Goal: Task Accomplishment & Management: Manage account settings

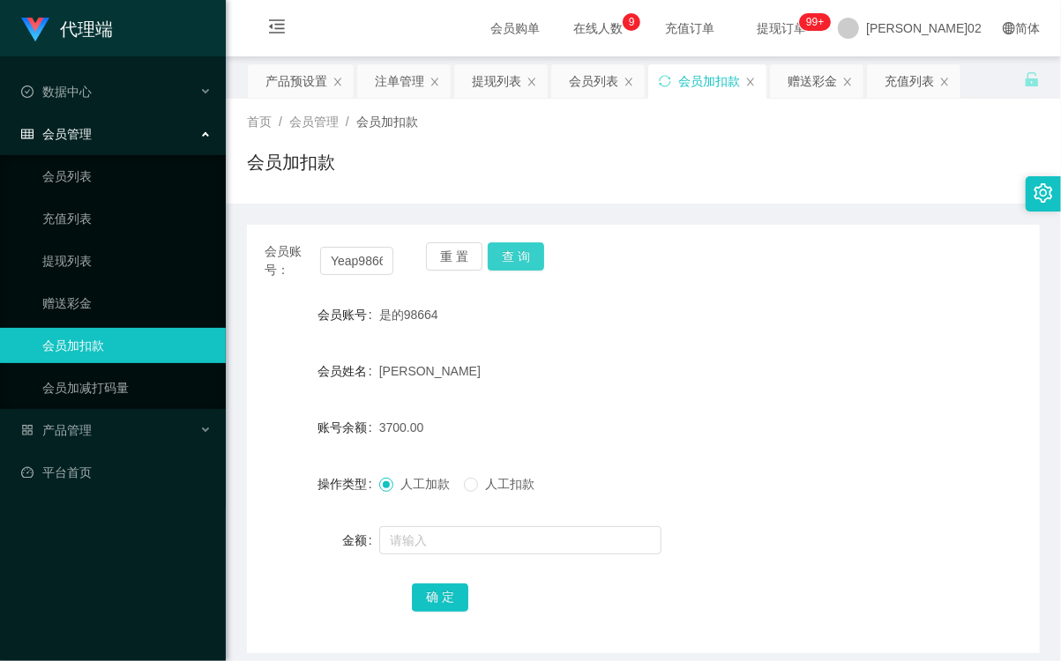
click at [496, 265] on button "查 询" at bounding box center [516, 256] width 56 height 28
click at [505, 257] on button "查 询" at bounding box center [516, 256] width 56 height 28
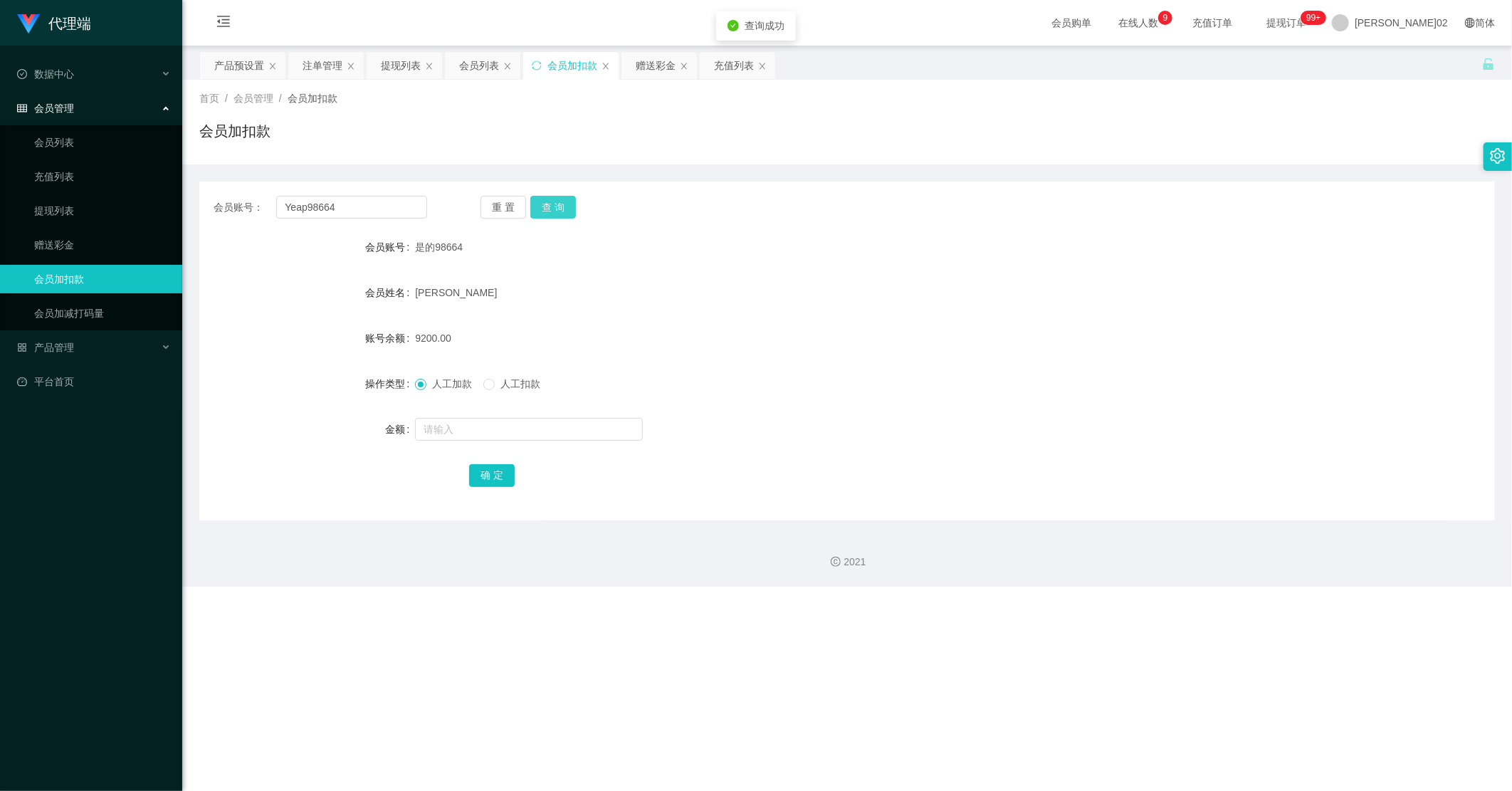
click at [563, 216] on button "查 询" at bounding box center [553, 207] width 45 height 23
click at [722, 63] on div "充值列表" at bounding box center [733, 65] width 40 height 27
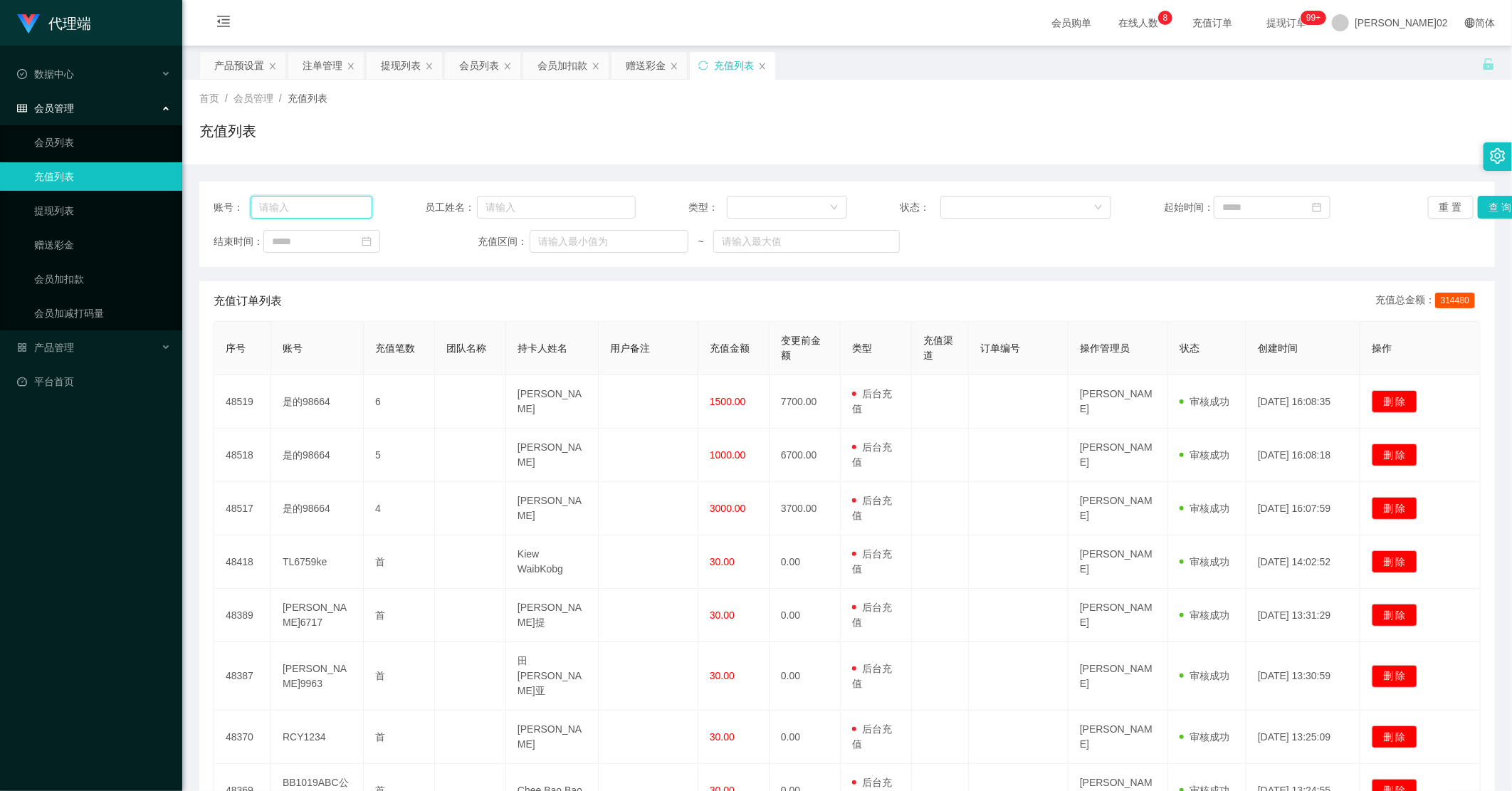
click at [334, 205] on input "text" at bounding box center [311, 207] width 122 height 23
paste input "Yeap98664"
type input "Yeap98664"
click at [856, 202] on button "查 询" at bounding box center [1501, 207] width 45 height 23
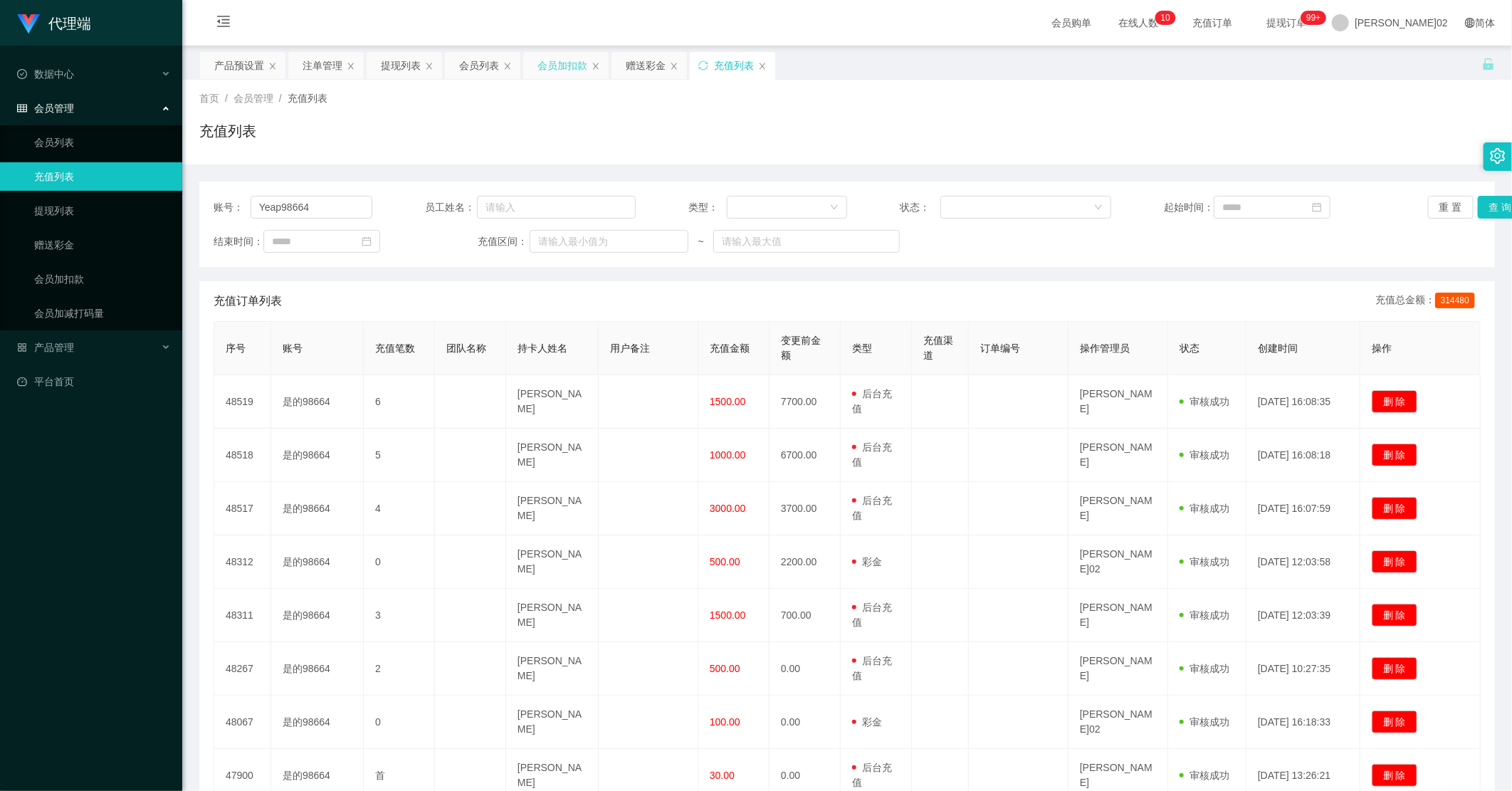
click at [544, 63] on div "会员加扣款" at bounding box center [563, 65] width 50 height 27
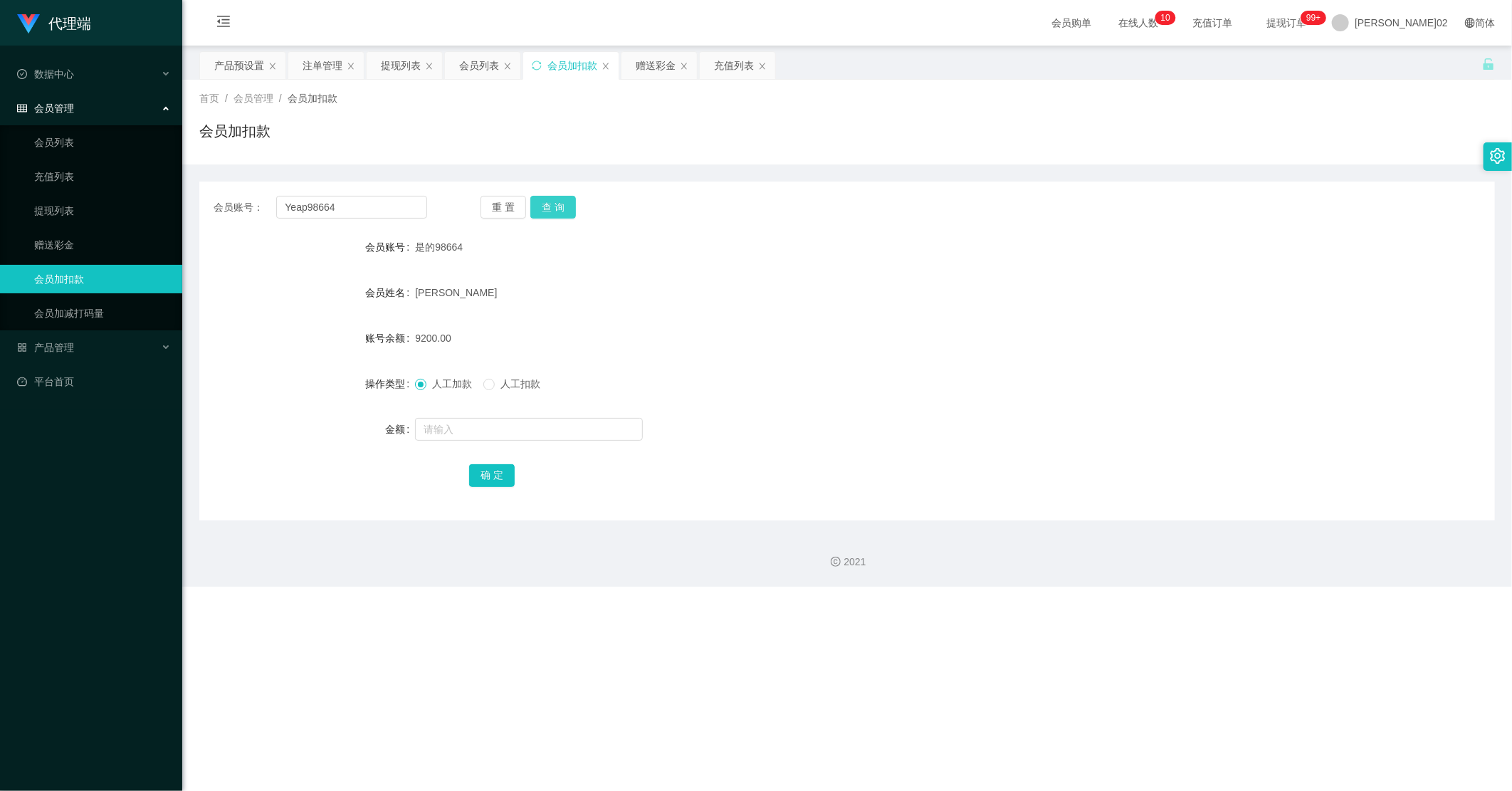
click at [538, 204] on button "查 询" at bounding box center [553, 207] width 45 height 23
click at [455, 442] on div at bounding box center [793, 429] width 756 height 28
click at [464, 430] on input "text" at bounding box center [529, 429] width 228 height 23
drag, startPoint x: 464, startPoint y: 430, endPoint x: 414, endPoint y: 424, distance: 50.4
click at [415, 424] on input "3700" at bounding box center [529, 429] width 228 height 23
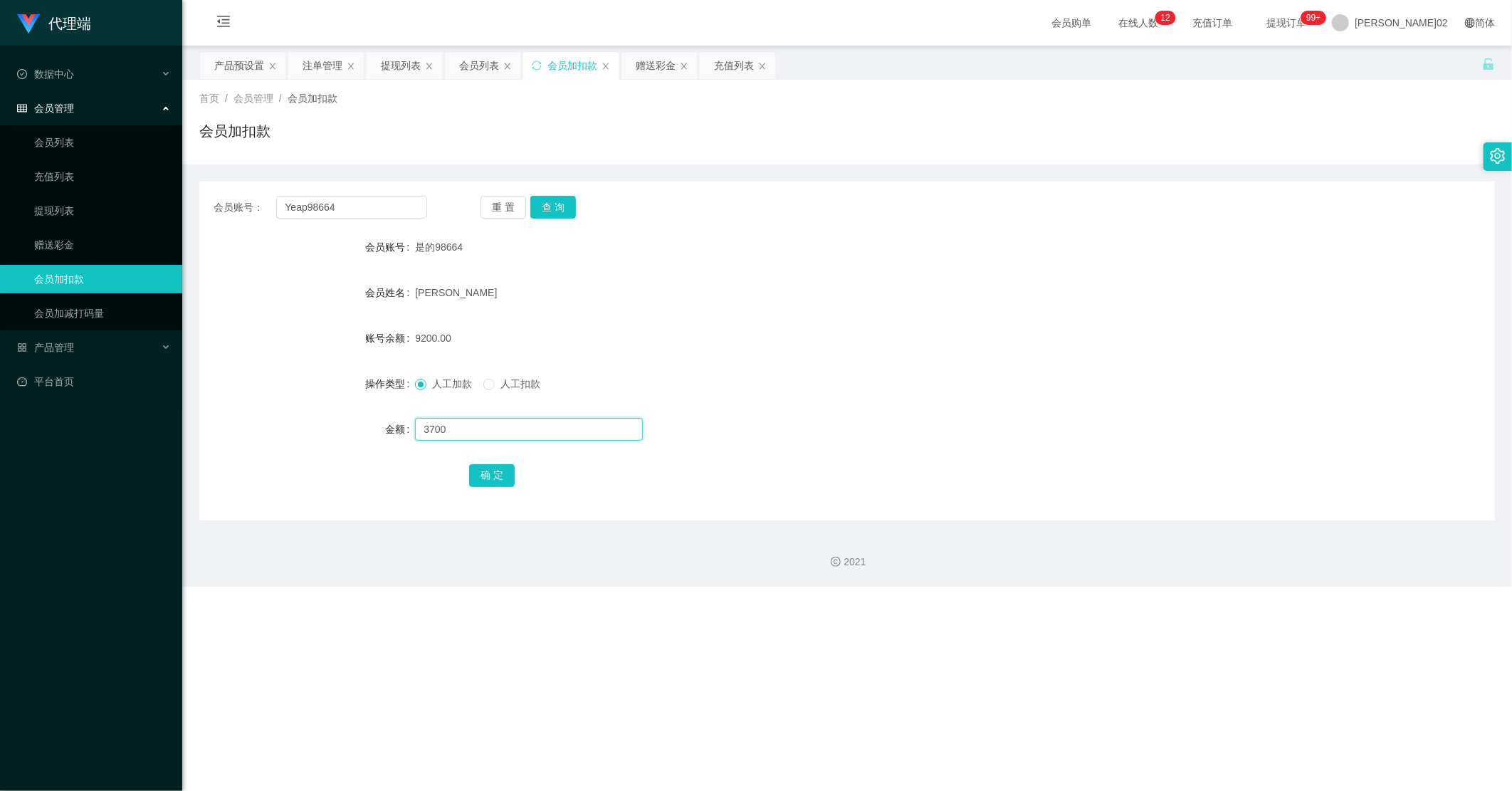
type input "3700"
click at [505, 425] on div "3700" at bounding box center [793, 429] width 756 height 28
click at [507, 430] on input "3700" at bounding box center [529, 429] width 228 height 23
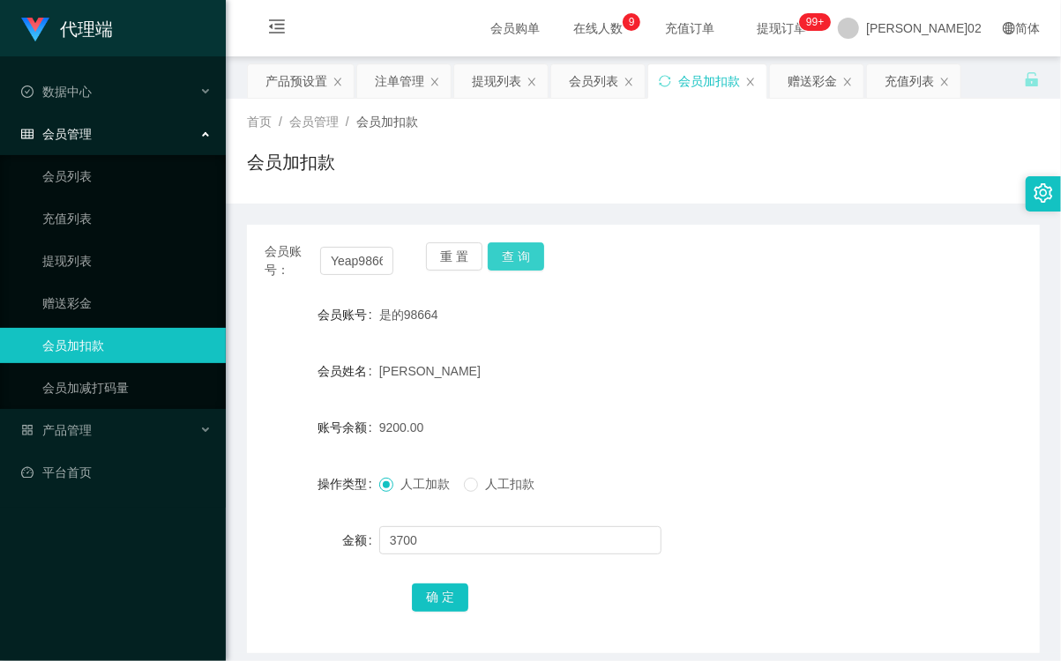
click at [506, 257] on button "查 询" at bounding box center [516, 256] width 56 height 28
click at [694, 153] on div "会员加扣款" at bounding box center [643, 169] width 793 height 41
click at [779, 322] on div "是的98664" at bounding box center [610, 314] width 462 height 35
click at [504, 250] on button "查 询" at bounding box center [516, 256] width 56 height 28
click at [504, 250] on div "重 置 查 询" at bounding box center [490, 260] width 129 height 37
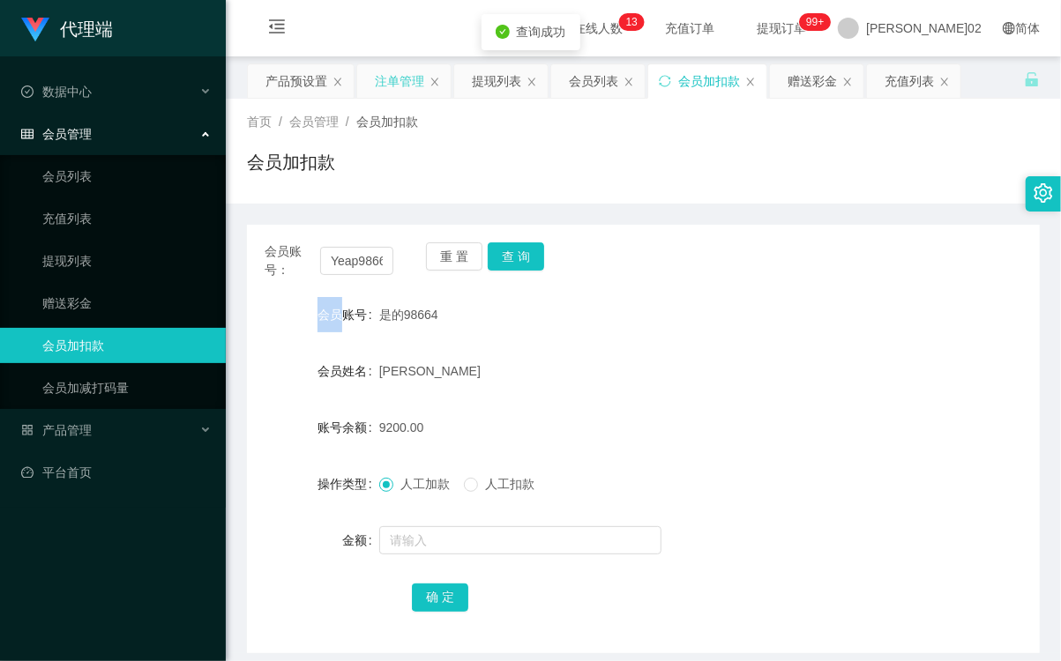
drag, startPoint x: 504, startPoint y: 250, endPoint x: 384, endPoint y: 77, distance: 211.1
click at [384, 77] on div "注单管理" at bounding box center [399, 81] width 49 height 34
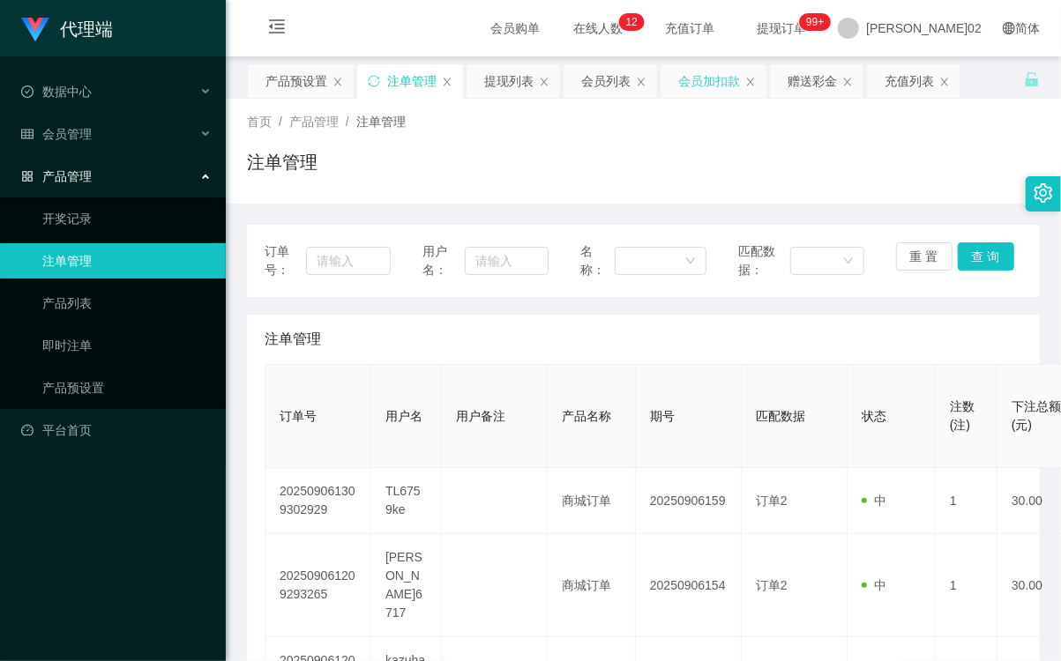
click at [689, 83] on div "会员加扣款" at bounding box center [709, 81] width 62 height 34
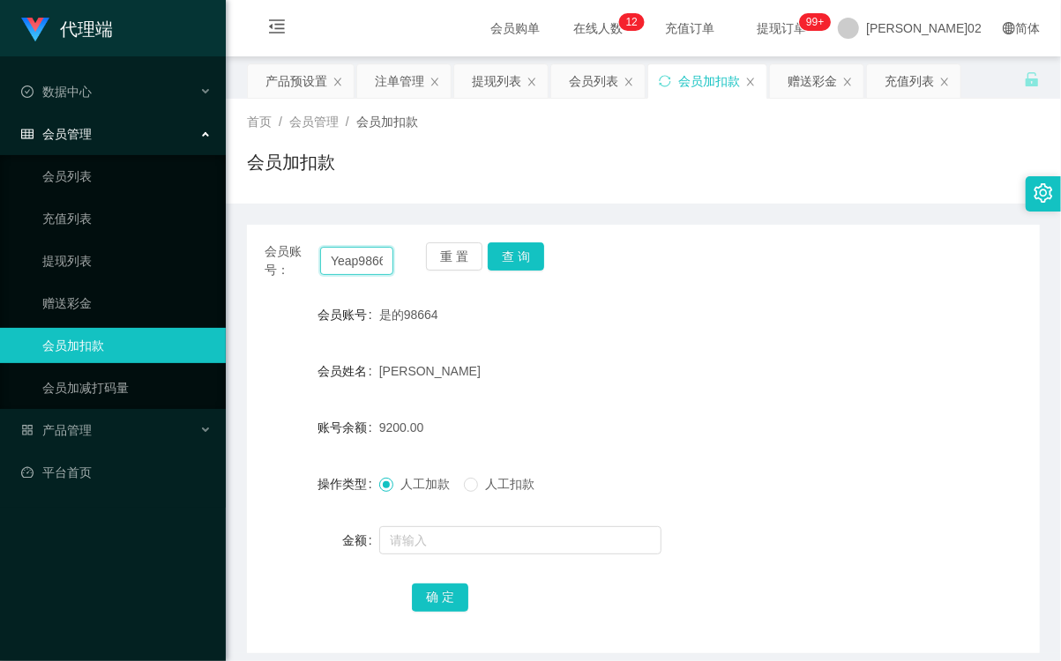
click at [371, 256] on input "Yeap98664" at bounding box center [356, 261] width 73 height 28
click at [406, 81] on div "注单管理" at bounding box center [399, 81] width 49 height 34
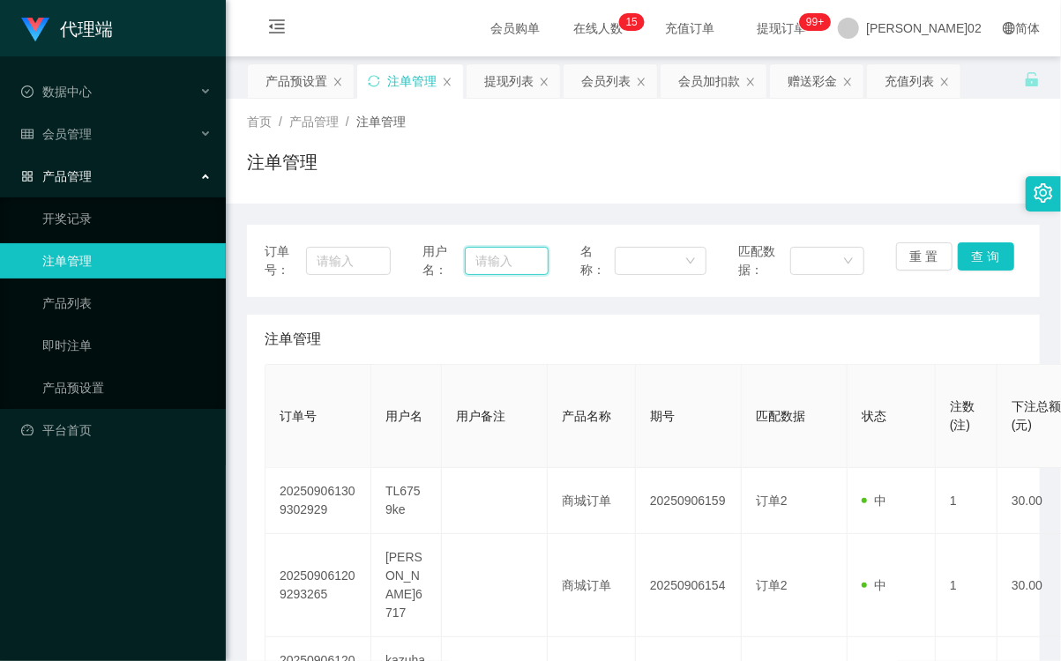
click at [489, 257] on input "text" at bounding box center [507, 261] width 84 height 28
paste input "Yeap98664"
type input "Yeap98664"
click at [958, 249] on button "查 询" at bounding box center [986, 256] width 56 height 28
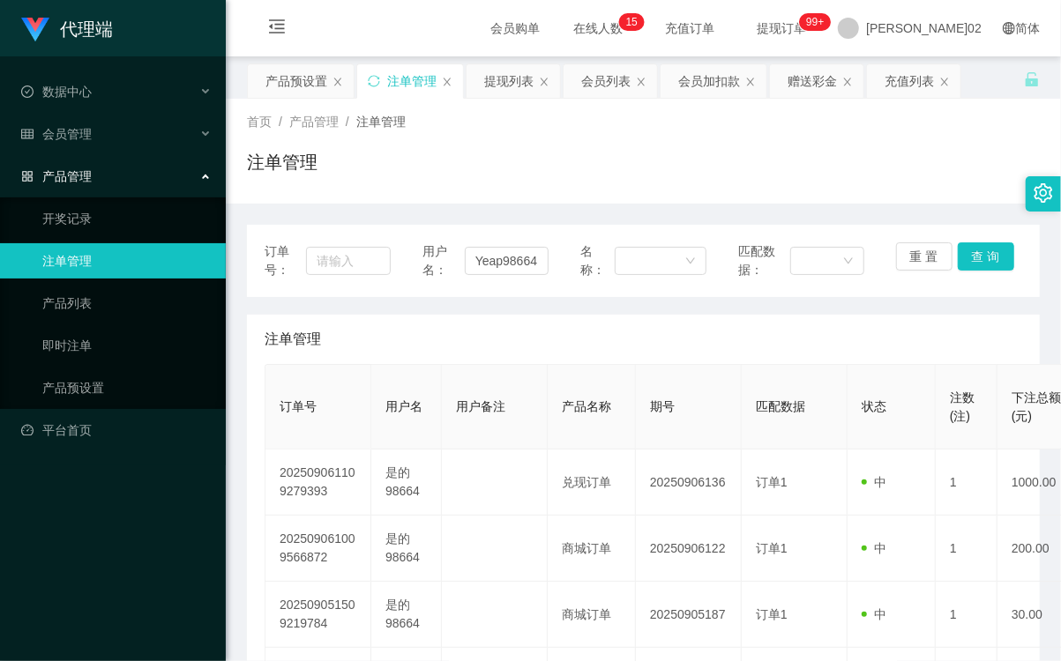
drag, startPoint x: 848, startPoint y: 203, endPoint x: 858, endPoint y: 191, distance: 15.0
click at [858, 191] on div "首页 / 产品管理 / 注单管理 / 注单管理 订单号： 用户名： Yeap98664 名称： 匹配数据： 重 置 查 询 注单管理 订单号 用户名 用户备注…" at bounding box center [643, 435] width 793 height 672
click at [677, 175] on div "注单管理" at bounding box center [643, 169] width 793 height 41
click at [979, 249] on button "查 询" at bounding box center [986, 256] width 56 height 28
click at [979, 249] on div "重 置 查 询" at bounding box center [959, 260] width 126 height 37
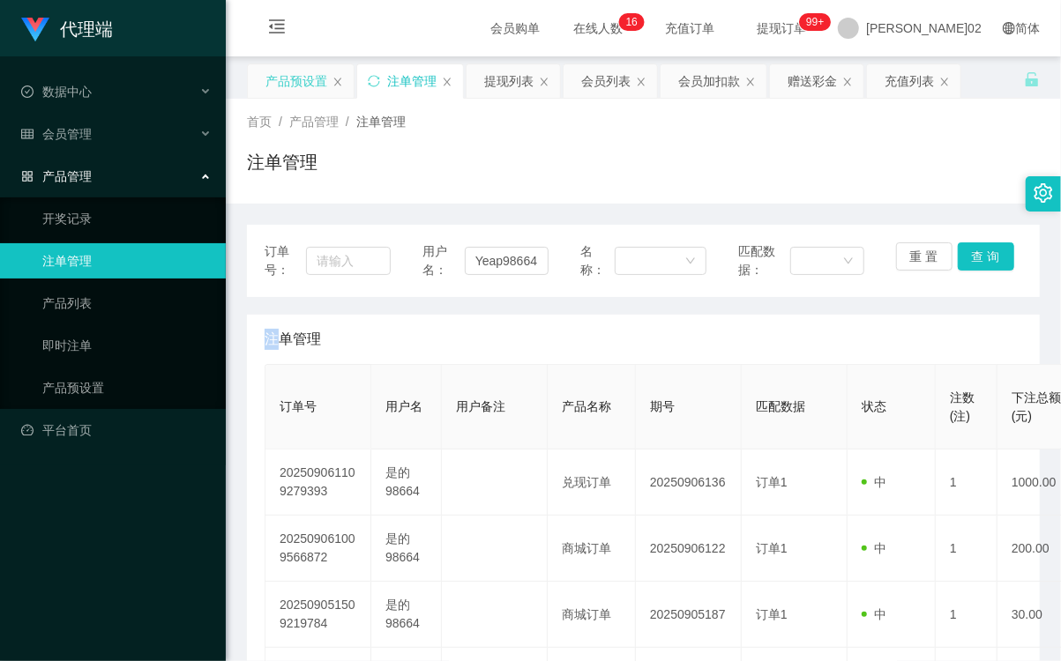
click at [309, 78] on div "产品预设置" at bounding box center [296, 81] width 62 height 34
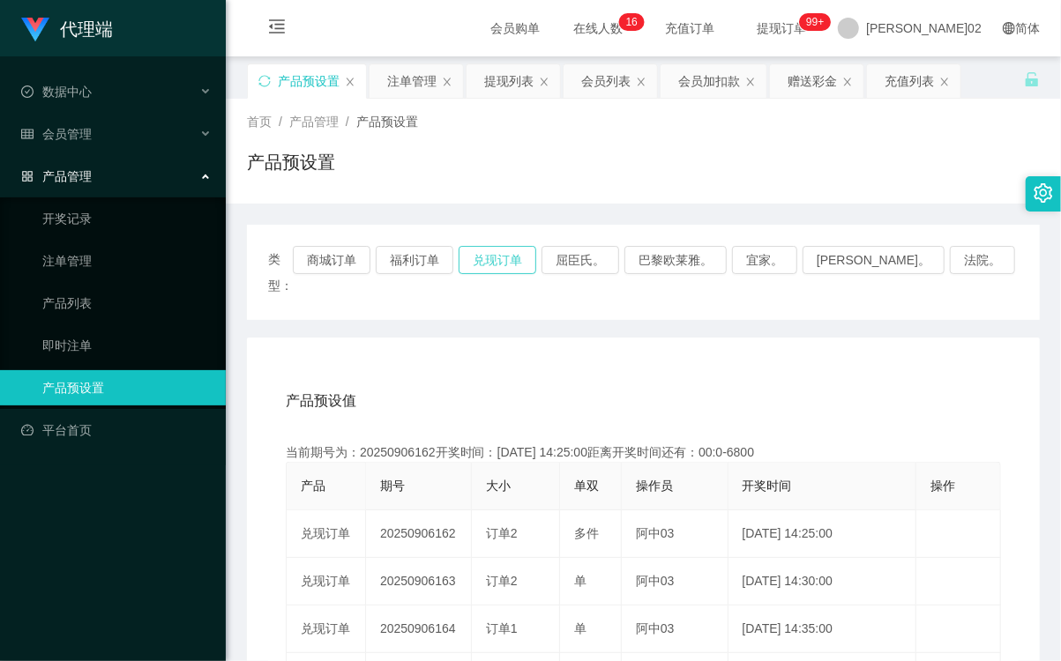
click at [498, 246] on button "兑现订单" at bounding box center [498, 260] width 78 height 28
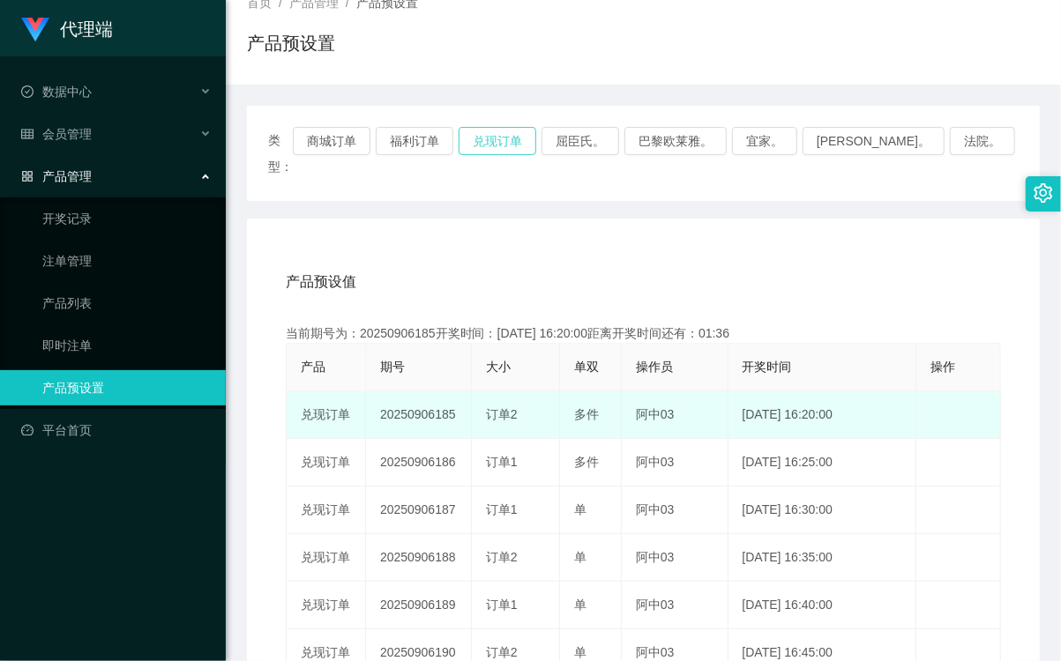
scroll to position [196, 0]
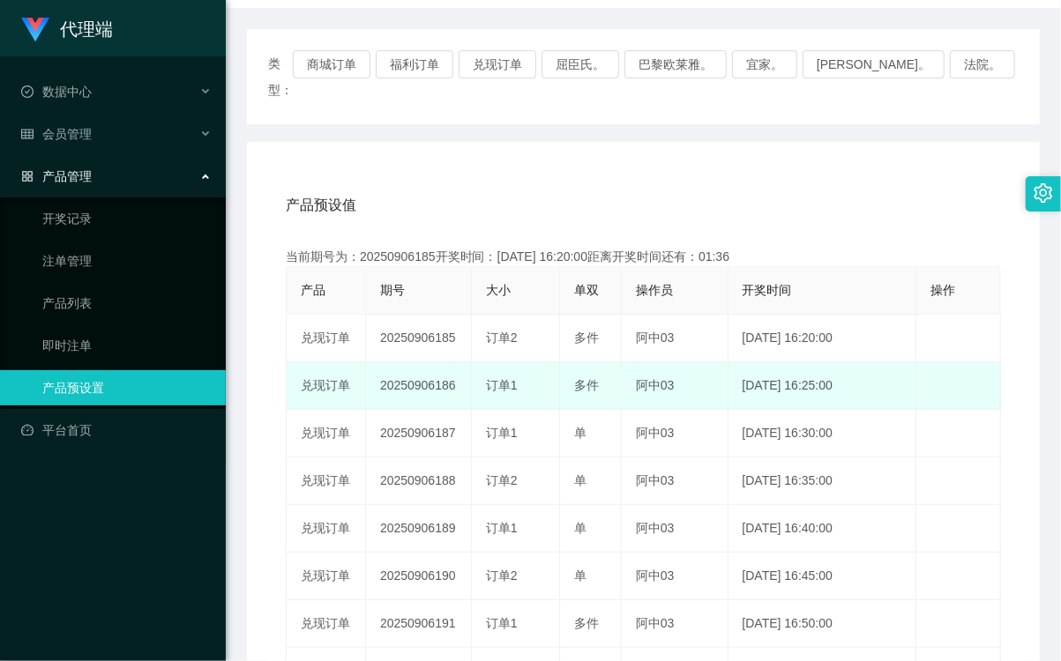
click at [406, 362] on td "20250906186" at bounding box center [419, 386] width 106 height 48
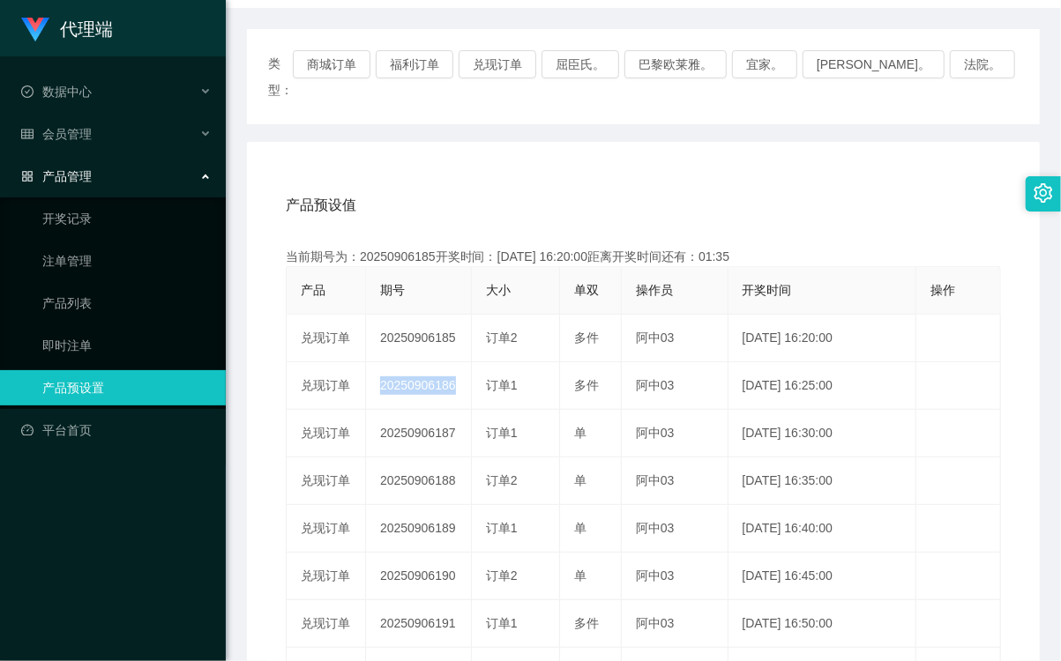
copy td "20250906186"
click at [517, 59] on button "兑现订单" at bounding box center [498, 64] width 78 height 28
click at [542, 181] on div "产品预设值 添加期号" at bounding box center [643, 205] width 715 height 49
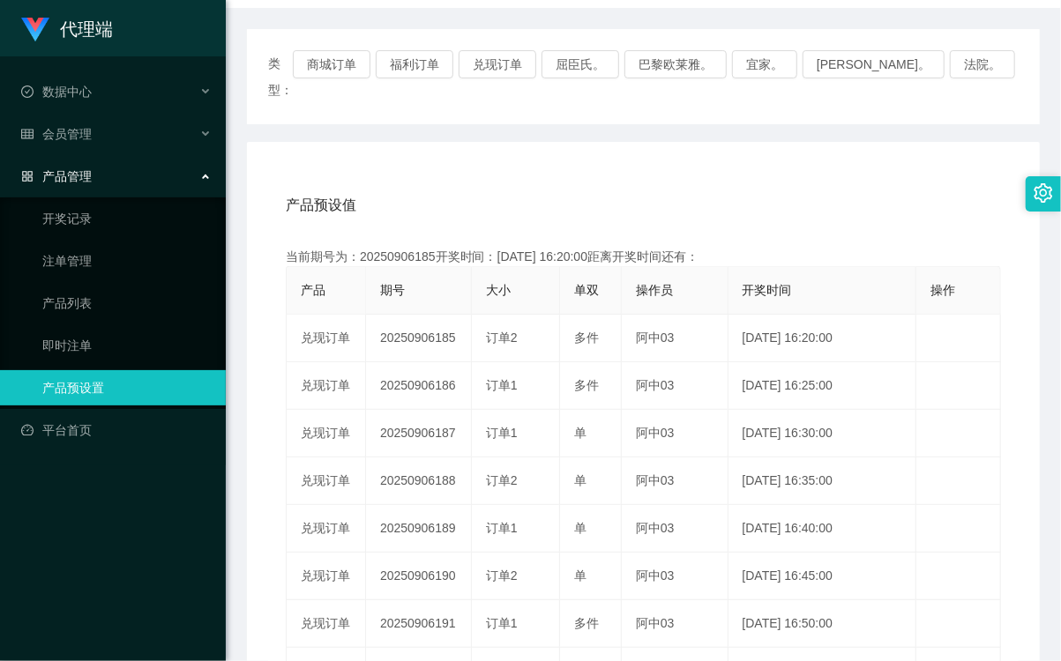
click at [529, 142] on div "产品预设值 添加期号 当前期号为：20250906185开奖时间：2025-09-06 16:20:00距离开奖时间还有： 产品 期号 大小 单双 操作员 开…" at bounding box center [643, 505] width 793 height 727
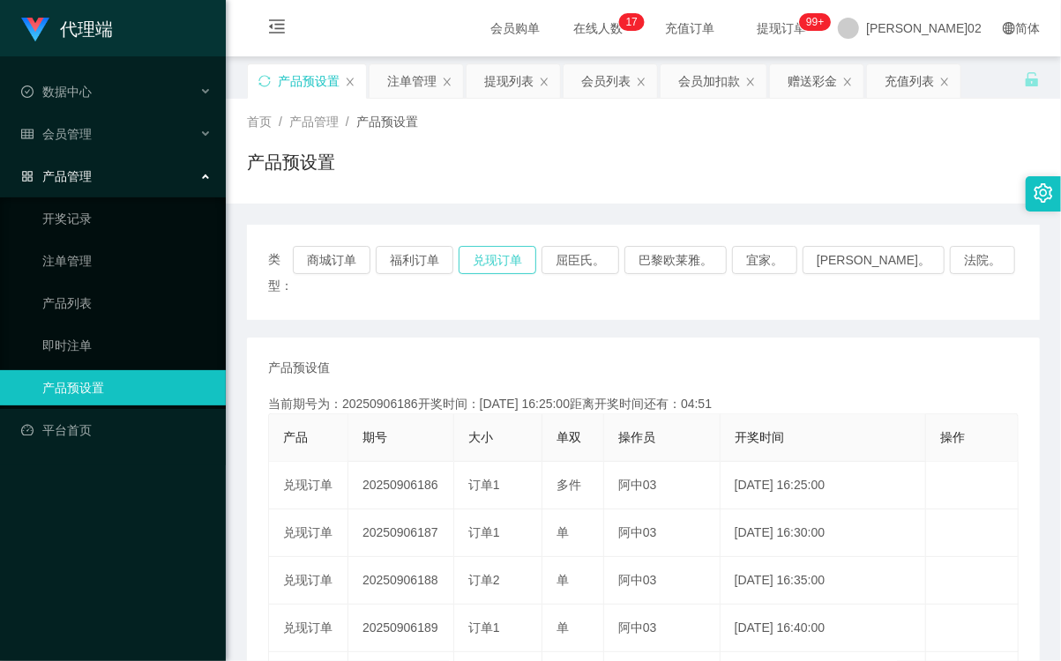
click at [524, 251] on button "兑现订单" at bounding box center [498, 260] width 78 height 28
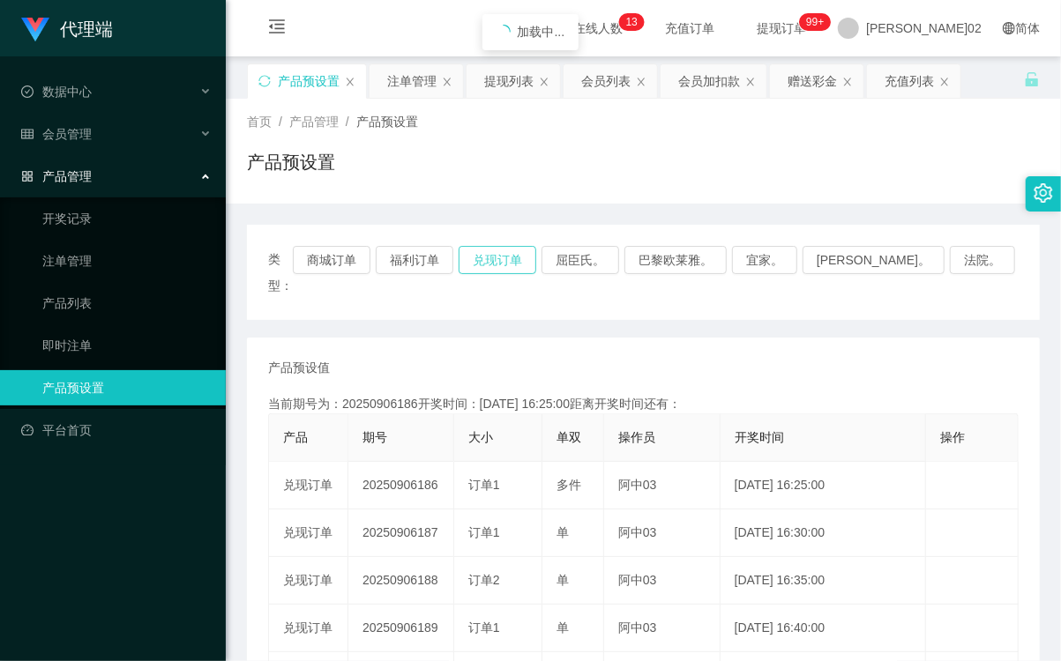
click at [524, 251] on button "兑现订单" at bounding box center [498, 260] width 78 height 28
click at [815, 157] on div "产品预设置" at bounding box center [643, 169] width 793 height 41
click at [510, 259] on button "兑现订单" at bounding box center [498, 260] width 78 height 28
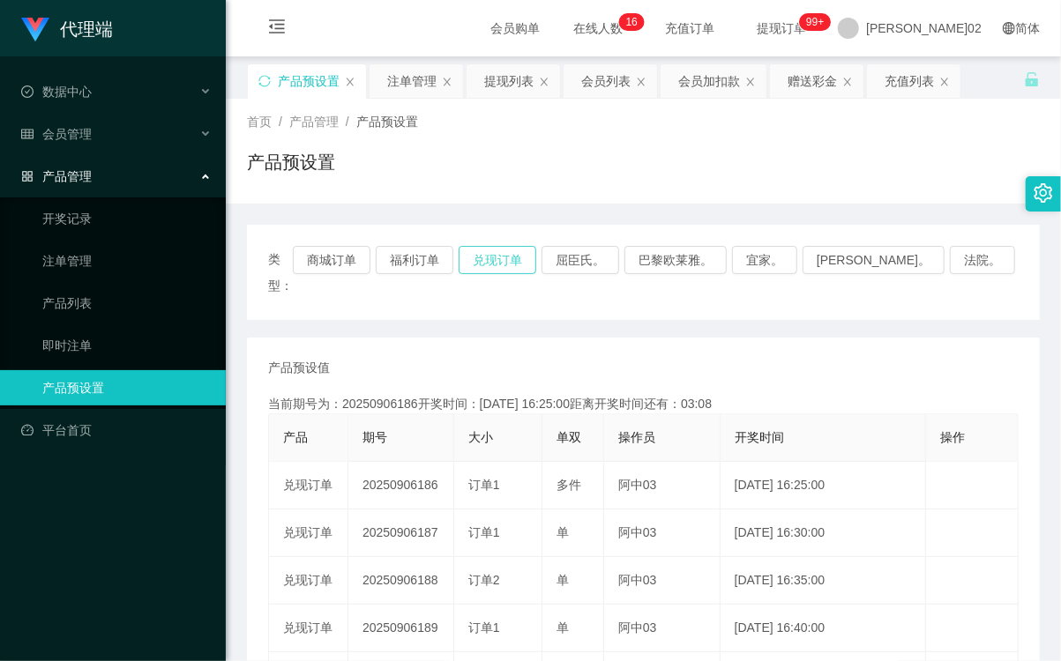
click at [536, 254] on button "兑现订单" at bounding box center [498, 260] width 78 height 28
click at [532, 247] on button "兑现订单" at bounding box center [498, 260] width 78 height 28
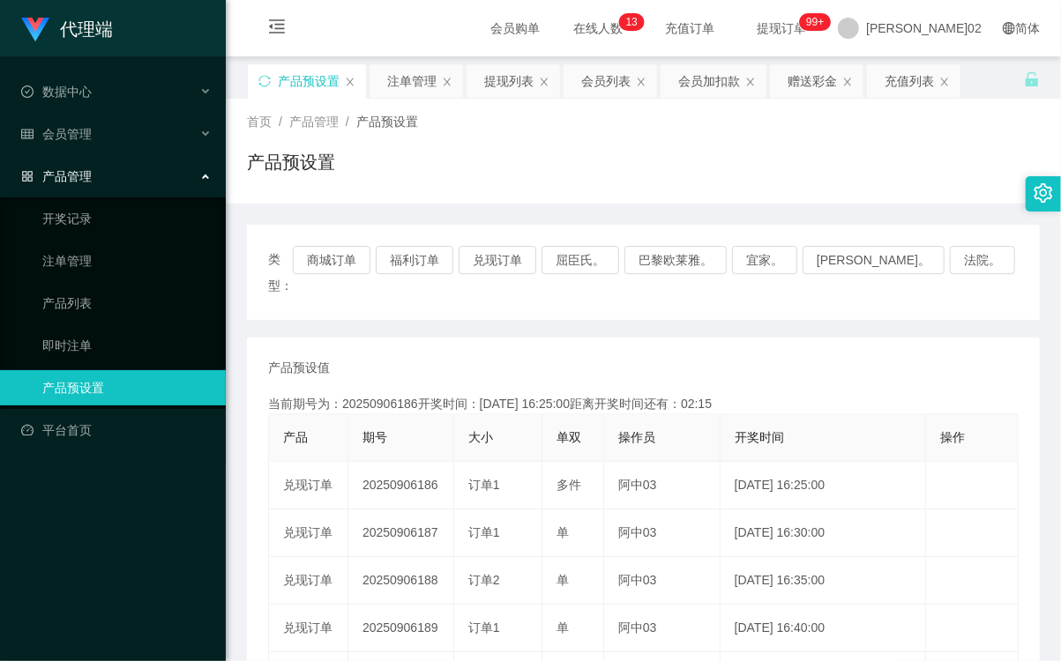
click at [786, 359] on div "产品预设值 添加期号" at bounding box center [643, 368] width 750 height 19
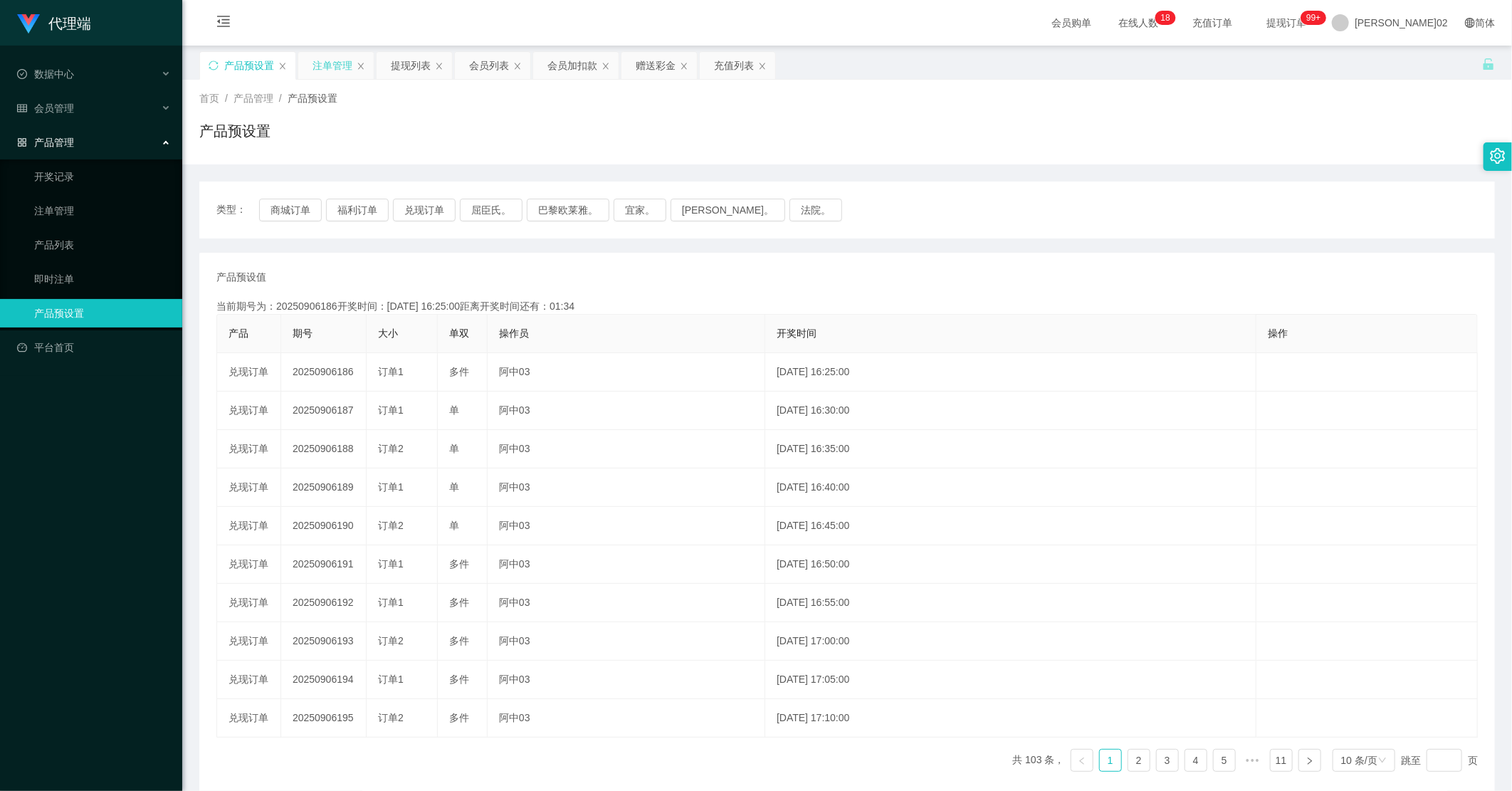
click at [329, 68] on div "注单管理" at bounding box center [332, 65] width 40 height 27
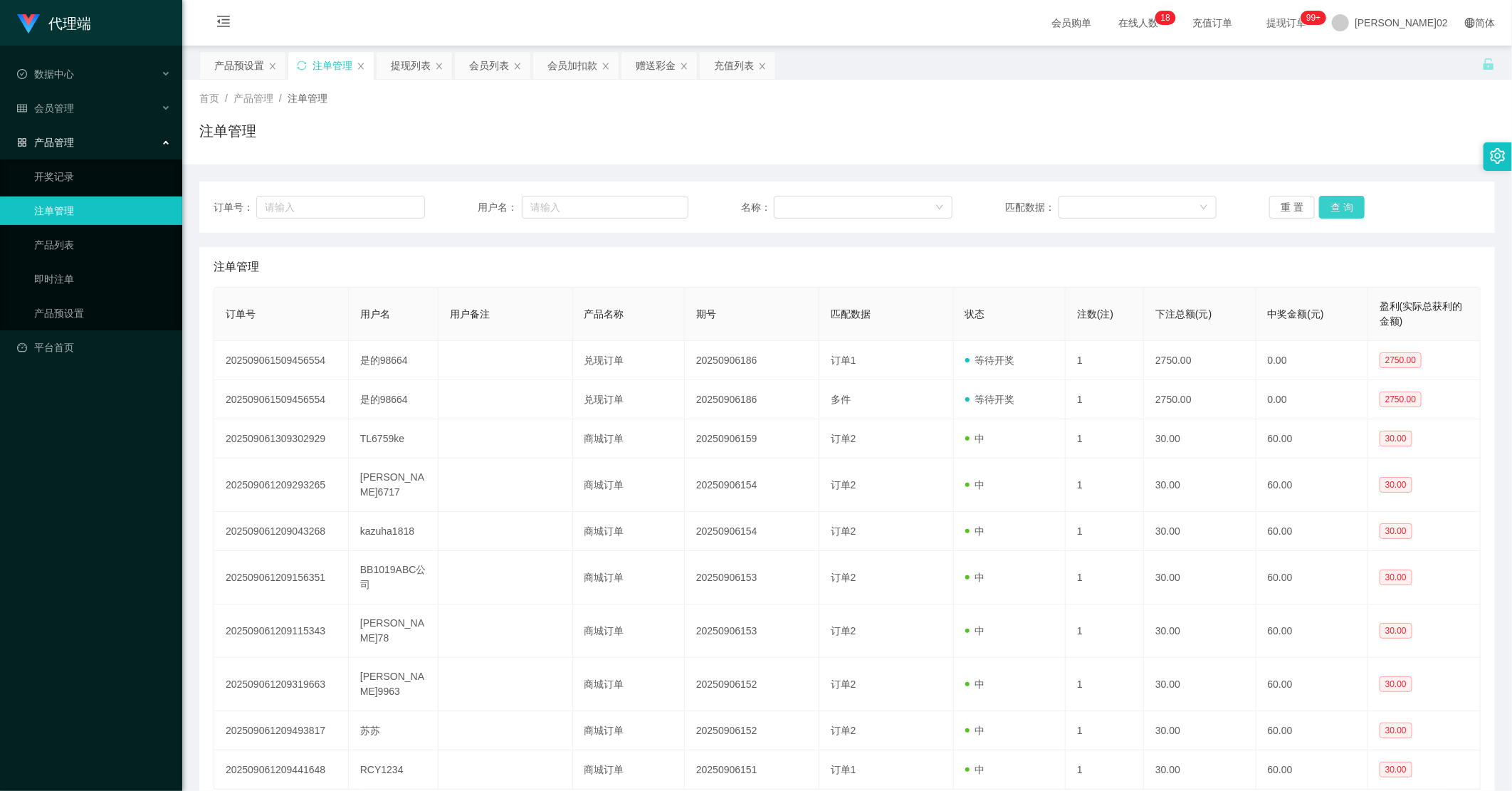
click at [856, 205] on button "查 询" at bounding box center [1342, 207] width 45 height 23
click at [856, 212] on button "查 询" at bounding box center [1342, 207] width 45 height 23
click at [485, 61] on div "会员列表" at bounding box center [488, 65] width 40 height 27
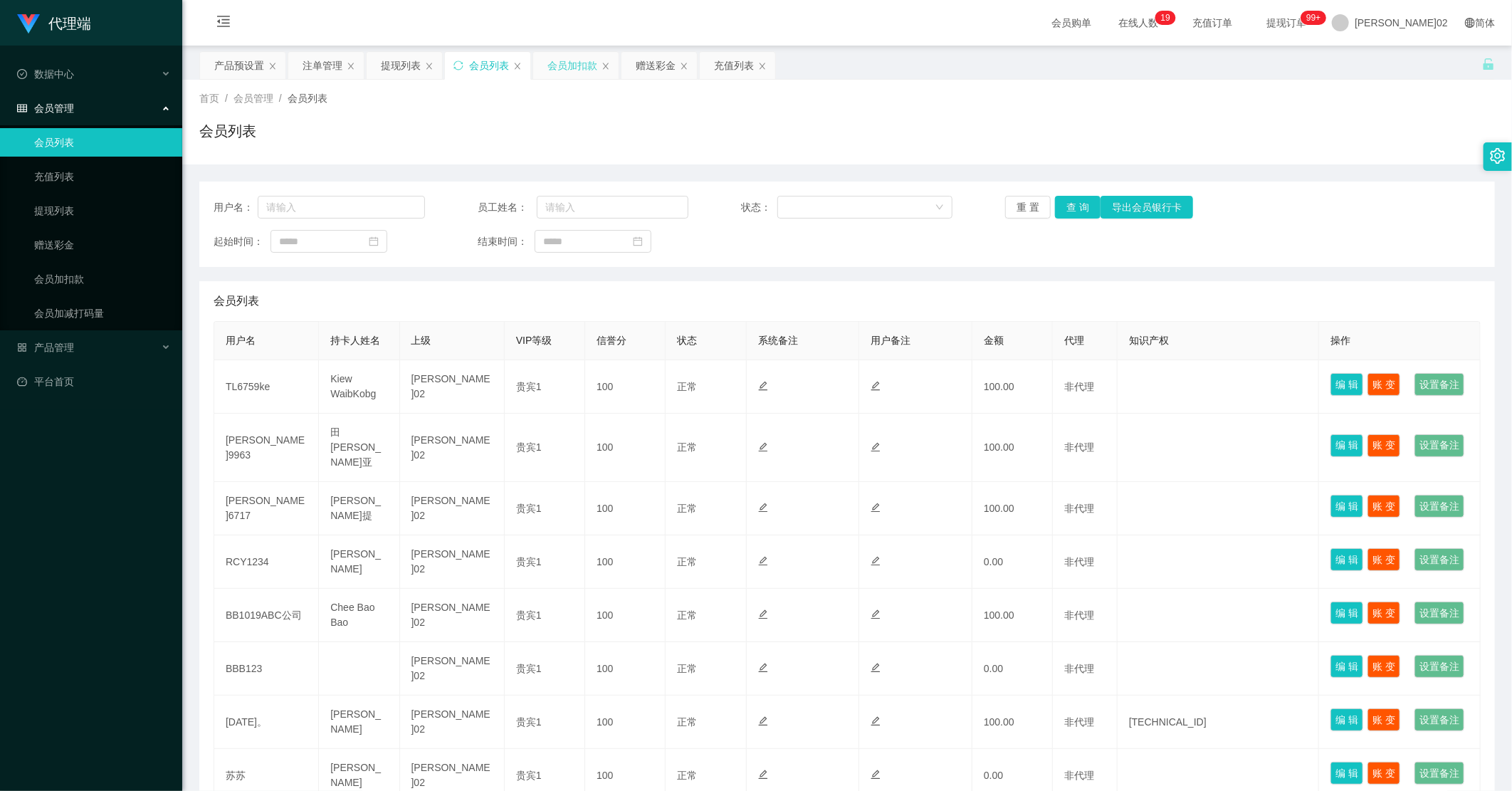
click at [568, 69] on div "会员加扣款" at bounding box center [572, 65] width 50 height 27
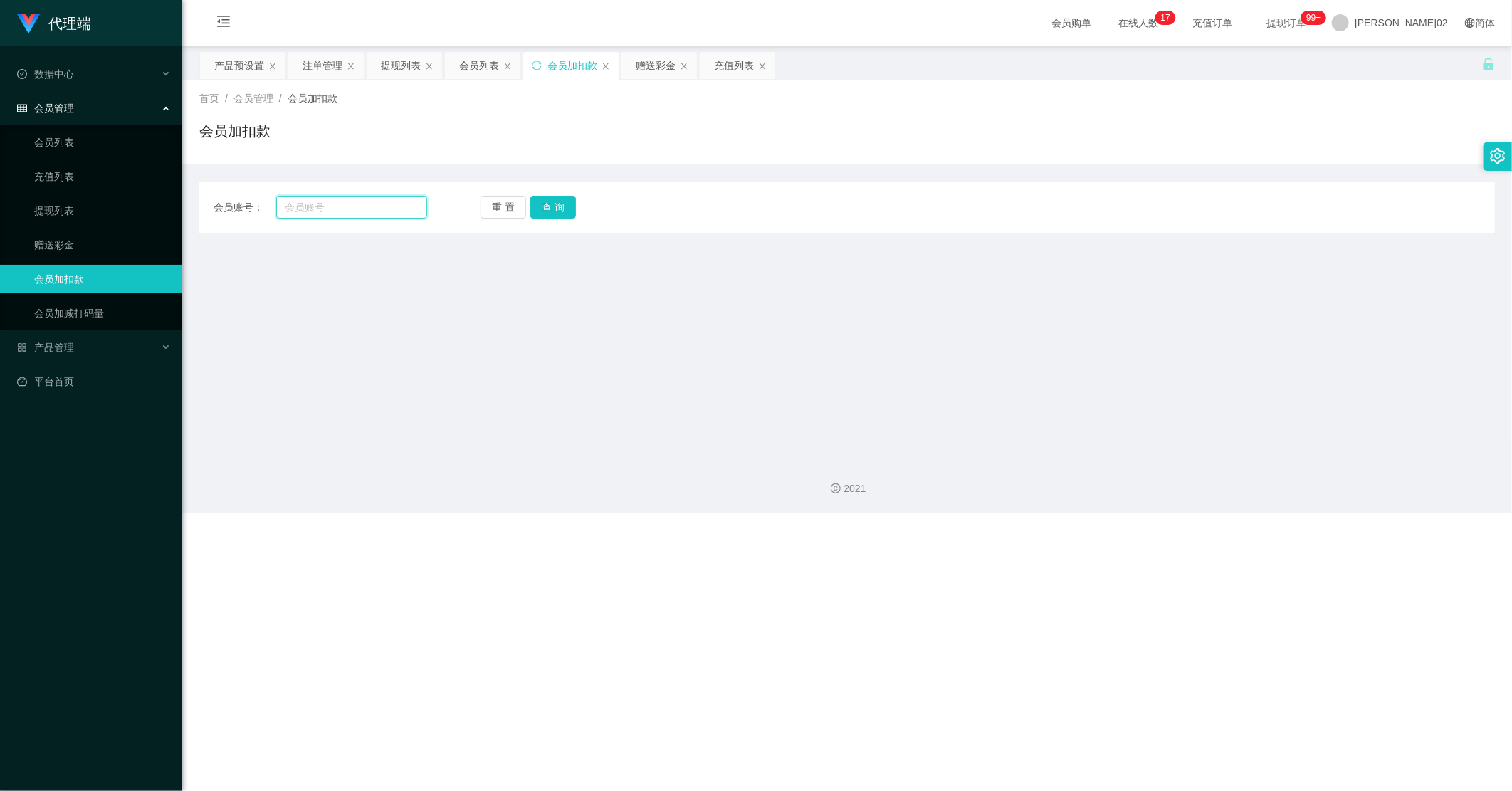
click at [362, 201] on input "text" at bounding box center [351, 207] width 151 height 23
paste input "Yeap98664"
type input "Yeap98664"
click at [542, 207] on button "查 询" at bounding box center [553, 207] width 45 height 23
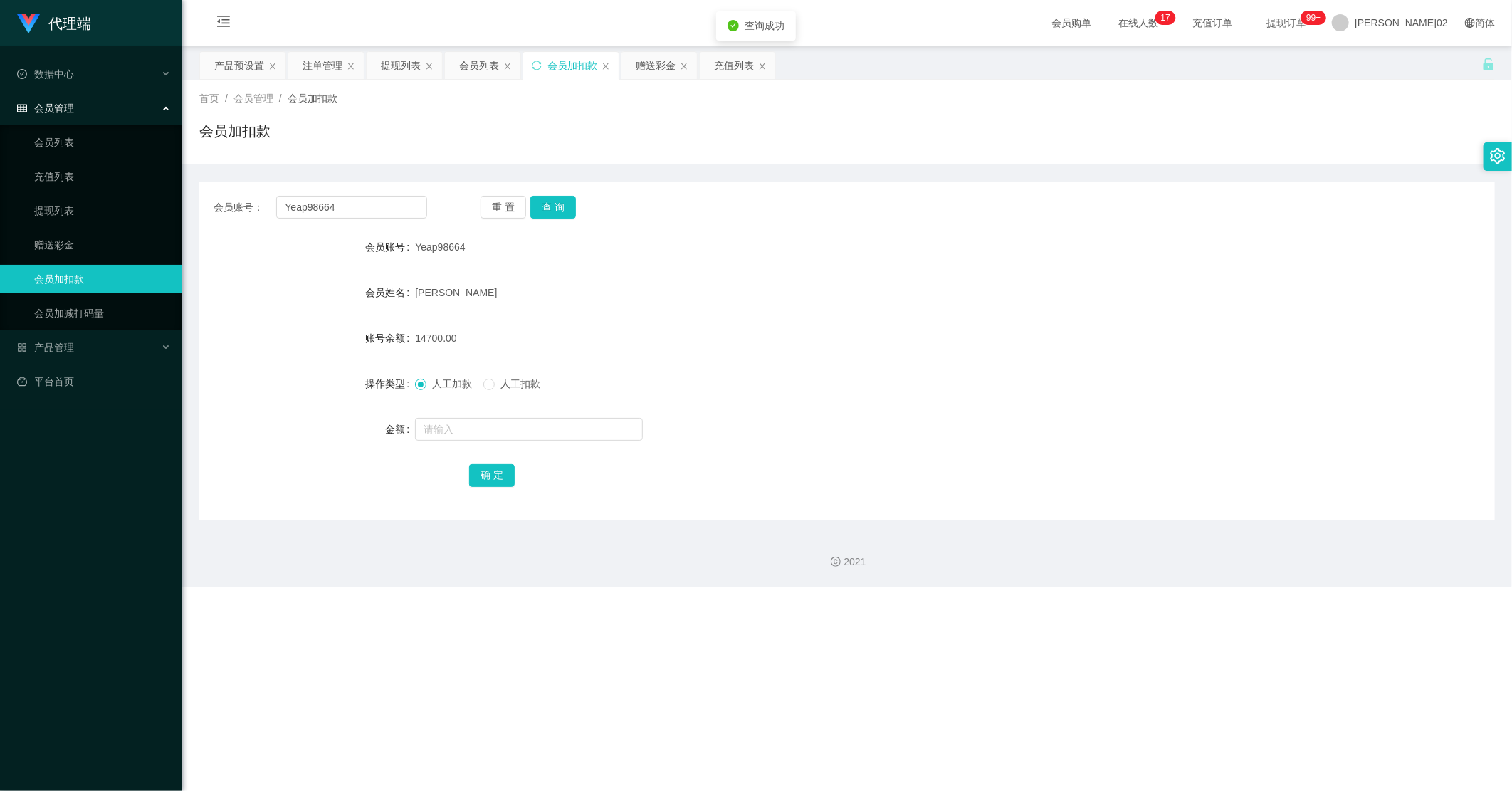
click at [845, 299] on div "Yeap Tian Sheng" at bounding box center [793, 292] width 756 height 28
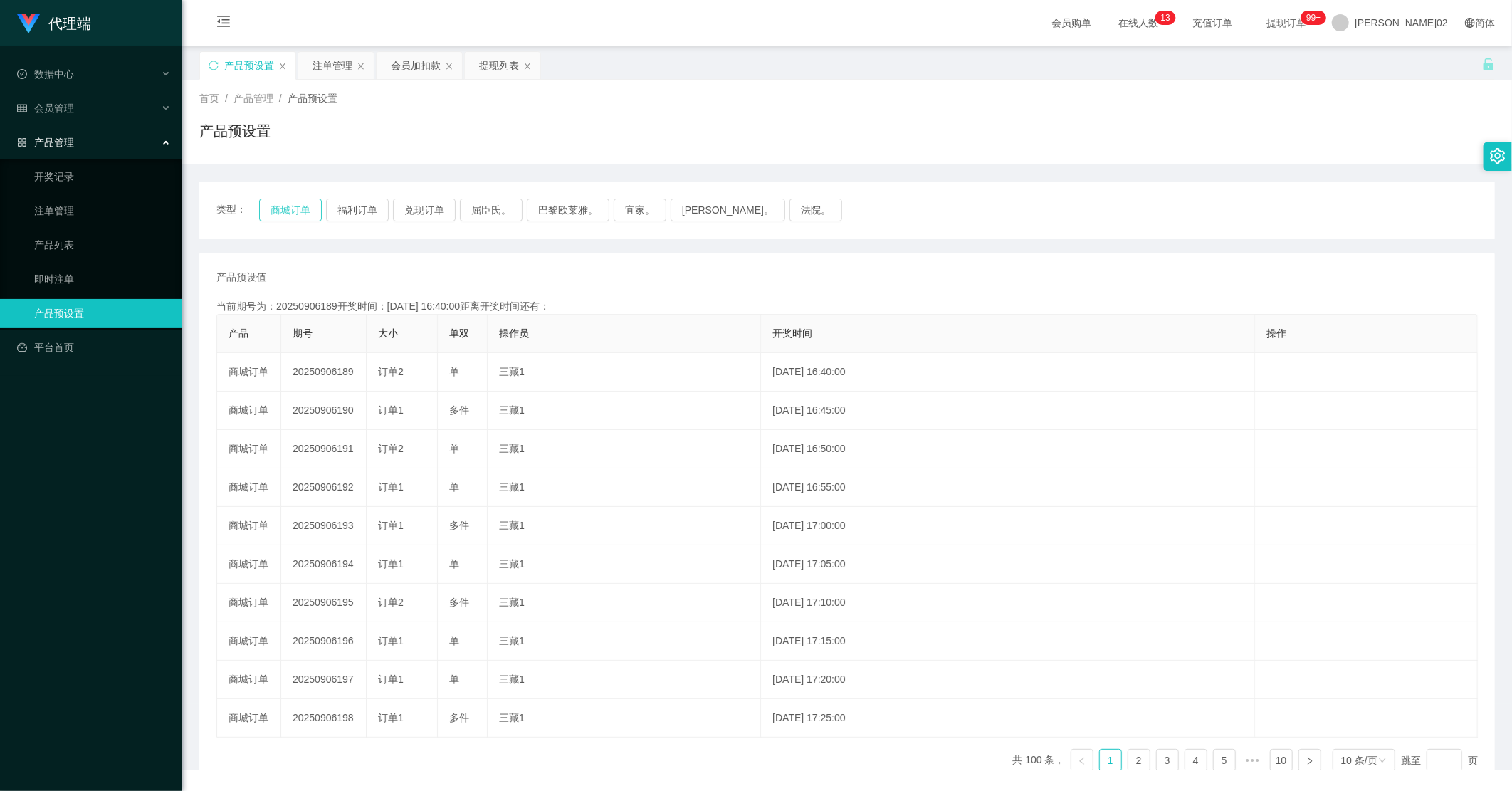
click at [293, 216] on button "商城订单" at bounding box center [291, 210] width 63 height 23
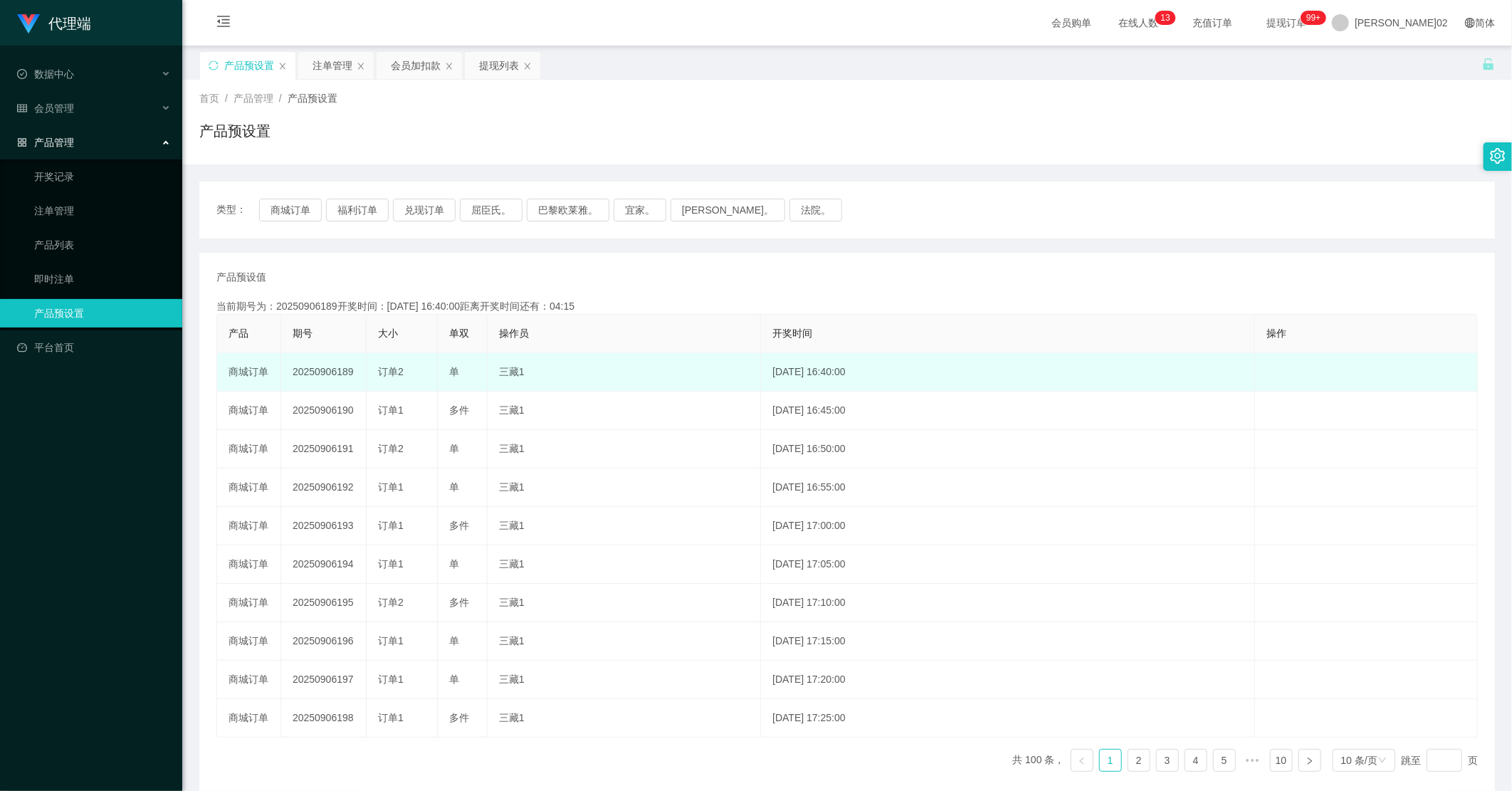
click at [343, 370] on td "20250906189" at bounding box center [324, 372] width 86 height 39
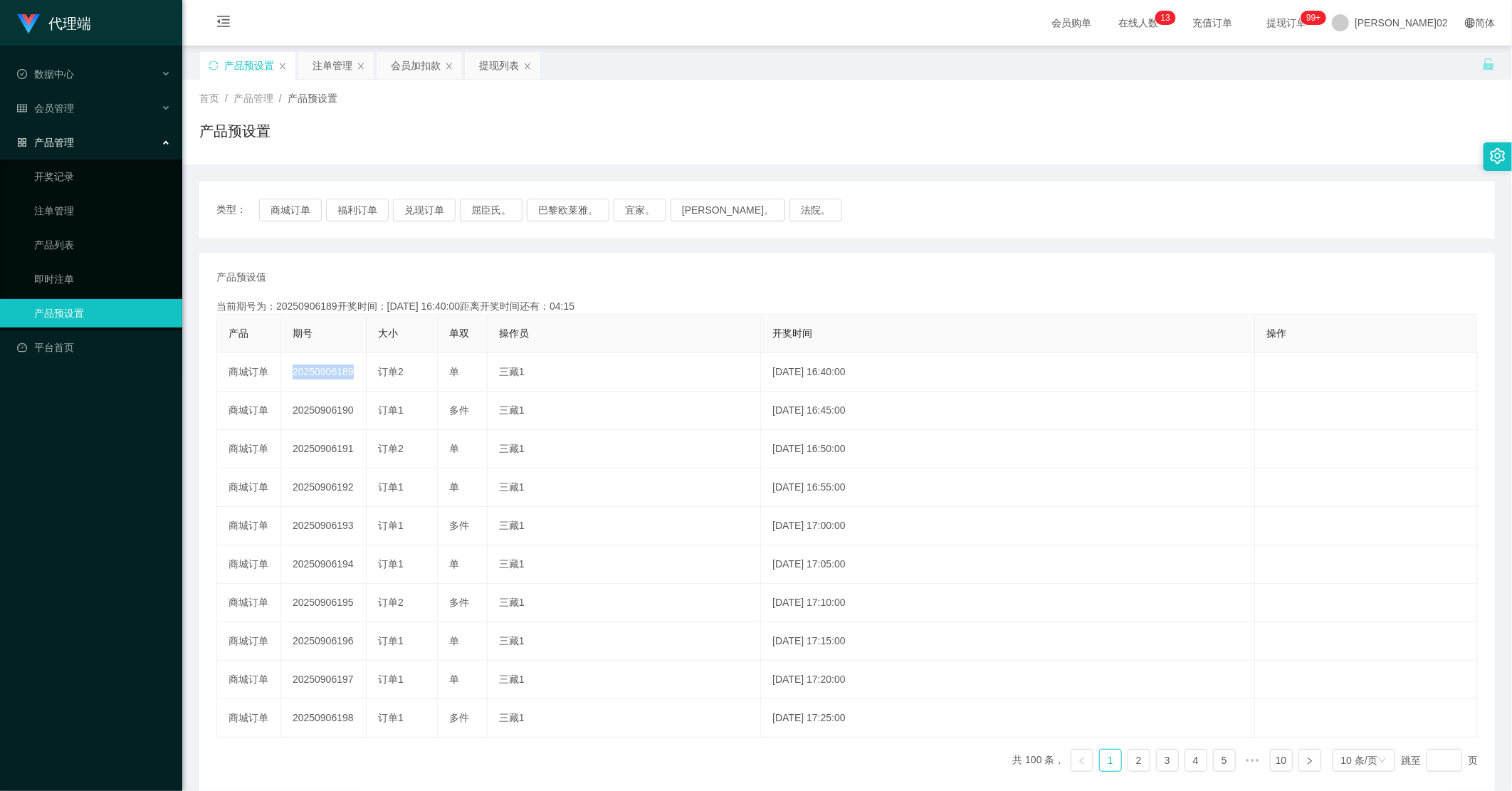
copy td "20250906189"
click at [289, 199] on button "商城订单" at bounding box center [291, 210] width 63 height 23
click at [287, 203] on button "商城订单" at bounding box center [291, 210] width 63 height 23
click at [287, 203] on button "商城订单" at bounding box center [291, 210] width 63 height 23
click at [840, 310] on div "当前期号为：20250906189开奖时间：2025-09-06 16:40:00距离开奖时间还有：03:49" at bounding box center [847, 306] width 1261 height 15
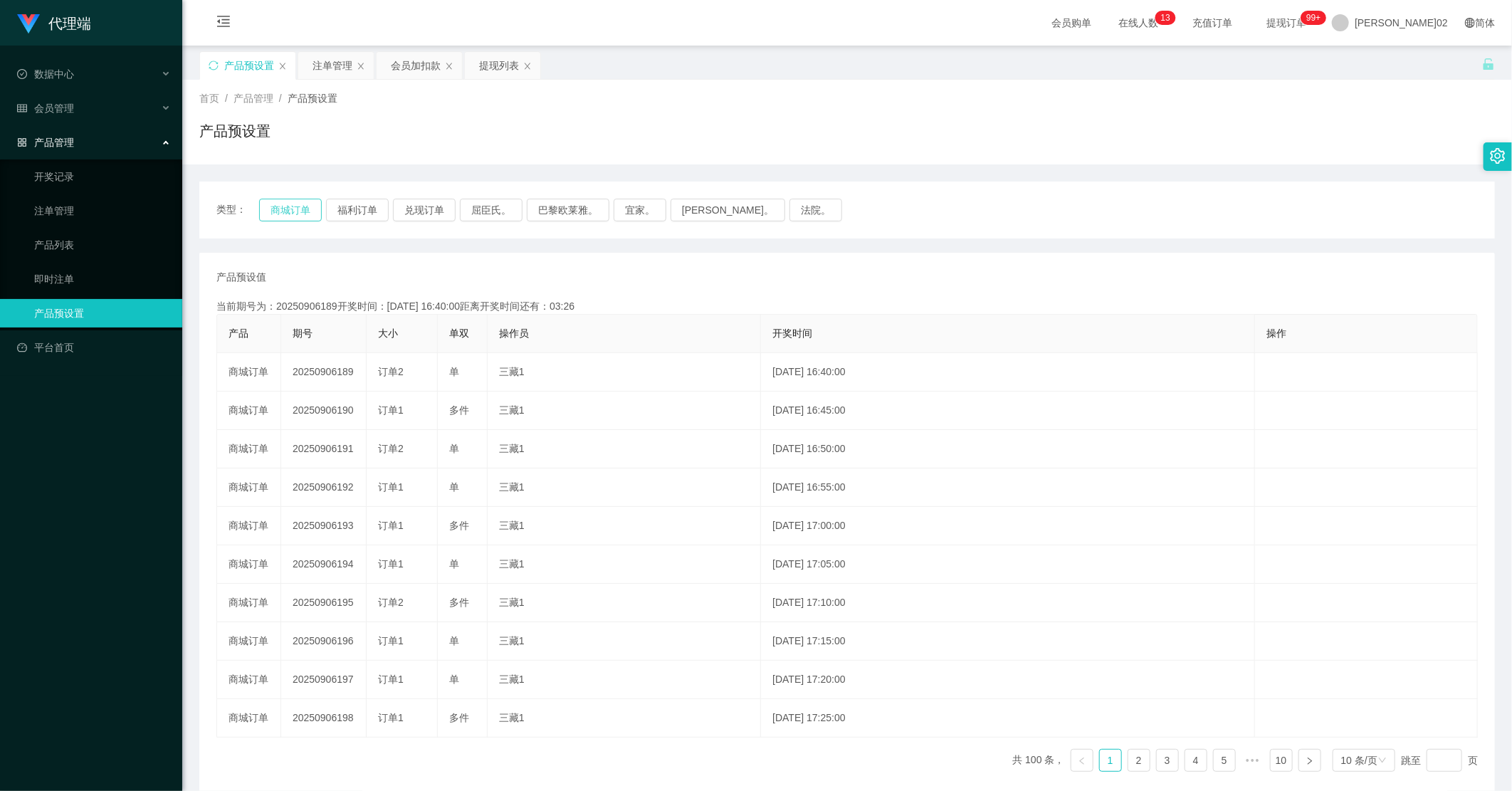
click at [308, 214] on button "商城订单" at bounding box center [291, 210] width 63 height 23
click at [413, 61] on div "会员加扣款" at bounding box center [416, 65] width 50 height 27
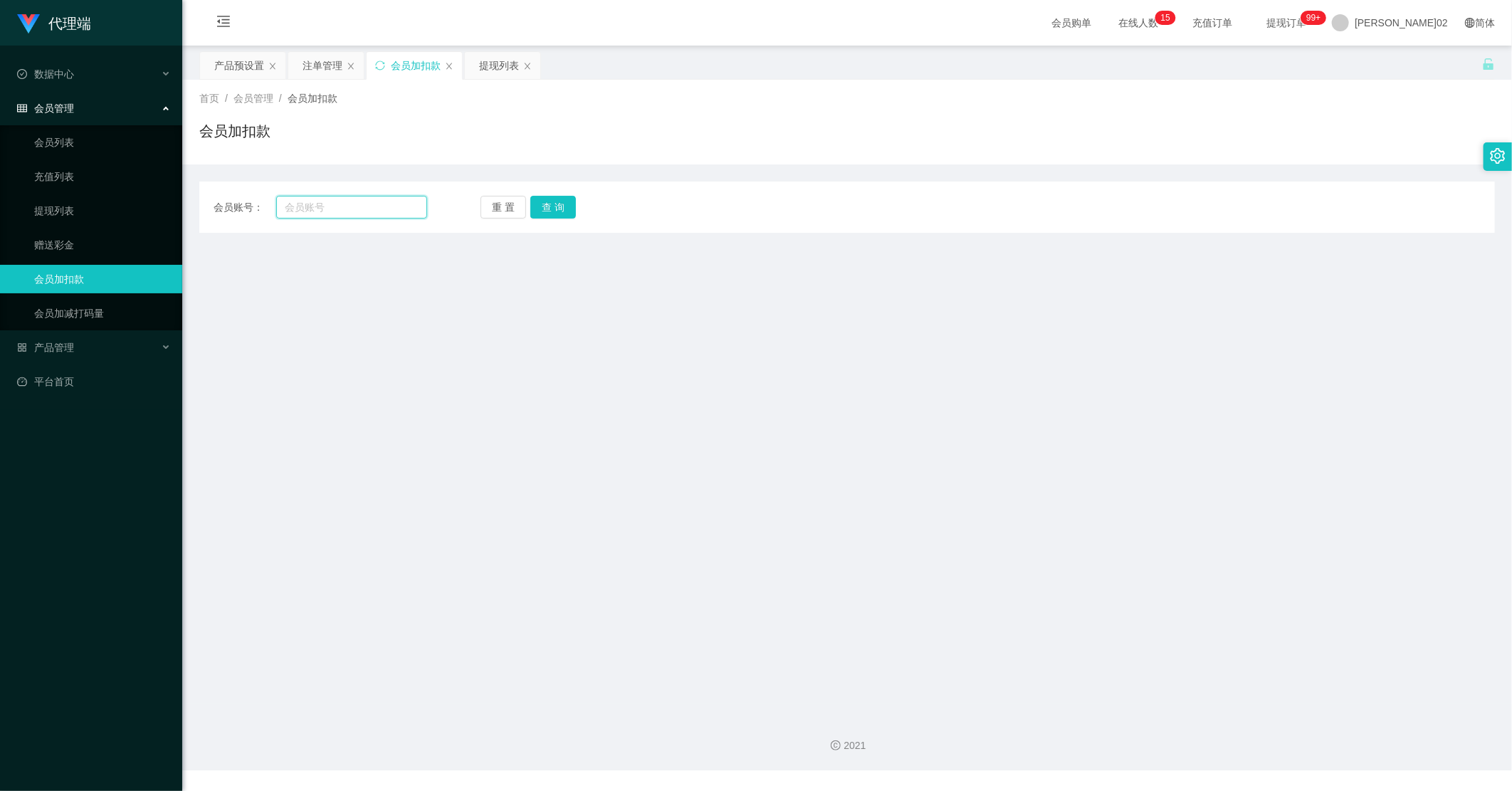
drag, startPoint x: 396, startPoint y: 210, endPoint x: 463, endPoint y: 219, distance: 67.6
click at [394, 212] on input "text" at bounding box center [351, 207] width 151 height 23
paste input "qawzse123"
type input "qawzse123"
click at [556, 205] on button "查 询" at bounding box center [553, 207] width 45 height 23
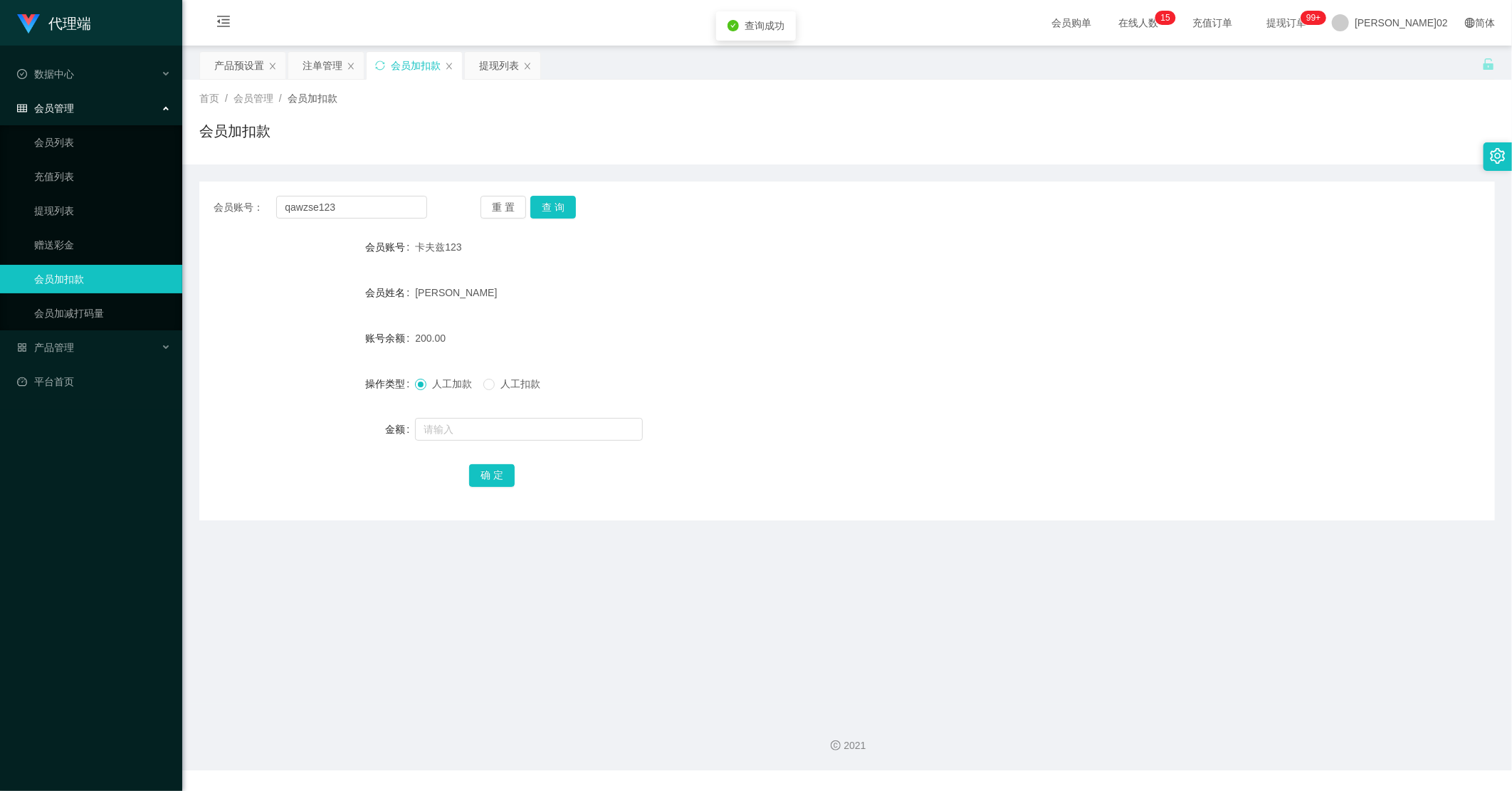
drag, startPoint x: 810, startPoint y: 328, endPoint x: 915, endPoint y: 264, distance: 123.0
click at [829, 316] on form "会员账号 卡夫兹123 会员姓名 陈永祥 账号余额 200.00 操作类型 人工加款 人工扣款 金额 确 定" at bounding box center [847, 360] width 1296 height 256
click at [353, 202] on input "qawzse123" at bounding box center [351, 207] width 151 height 23
click at [551, 200] on button "查 询" at bounding box center [553, 207] width 45 height 23
click at [551, 200] on div "重 置 查 询" at bounding box center [587, 207] width 214 height 23
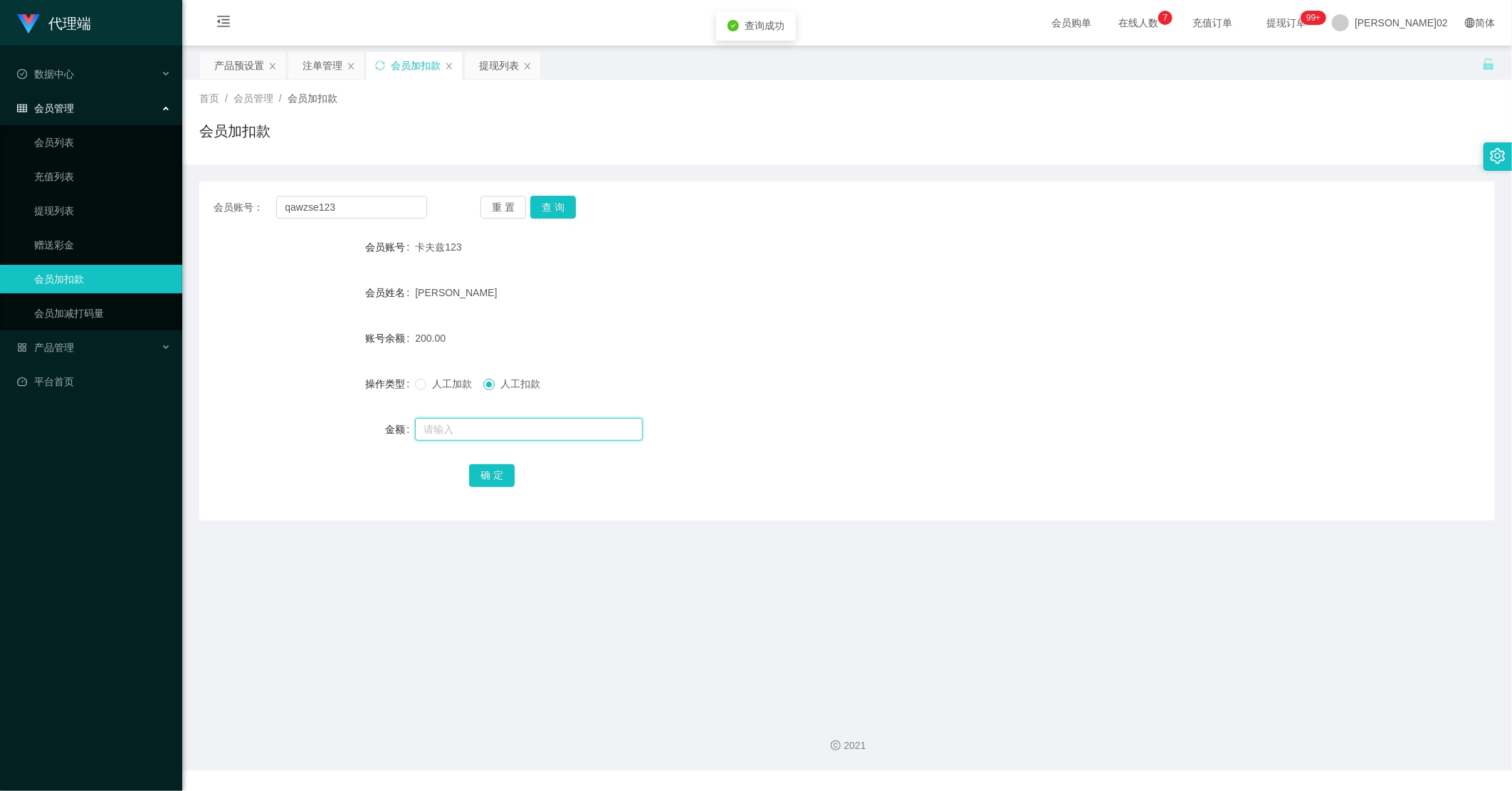
click at [475, 432] on input "text" at bounding box center [529, 429] width 228 height 23
type input "70"
click at [492, 471] on button "确 定" at bounding box center [492, 475] width 45 height 23
click at [994, 462] on div "确 定" at bounding box center [847, 474] width 756 height 28
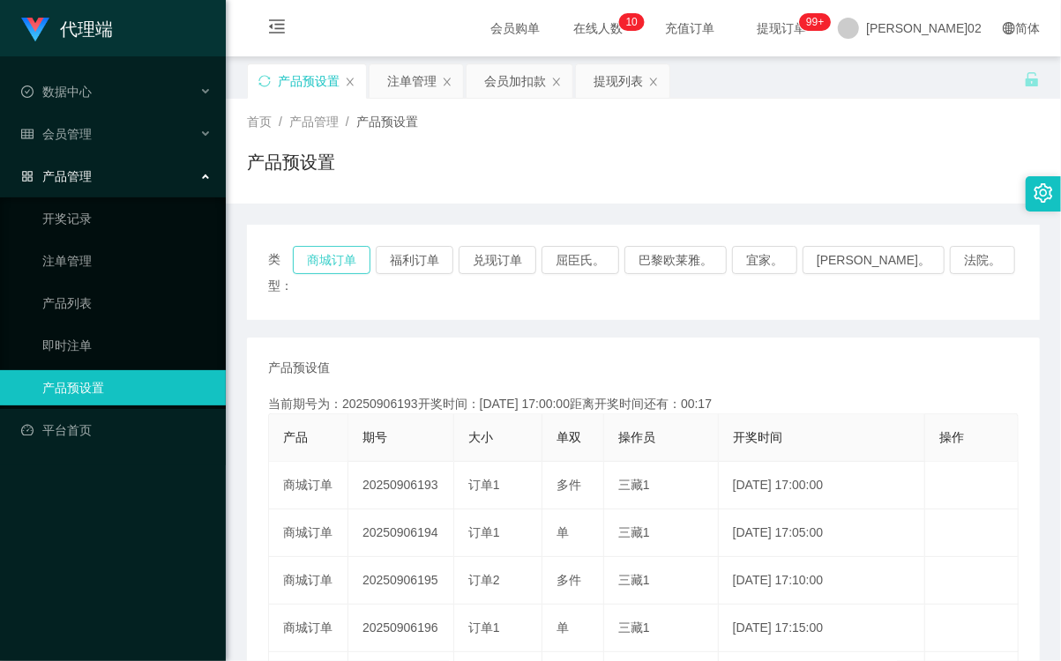
click at [351, 265] on button "商城订单" at bounding box center [332, 260] width 78 height 28
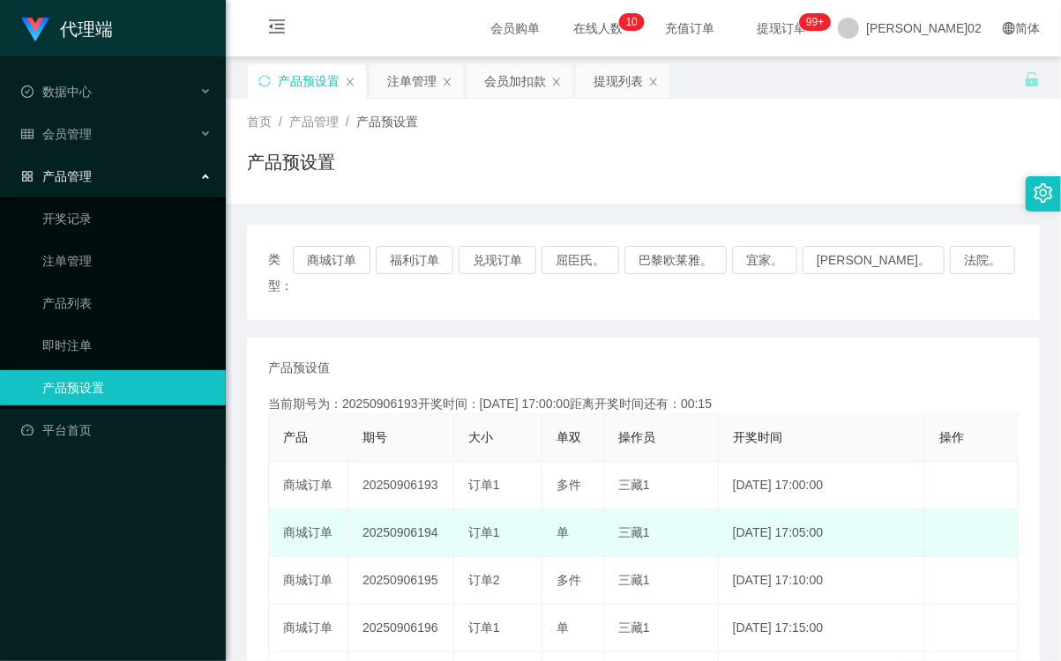
click at [394, 510] on td "20250906194" at bounding box center [401, 534] width 106 height 48
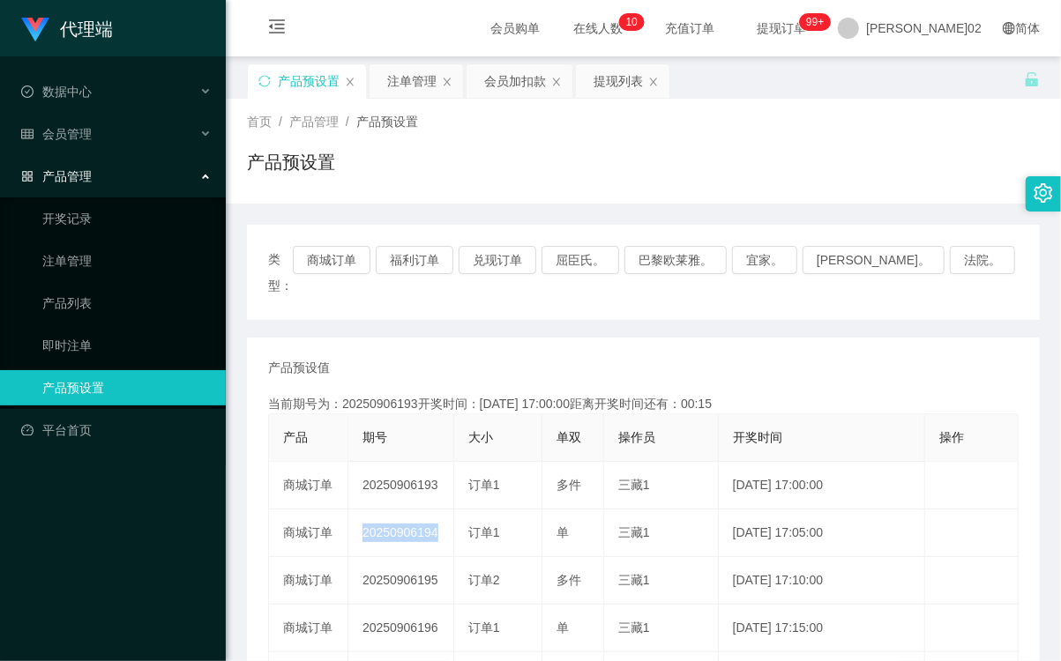
copy td "20250906194"
click at [368, 246] on button "商城订单" at bounding box center [332, 260] width 78 height 28
type button "k3wph"
click at [335, 260] on button "商城订单" at bounding box center [332, 260] width 78 height 28
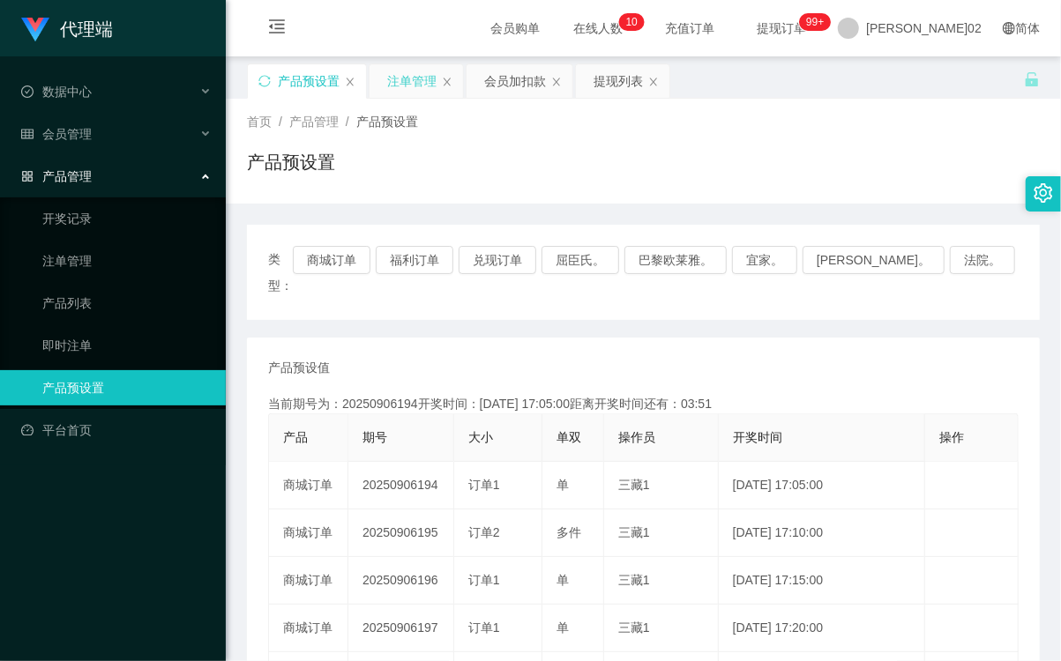
click at [399, 69] on div "注单管理" at bounding box center [411, 81] width 49 height 34
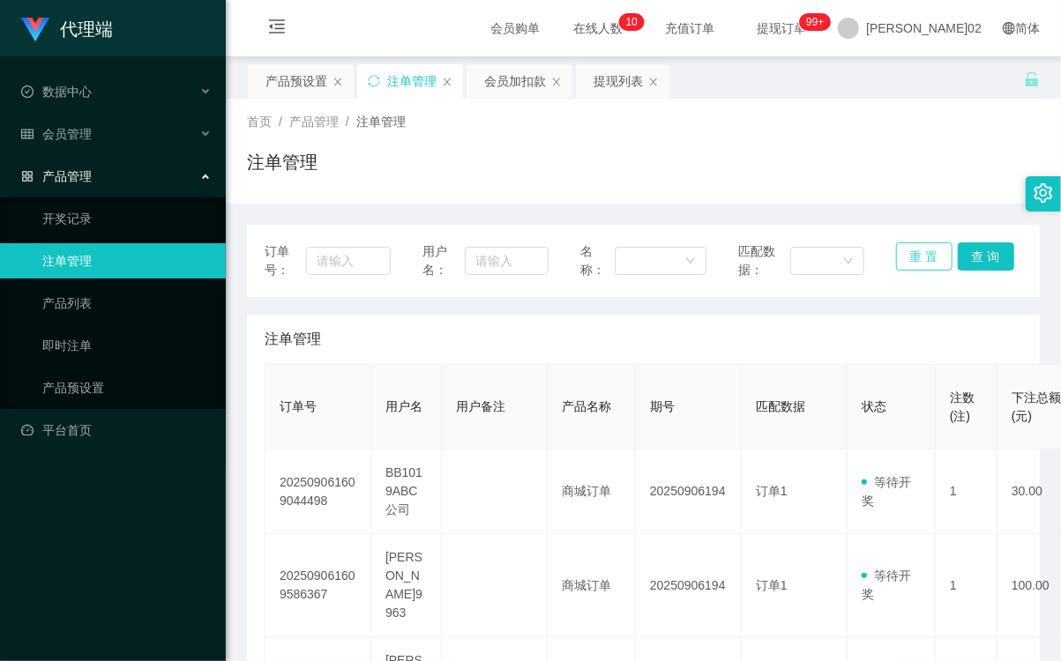
click at [901, 250] on button "重 置" at bounding box center [924, 256] width 56 height 28
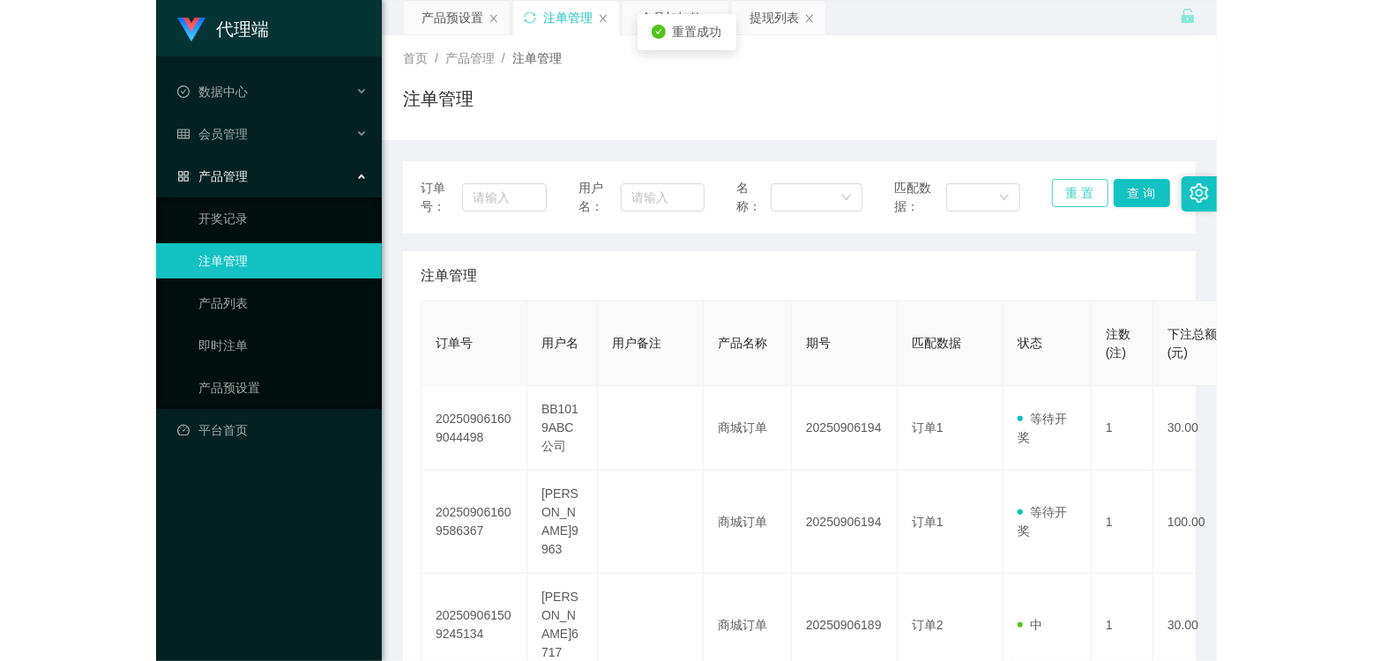
scroll to position [98, 0]
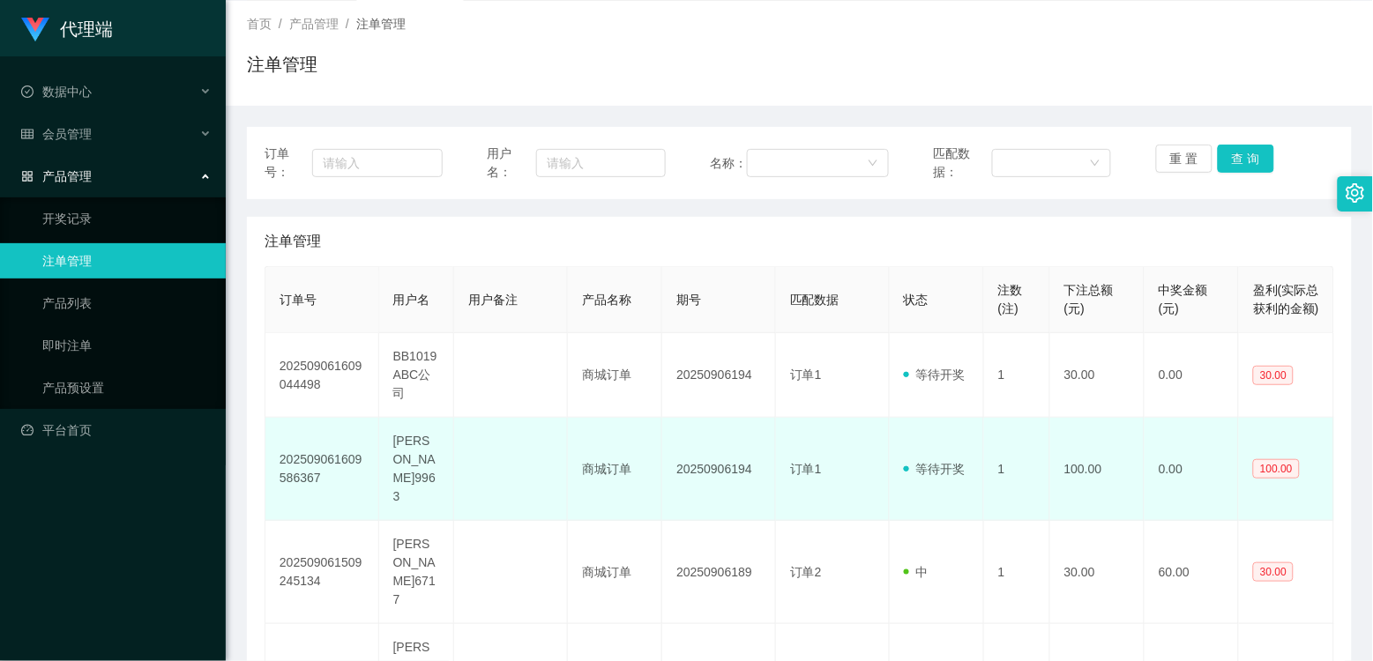
click at [1014, 479] on td "1" at bounding box center [1017, 469] width 66 height 103
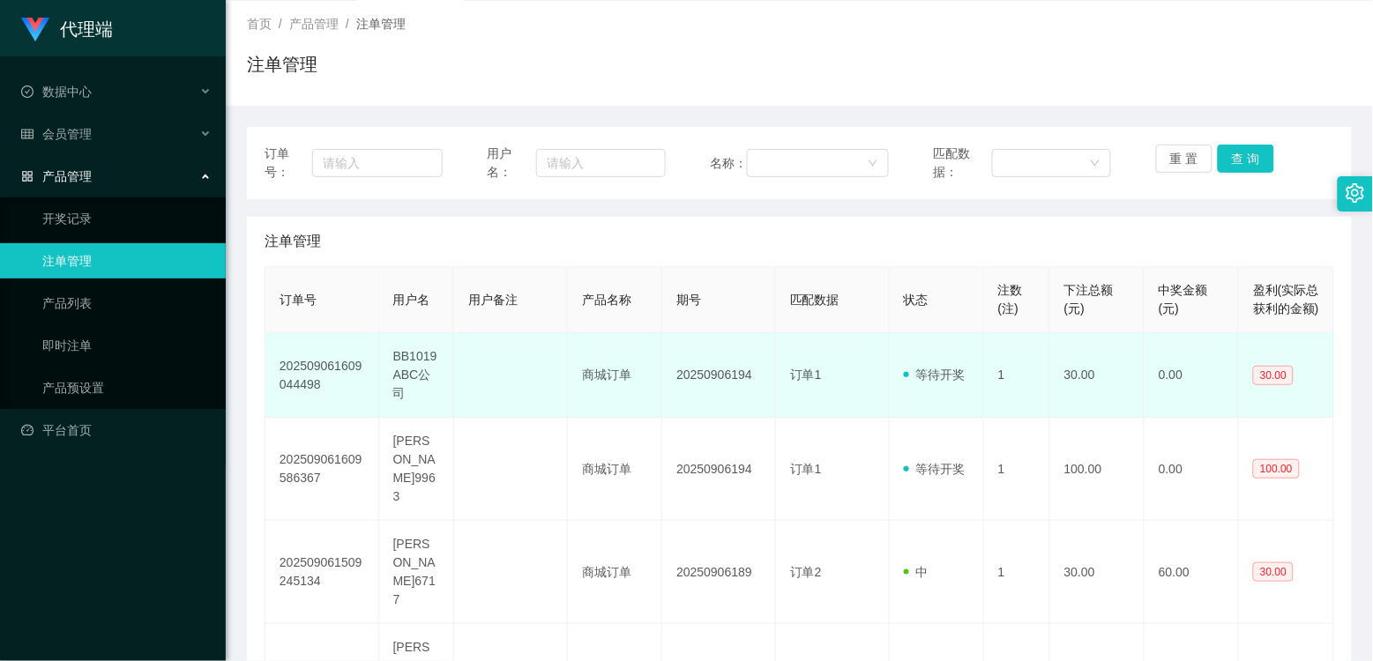
click at [1027, 399] on td "1" at bounding box center [1017, 375] width 66 height 85
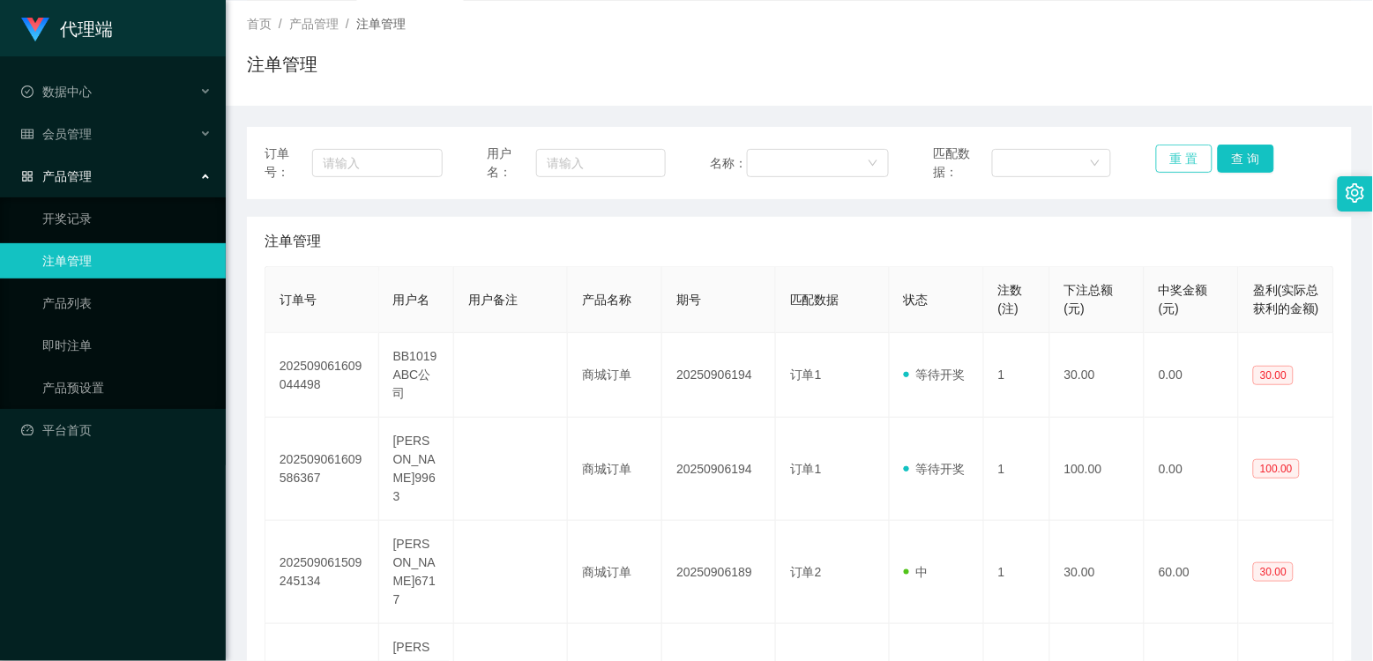
click at [1060, 162] on button "重 置" at bounding box center [1184, 159] width 56 height 28
click at [1060, 162] on div "重 置 查 询" at bounding box center [1245, 163] width 178 height 37
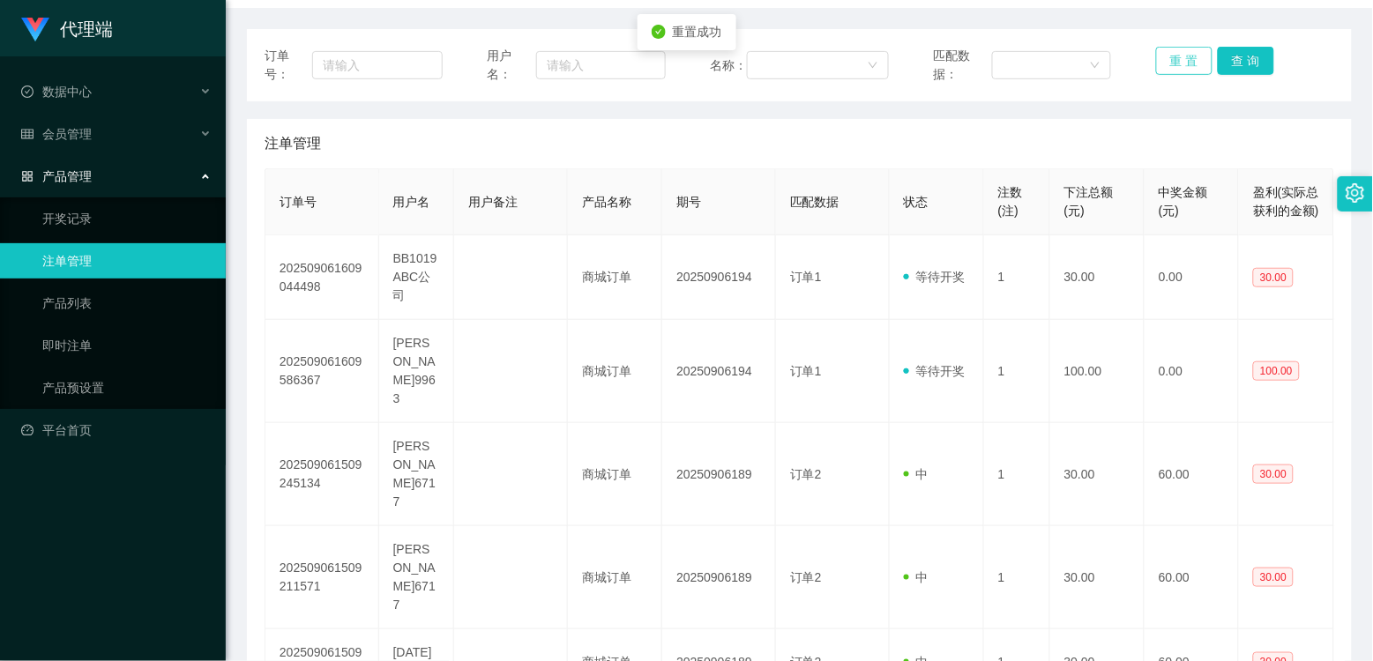
click at [1060, 63] on button "重 置" at bounding box center [1184, 61] width 56 height 28
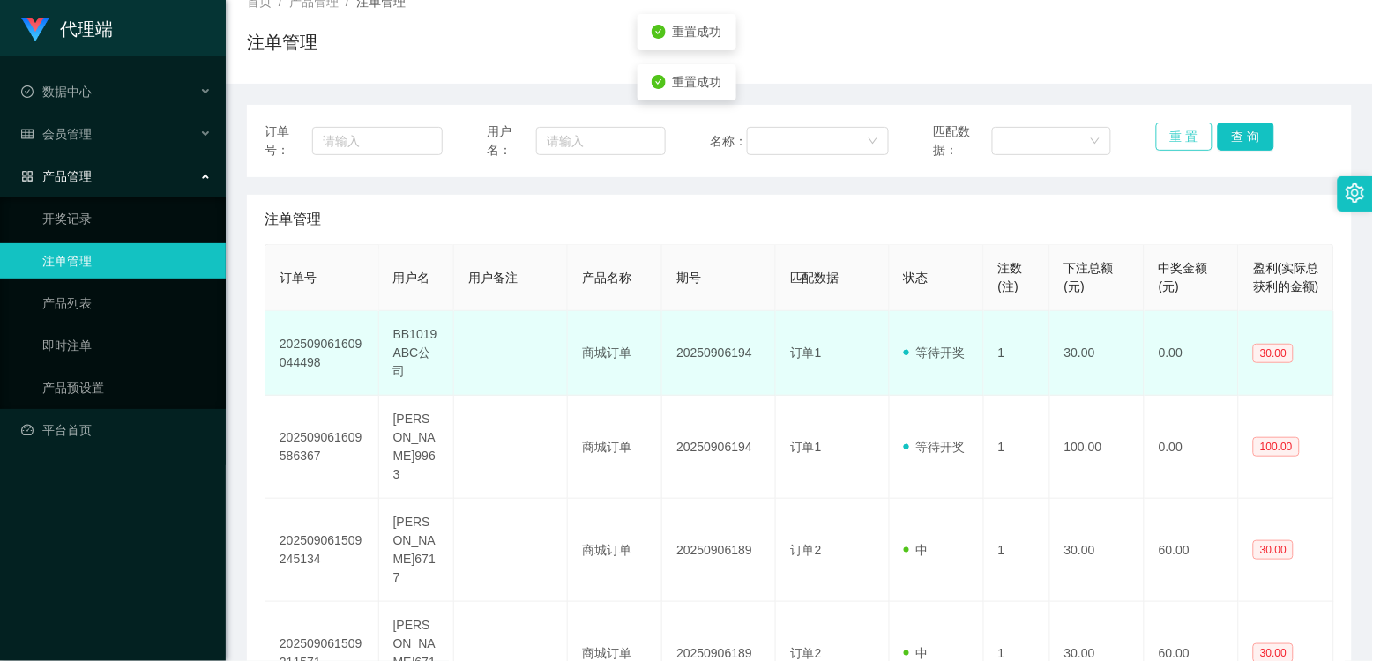
scroll to position [98, 0]
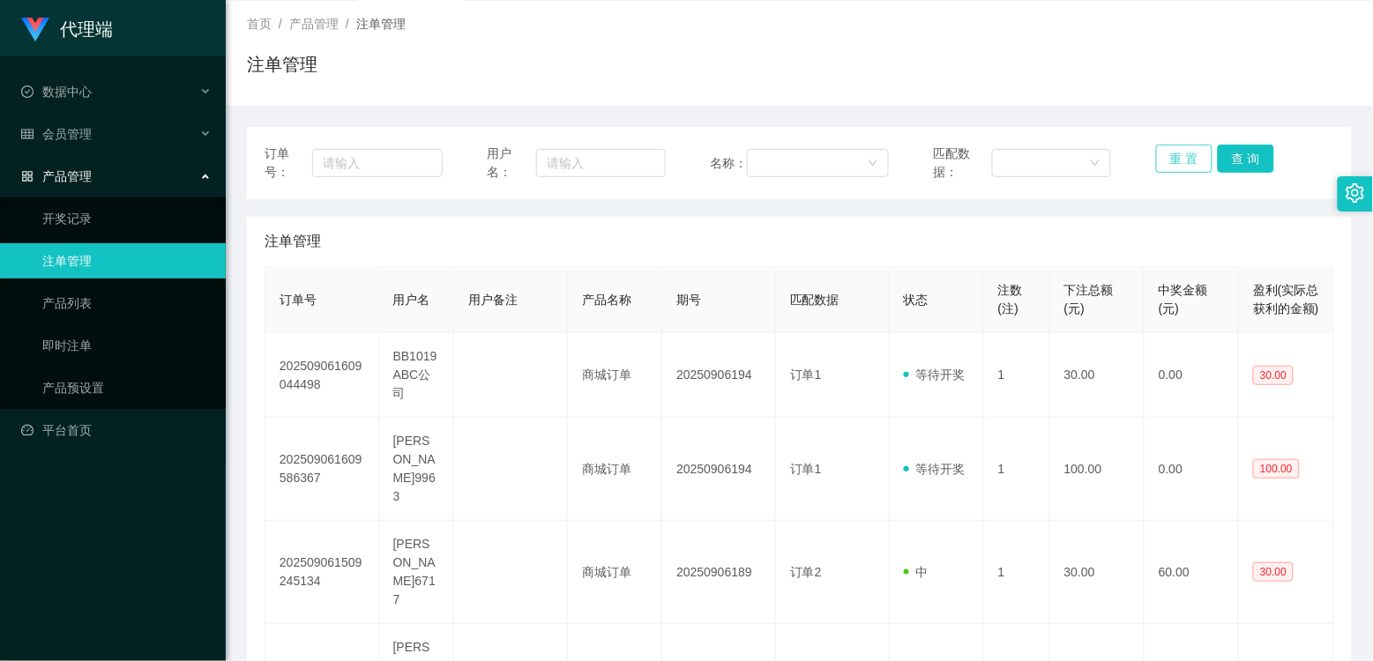
click at [1060, 162] on button "重 置" at bounding box center [1184, 159] width 56 height 28
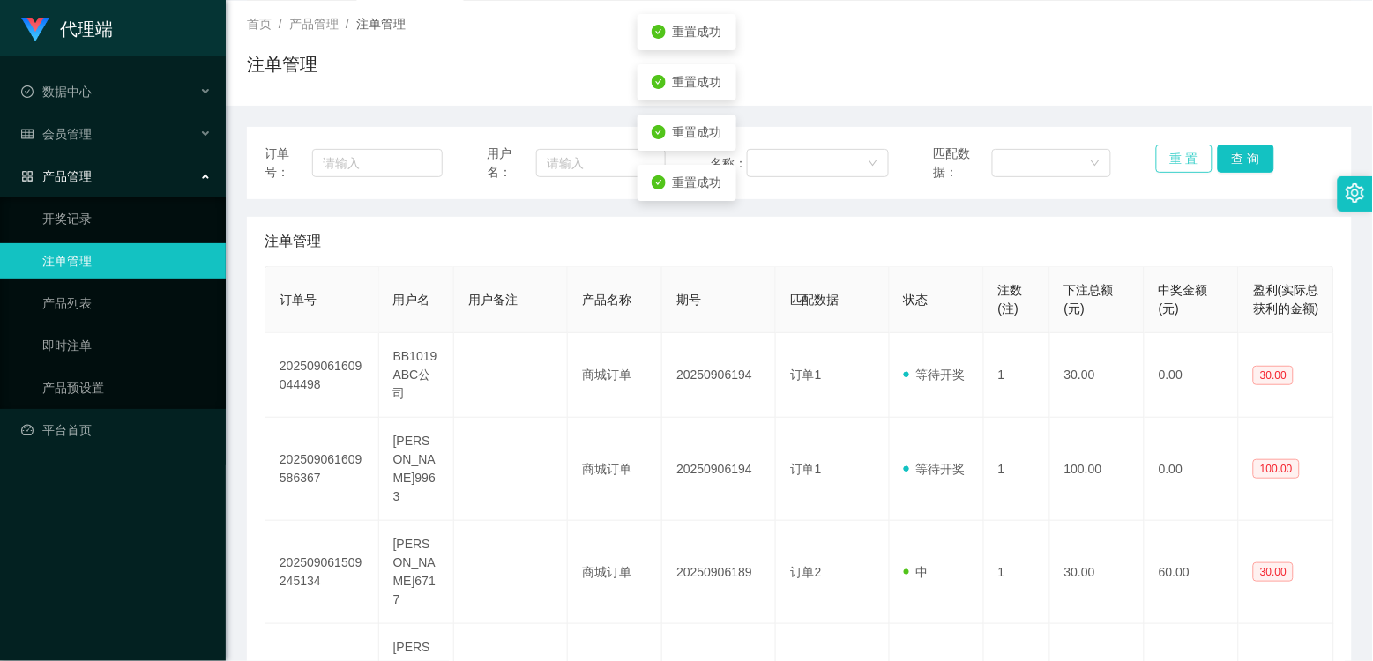
click at [1060, 162] on button "重 置" at bounding box center [1184, 159] width 56 height 28
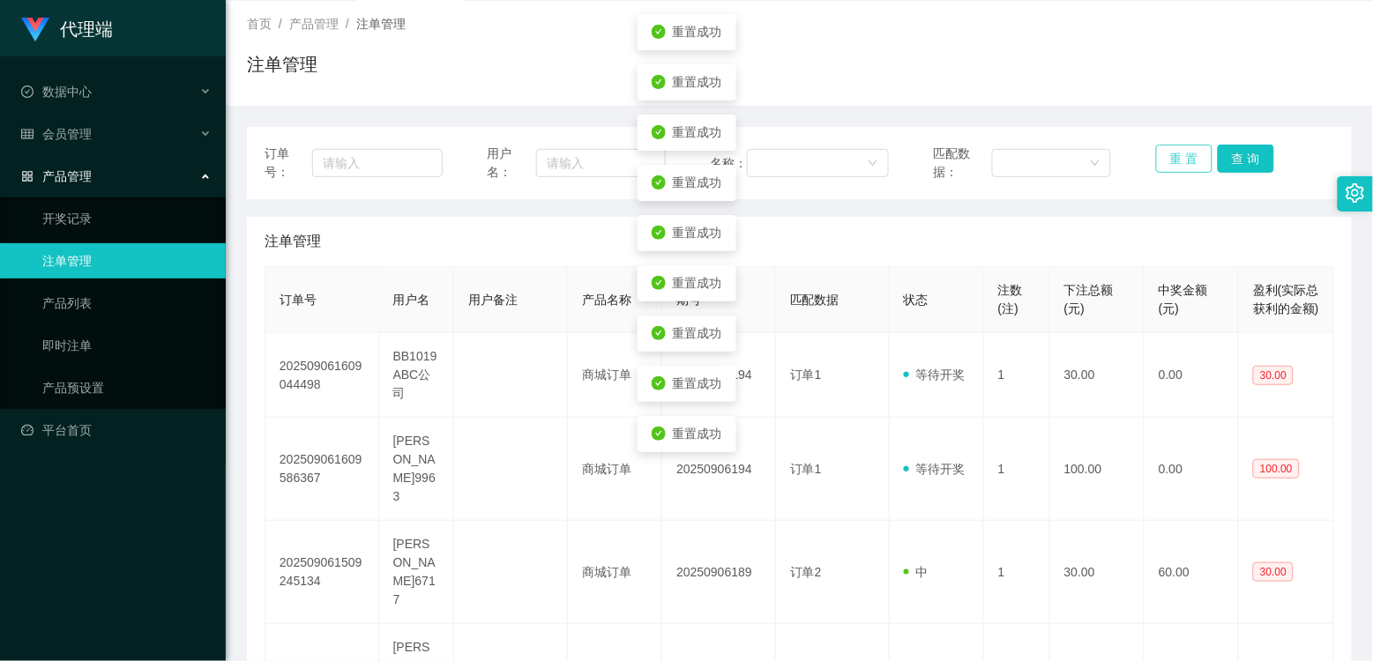
click at [1060, 162] on button "重 置" at bounding box center [1184, 159] width 56 height 28
click at [1060, 165] on button "重 置" at bounding box center [1184, 159] width 56 height 28
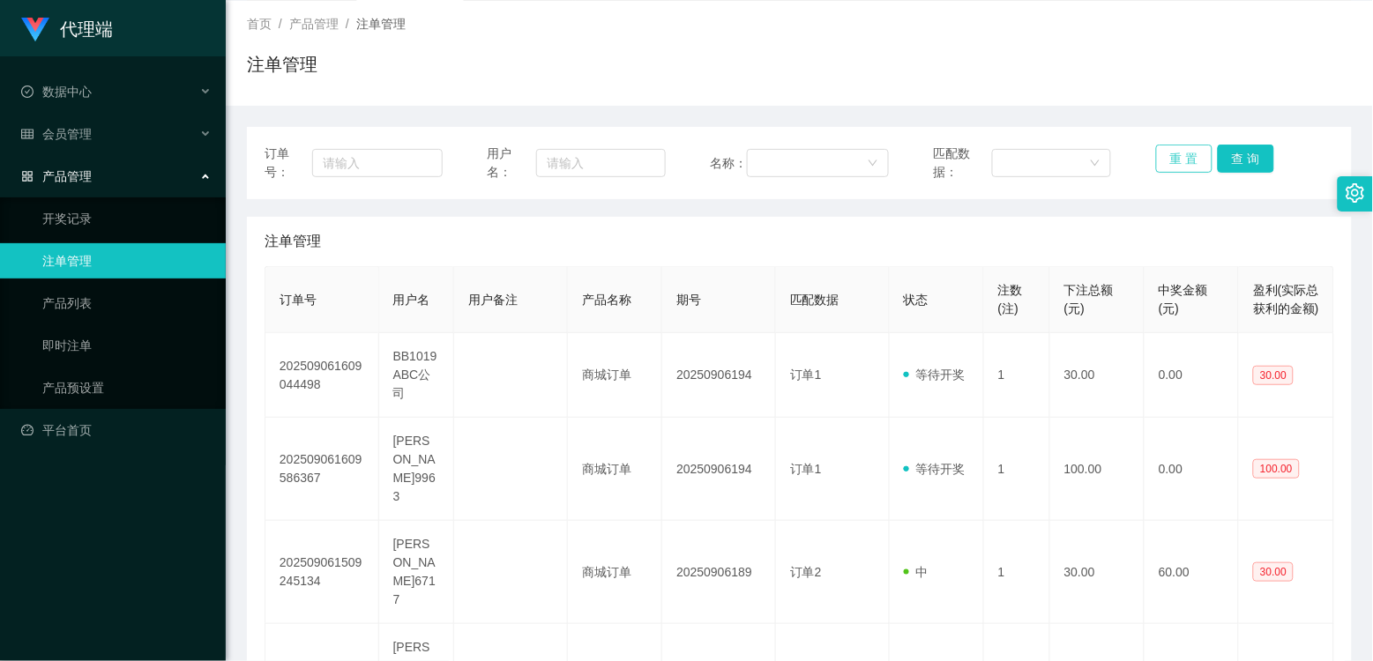
click at [1060, 145] on button "重 置" at bounding box center [1184, 159] width 56 height 28
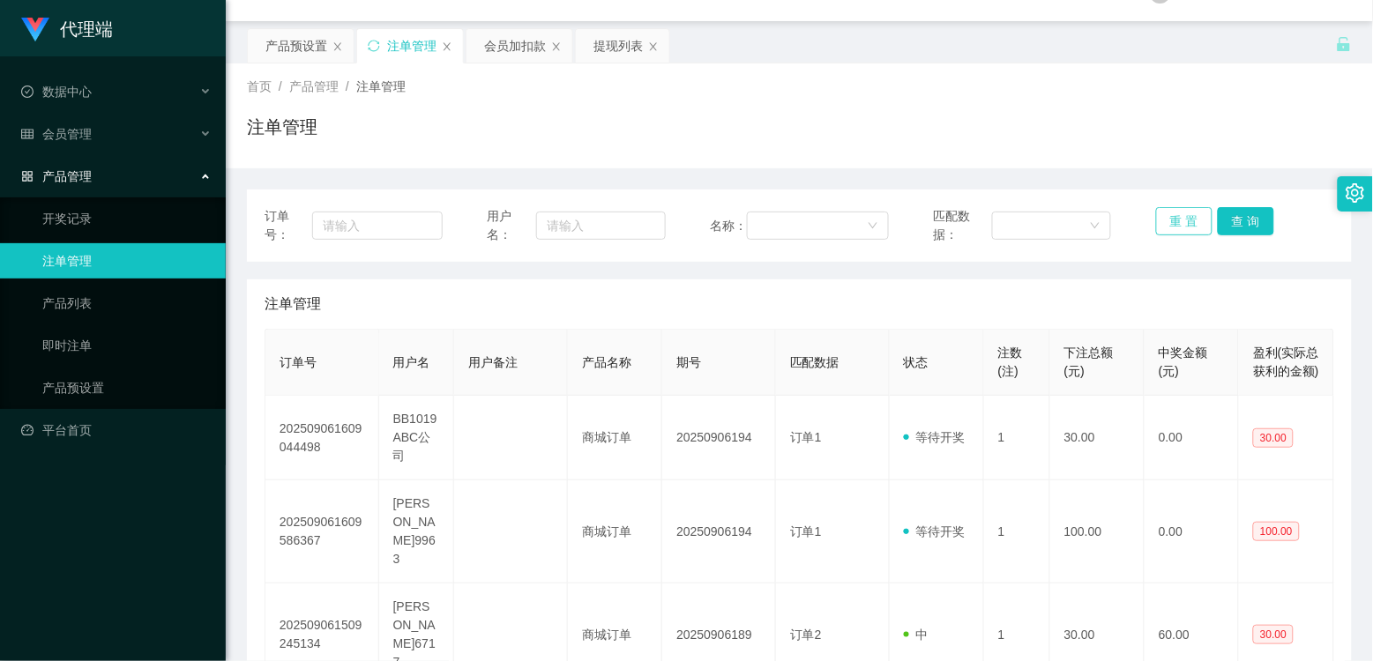
scroll to position [0, 0]
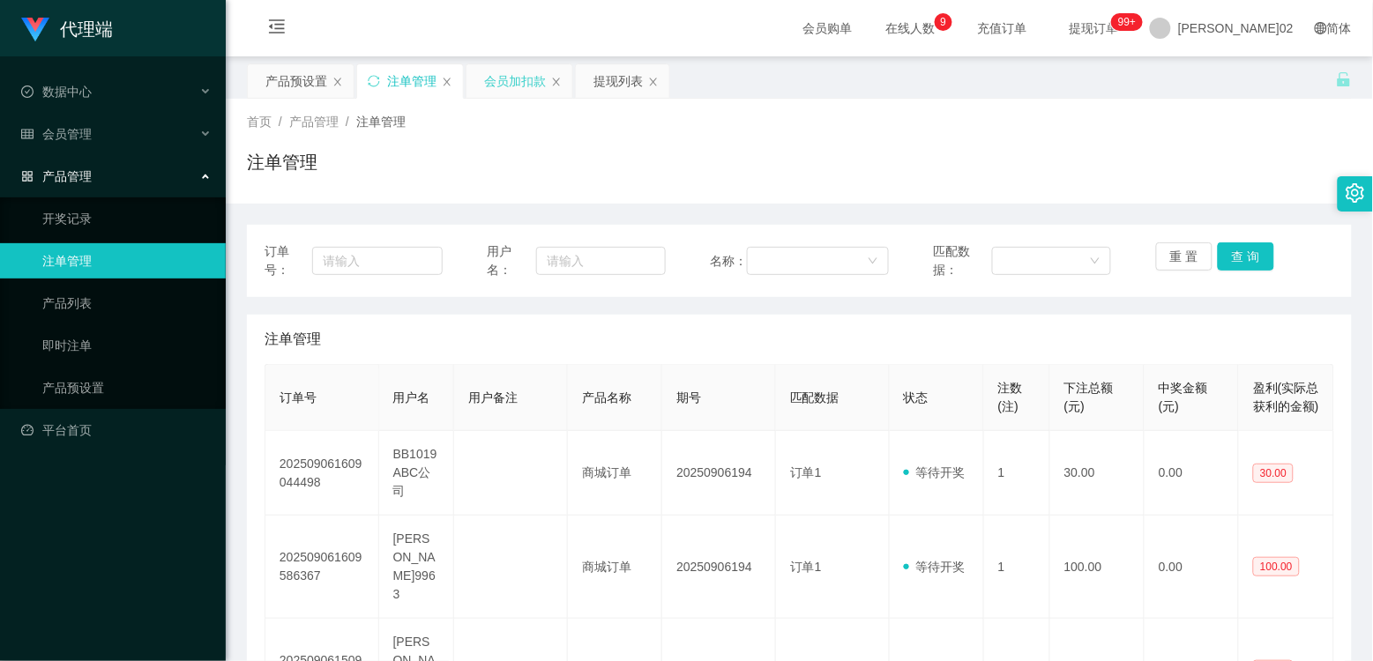
click at [523, 84] on div "会员加扣款" at bounding box center [515, 81] width 62 height 34
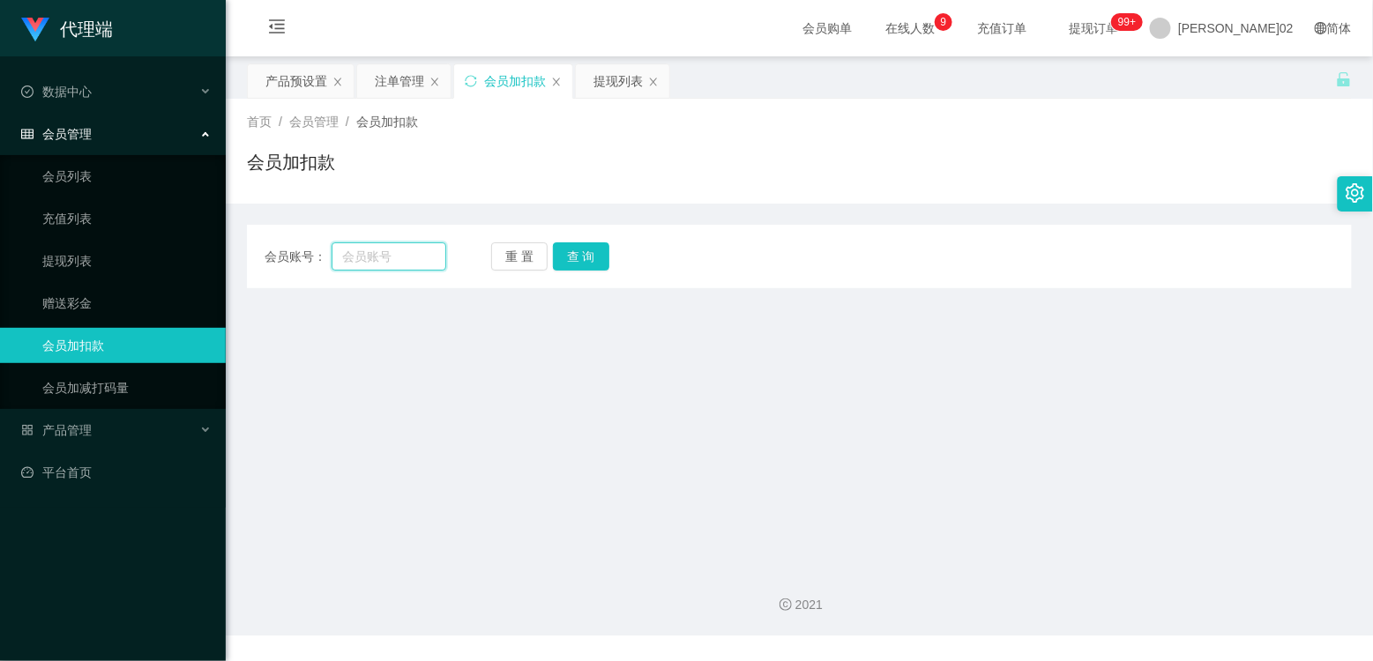
drag, startPoint x: 386, startPoint y: 254, endPoint x: 438, endPoint y: 262, distance: 52.6
click at [388, 257] on input "text" at bounding box center [389, 256] width 115 height 28
paste input "bb1019abc"
type input "bb1019abc"
click at [578, 263] on button "查 询" at bounding box center [581, 256] width 56 height 28
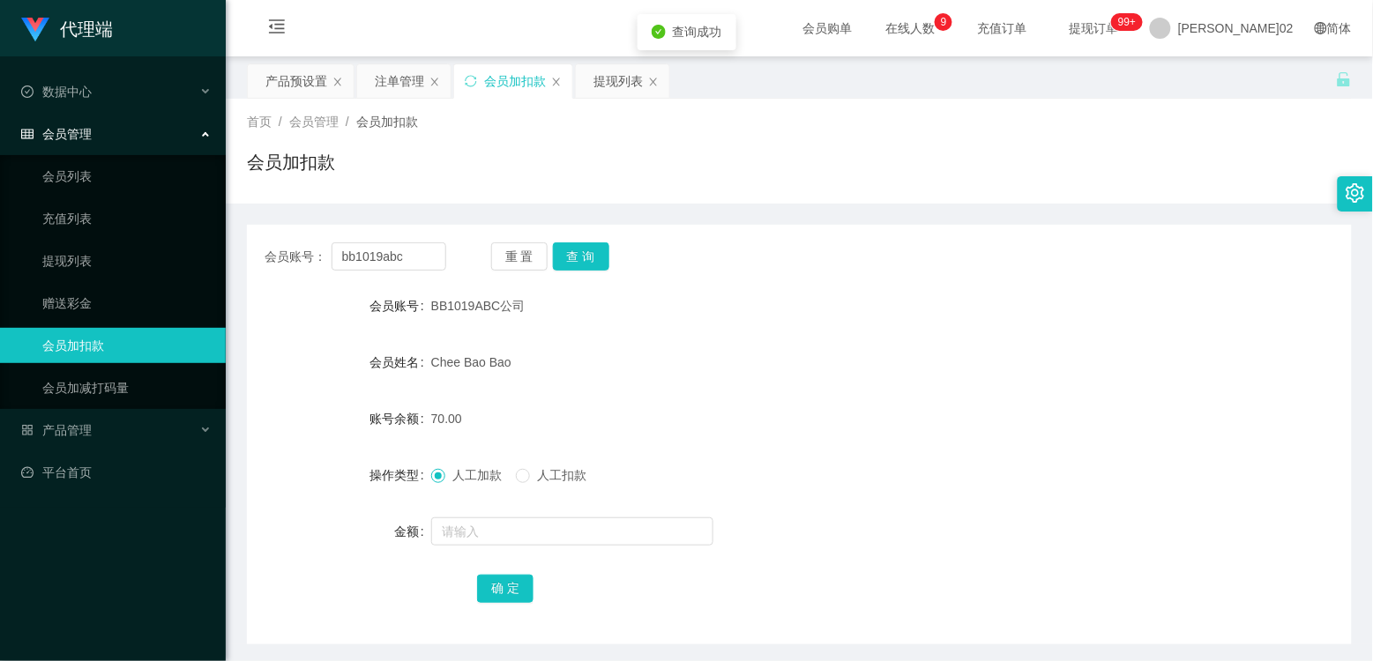
click at [614, 278] on div "会员账号： bb1019abc 重 置 查 询 会员账号 BB1019ABC公司 会员姓名 Chee Bao Bao 账号余额 70.00 操作类型 人工加款…" at bounding box center [799, 435] width 1105 height 420
drag, startPoint x: 407, startPoint y: 76, endPoint x: 425, endPoint y: 82, distance: 18.7
click at [406, 76] on div "注单管理" at bounding box center [399, 81] width 49 height 34
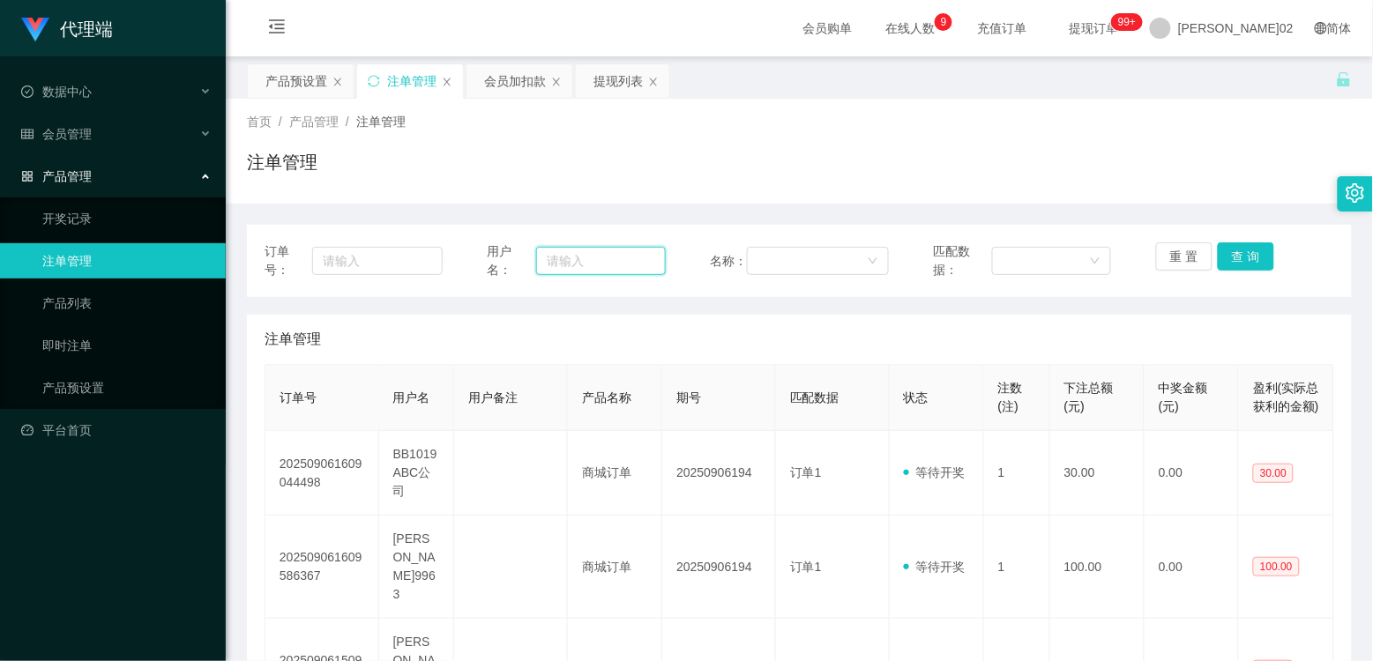
click at [556, 254] on input "text" at bounding box center [601, 261] width 130 height 28
paste input "bb1019abc"
click at [1060, 262] on button "查 询" at bounding box center [1246, 256] width 56 height 28
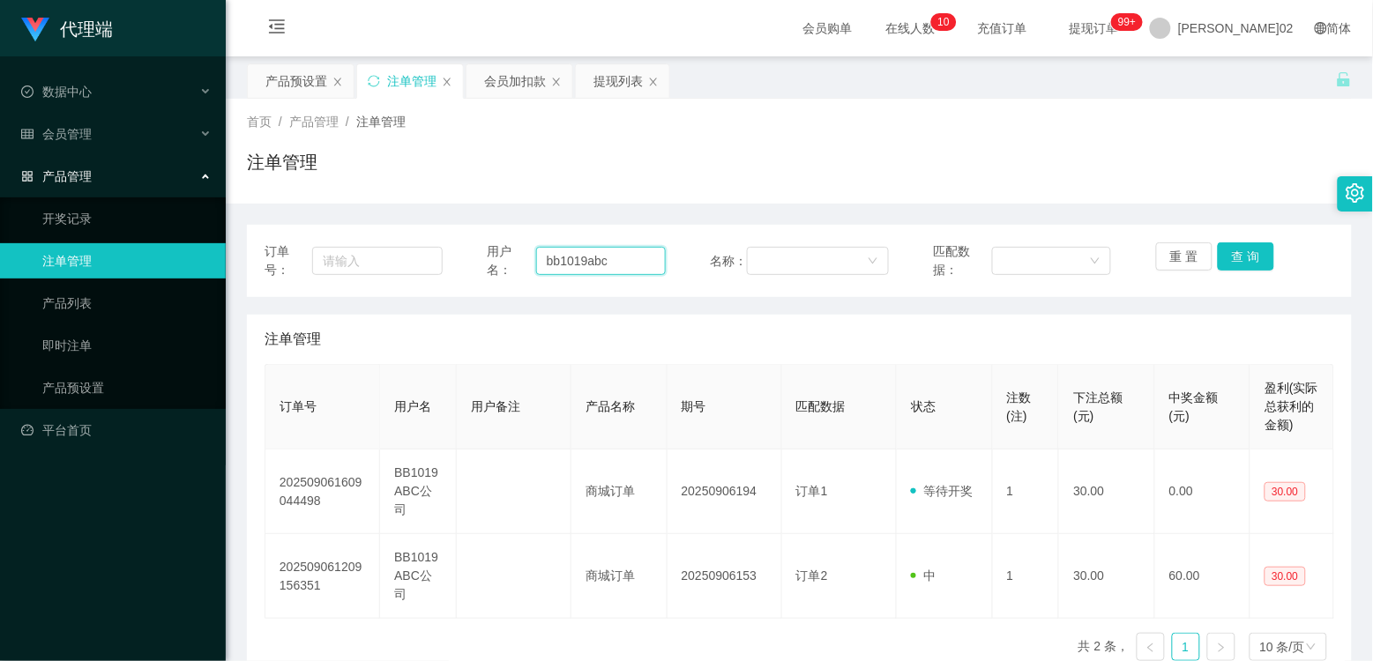
click at [630, 263] on input "bb1019abc" at bounding box center [601, 261] width 130 height 28
paste input "wilson9963"
click at [1060, 252] on button "查 询" at bounding box center [1246, 256] width 56 height 28
click at [636, 261] on input "wilson9963" at bounding box center [601, 261] width 130 height 28
paste input "Alan78"
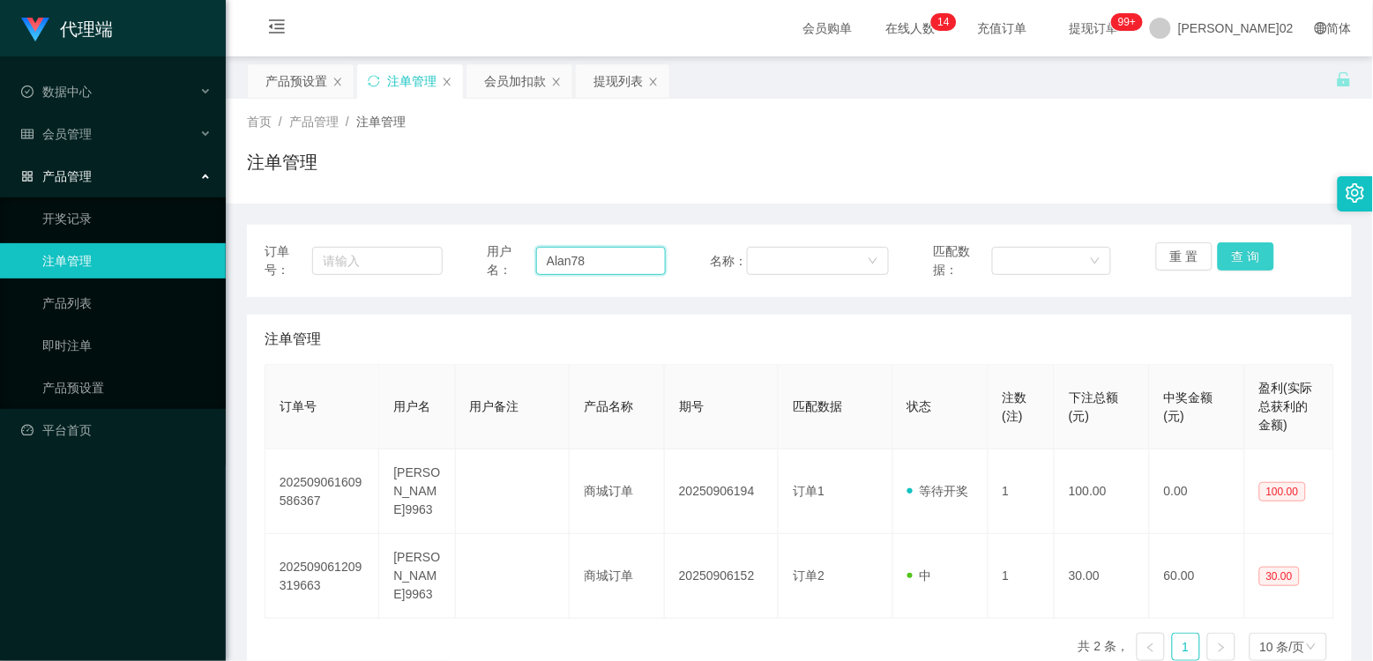
type input "Alan78"
click at [1060, 258] on button "查 询" at bounding box center [1246, 256] width 56 height 28
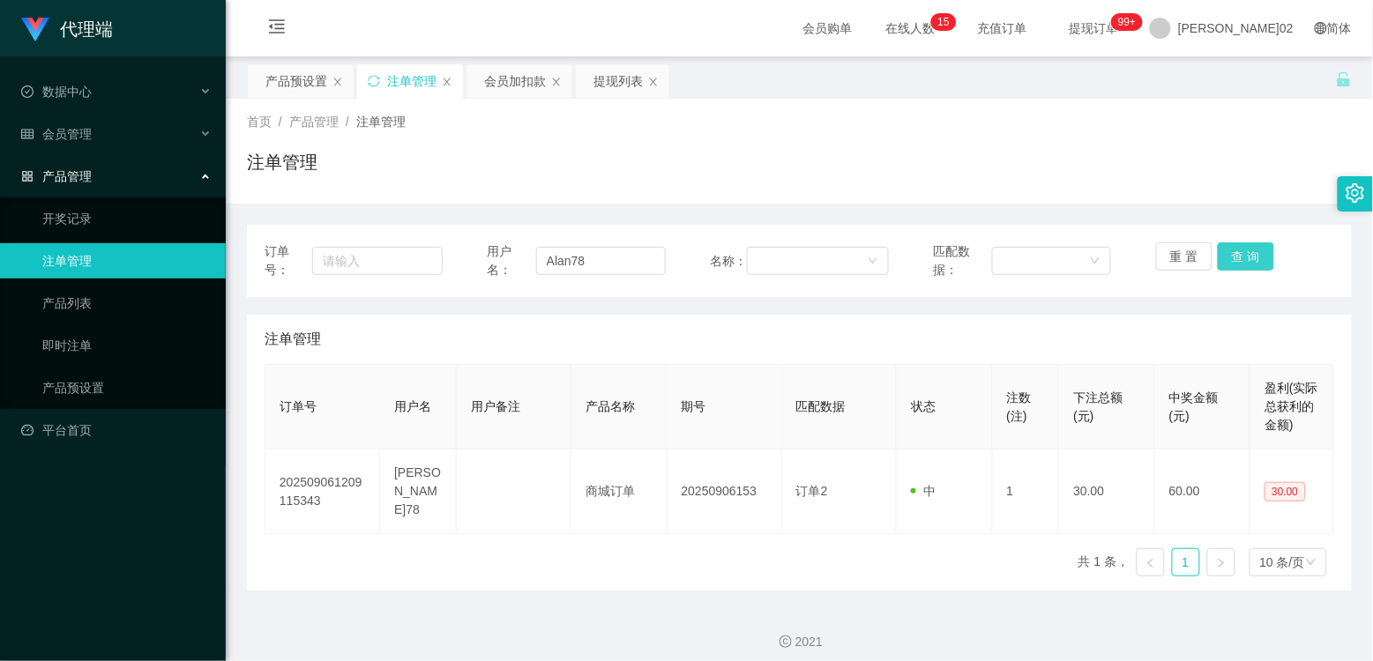
click at [1060, 254] on button "查 询" at bounding box center [1246, 256] width 56 height 28
click at [1060, 254] on div "重 置 查 询" at bounding box center [1245, 260] width 178 height 37
click at [1060, 263] on button "查 询" at bounding box center [1246, 256] width 56 height 28
click at [1060, 263] on div "重 置 查 询" at bounding box center [1245, 260] width 178 height 37
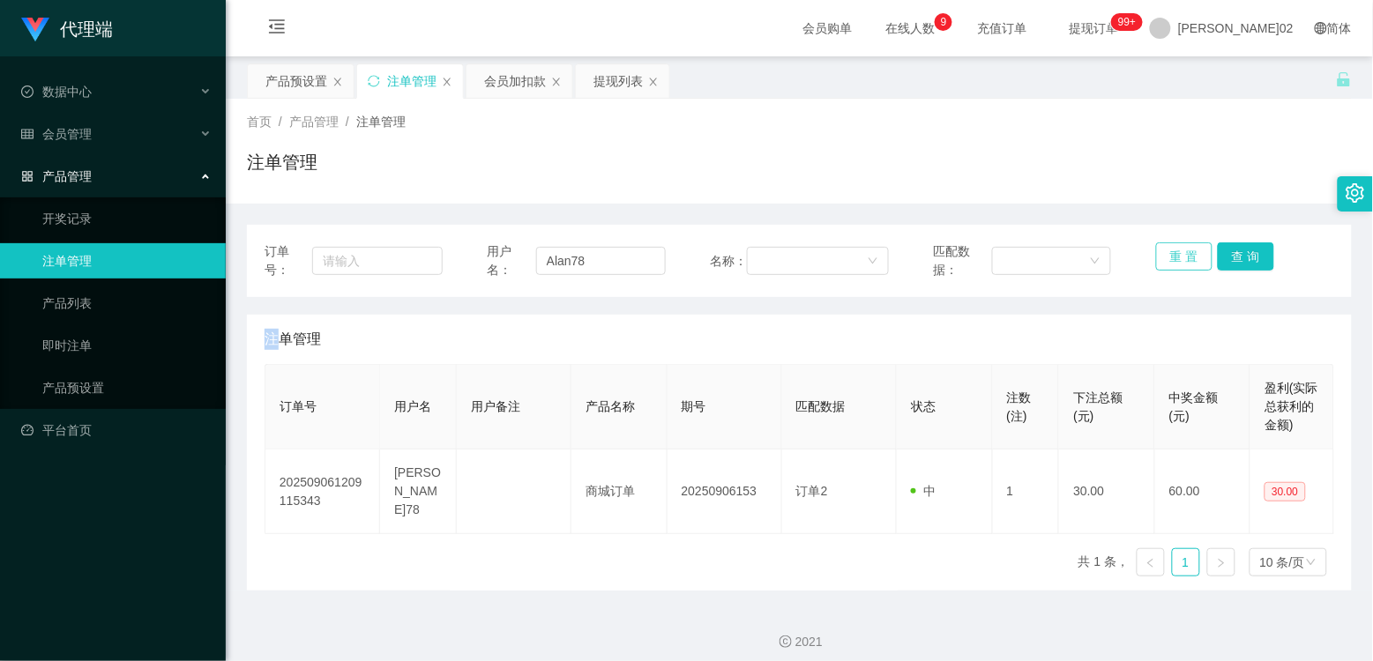
drag, startPoint x: 1215, startPoint y: 263, endPoint x: 1171, endPoint y: 257, distance: 44.5
click at [1060, 257] on button "重 置" at bounding box center [1184, 256] width 56 height 28
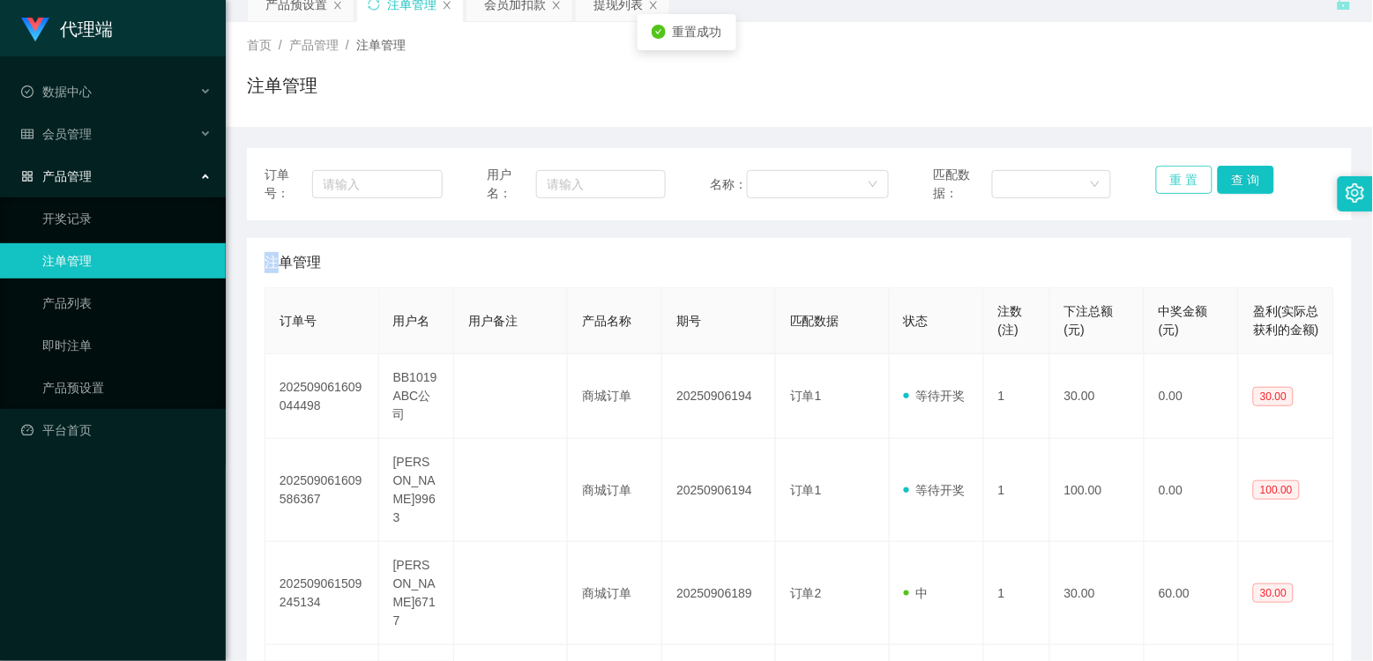
scroll to position [98, 0]
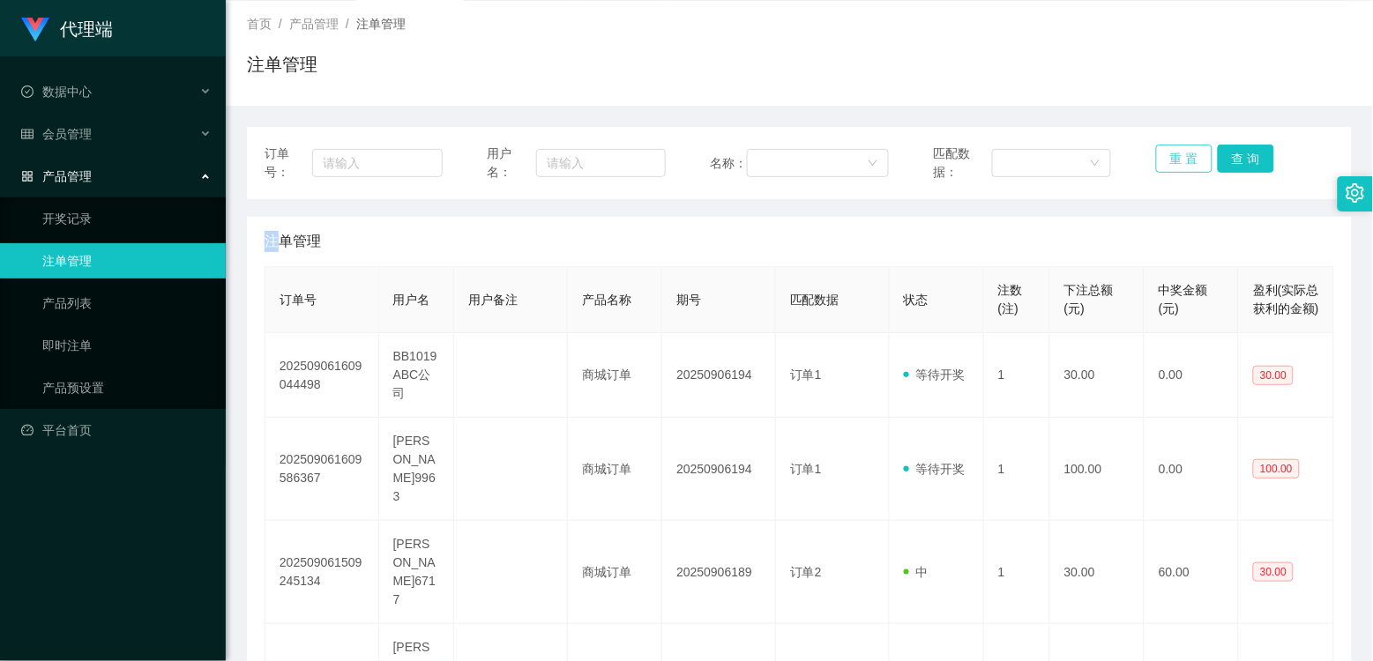
click at [1060, 153] on button "重 置" at bounding box center [1184, 159] width 56 height 28
click at [1060, 160] on button "重 置" at bounding box center [1184, 159] width 56 height 28
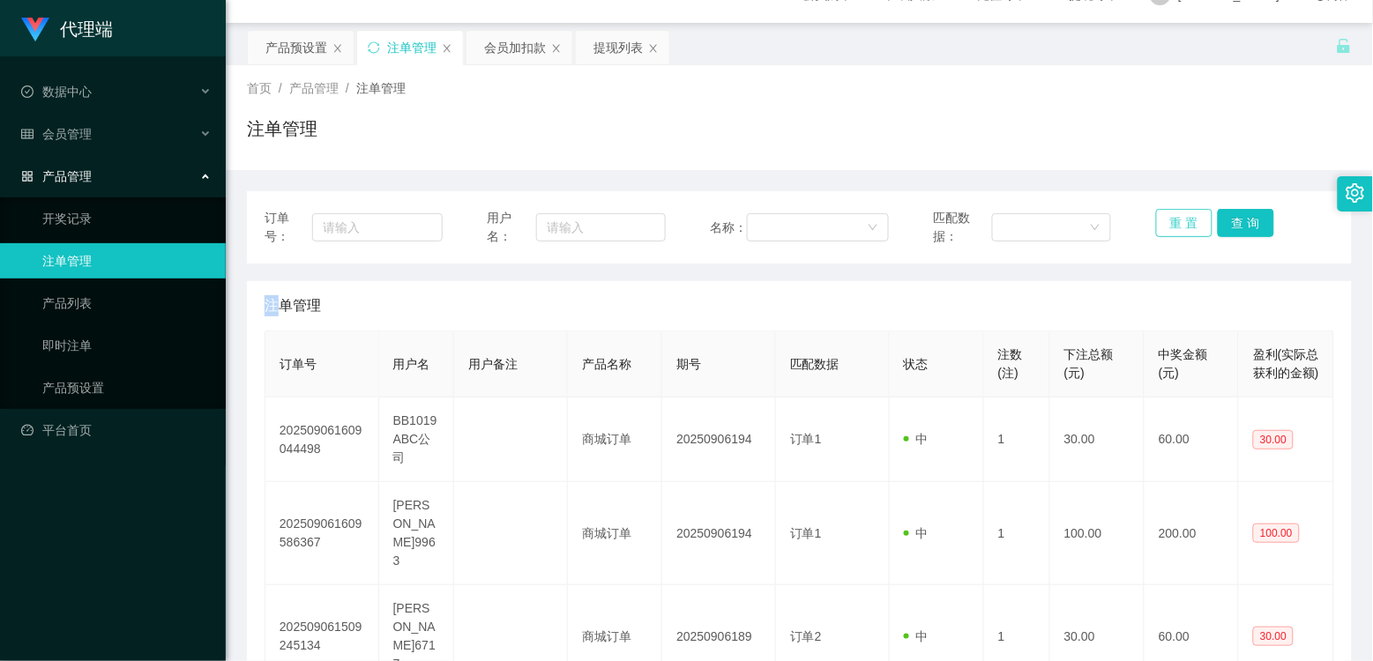
scroll to position [0, 0]
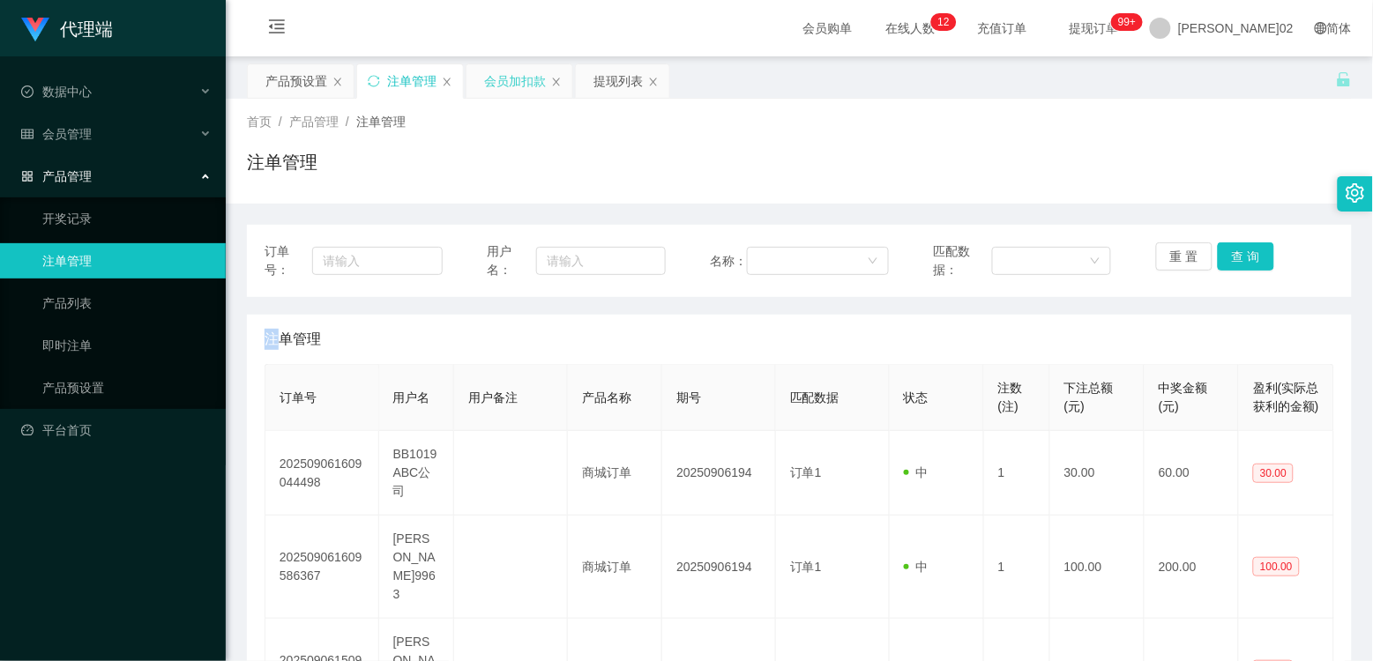
click at [518, 86] on div "会员加扣款" at bounding box center [515, 81] width 62 height 34
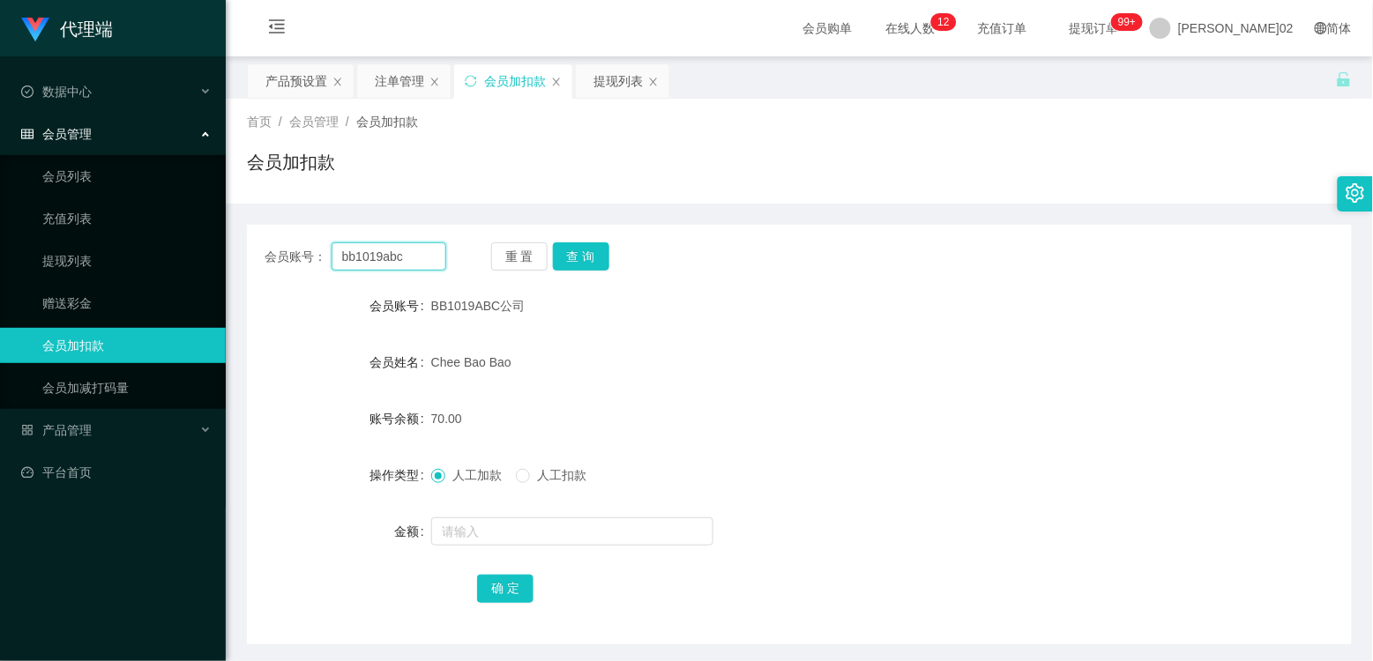
drag, startPoint x: 425, startPoint y: 260, endPoint x: 251, endPoint y: 260, distance: 173.7
click at [251, 260] on div "会员账号： bb1019abc 重 置 查 询" at bounding box center [799, 256] width 1105 height 28
paste input "Alan78"
type input "Alan78"
click at [587, 253] on button "查 询" at bounding box center [581, 256] width 56 height 28
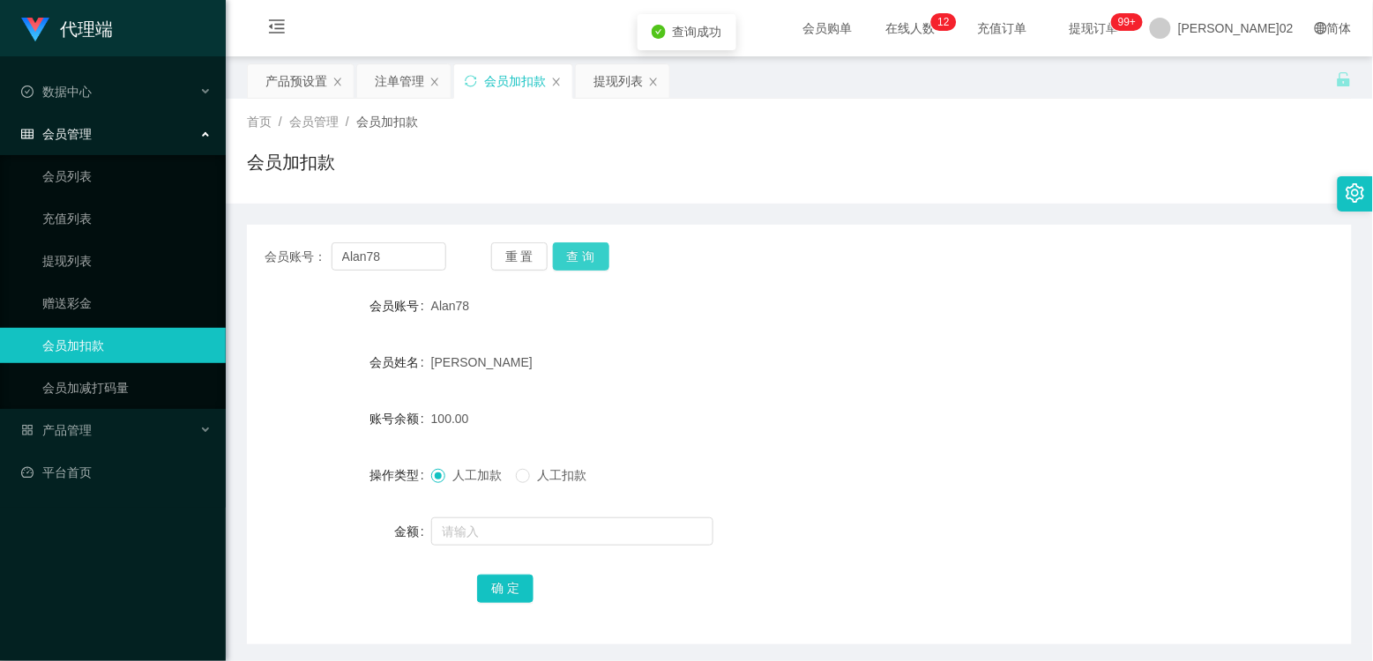
click at [587, 253] on button "查 询" at bounding box center [581, 256] width 56 height 28
click at [587, 253] on div "重 置 查 询" at bounding box center [582, 256] width 182 height 28
drag, startPoint x: 587, startPoint y: 253, endPoint x: 720, endPoint y: 257, distance: 132.3
click at [720, 257] on div "会员账号： Alan78 重 置 查 询" at bounding box center [799, 256] width 1105 height 28
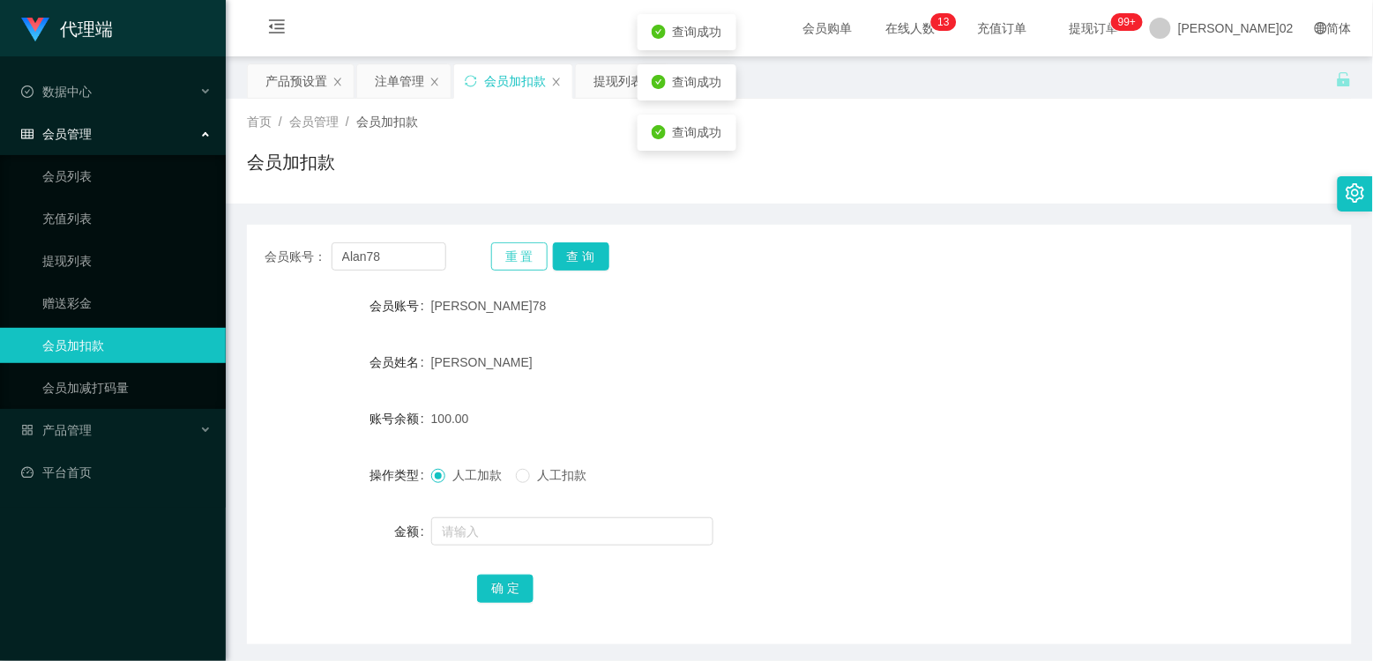
click at [533, 256] on button "重 置" at bounding box center [519, 256] width 56 height 28
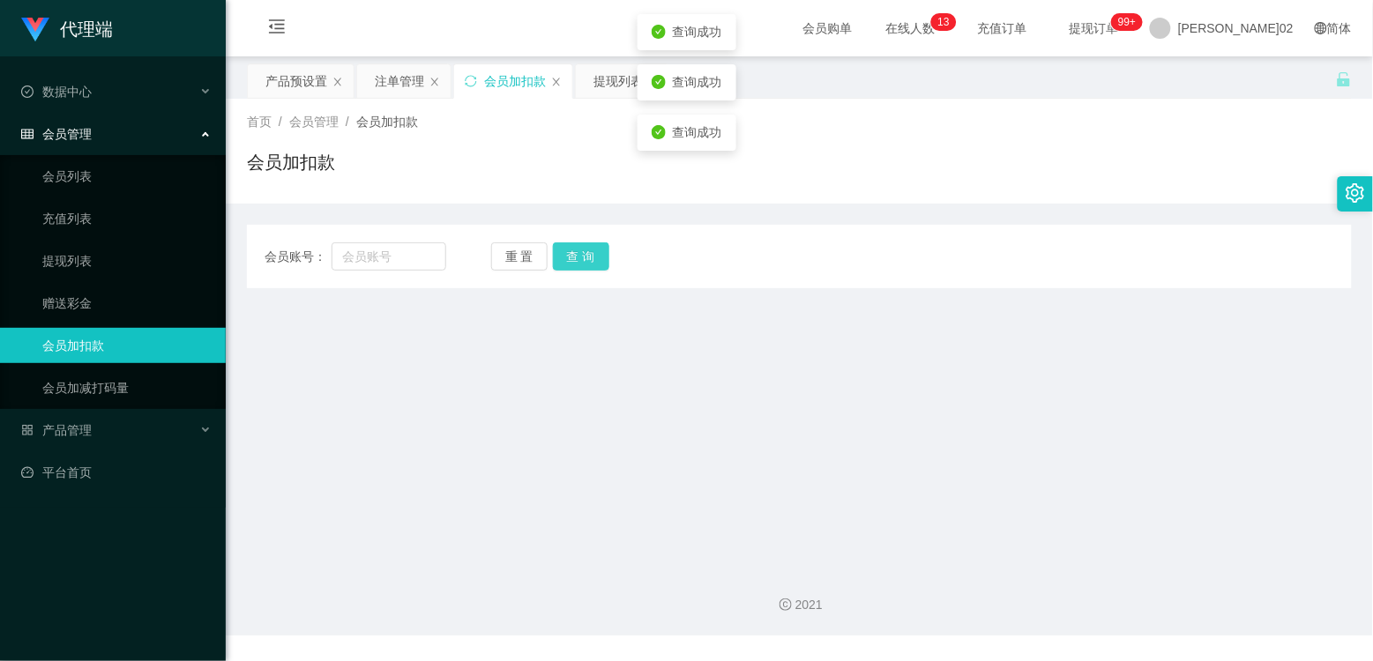
click at [571, 253] on button "查 询" at bounding box center [581, 256] width 56 height 28
drag, startPoint x: 742, startPoint y: 289, endPoint x: 459, endPoint y: 266, distance: 284.8
click at [676, 292] on main "关闭左侧 关闭右侧 关闭其它 刷新页面 产品预设置 注单管理 会员加扣款 提现列表 首页 / 会员管理 / 会员加扣款 / 会员加扣款 会员账号： 重 置 查…" at bounding box center [799, 304] width 1147 height 497
click at [423, 262] on input "text" at bounding box center [389, 256] width 115 height 28
paste input "Alan78"
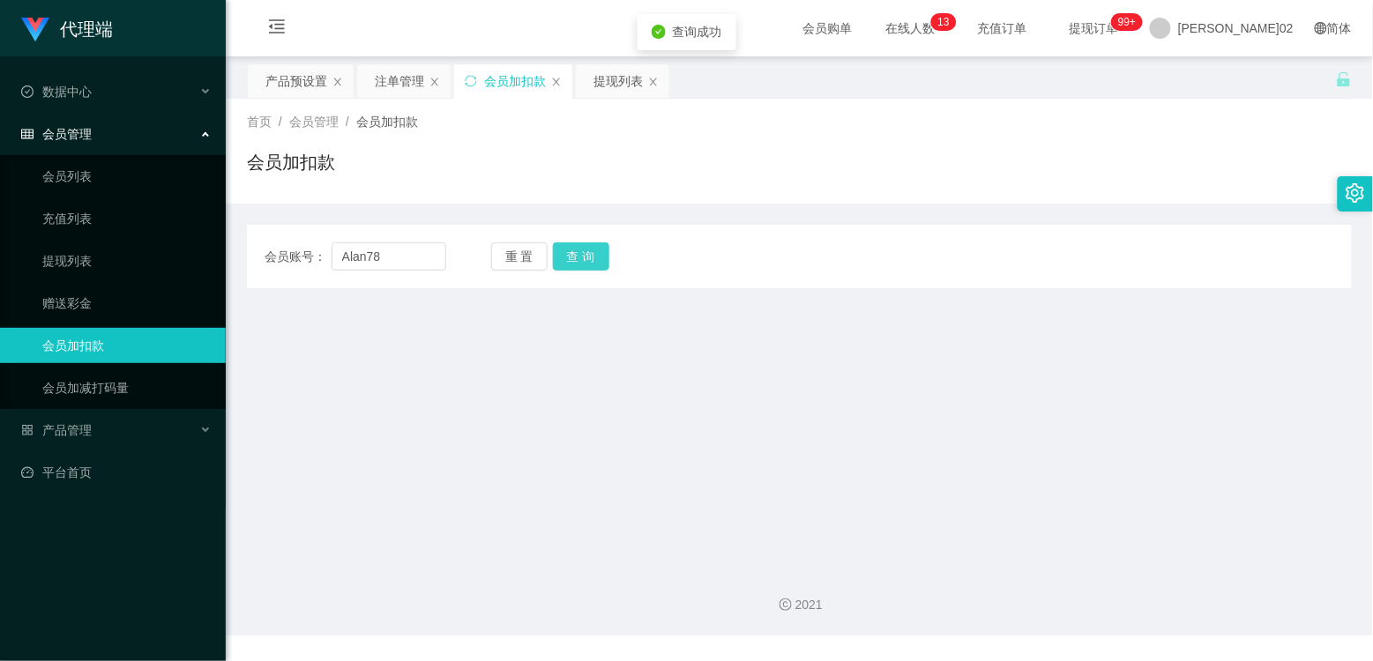
click at [602, 265] on button "查 询" at bounding box center [581, 256] width 56 height 28
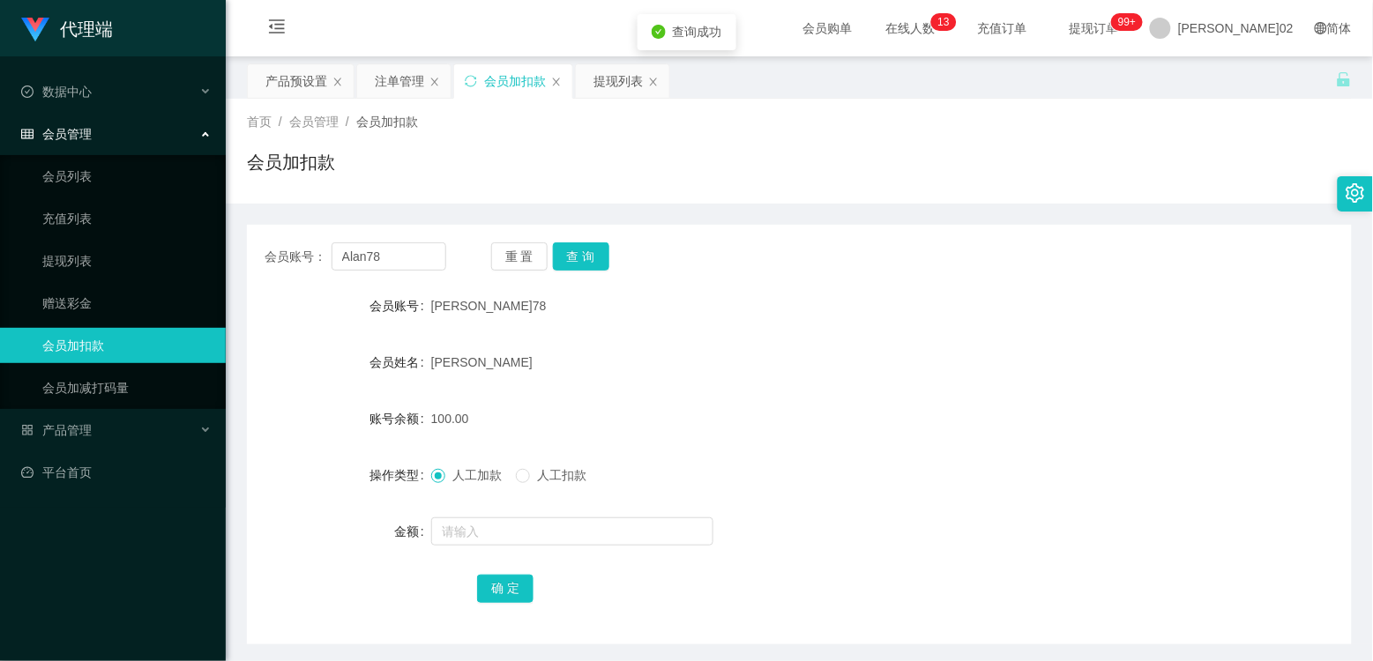
drag, startPoint x: 742, startPoint y: 297, endPoint x: 1107, endPoint y: 118, distance: 406.6
click at [746, 296] on div "[PERSON_NAME]78" at bounding box center [753, 305] width 645 height 35
click at [409, 266] on div "会员账号： Alan78 重 置 查 询 会员账号 [PERSON_NAME]78 会员姓名 [PERSON_NAME]余额 100.00 操作类型 人工加款…" at bounding box center [799, 435] width 1105 height 420
click at [413, 257] on input "Alan78" at bounding box center [389, 256] width 115 height 28
paste input "bb1019abc 1235 ：100"
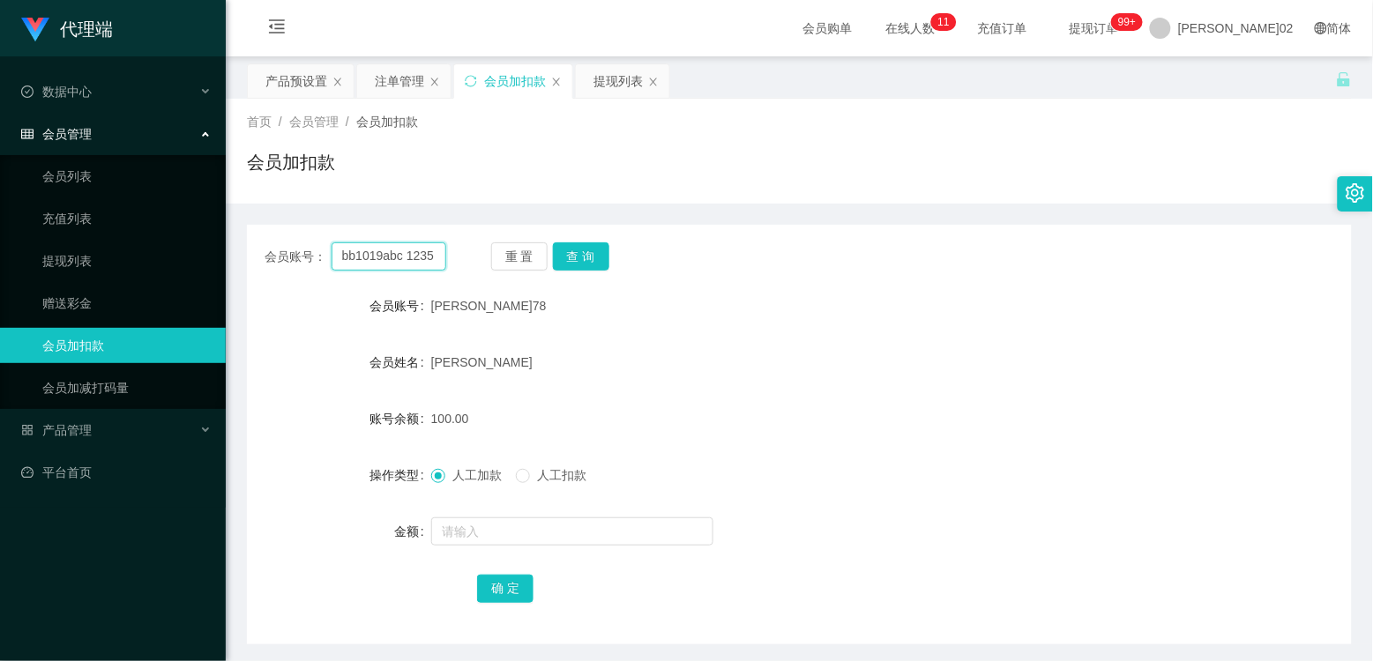
scroll to position [0, 34]
click at [575, 256] on button "查 询" at bounding box center [581, 256] width 56 height 28
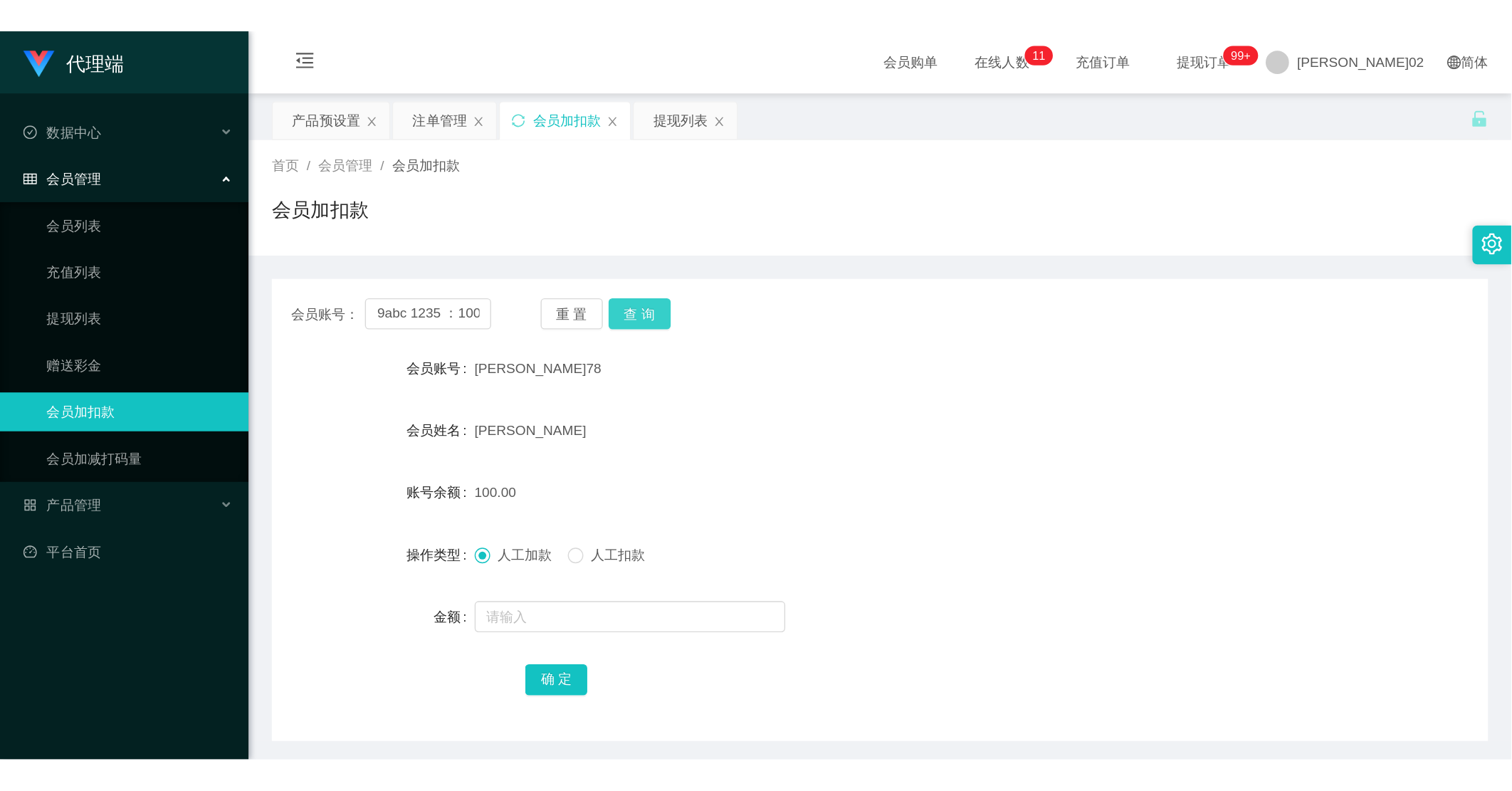
scroll to position [0, 0]
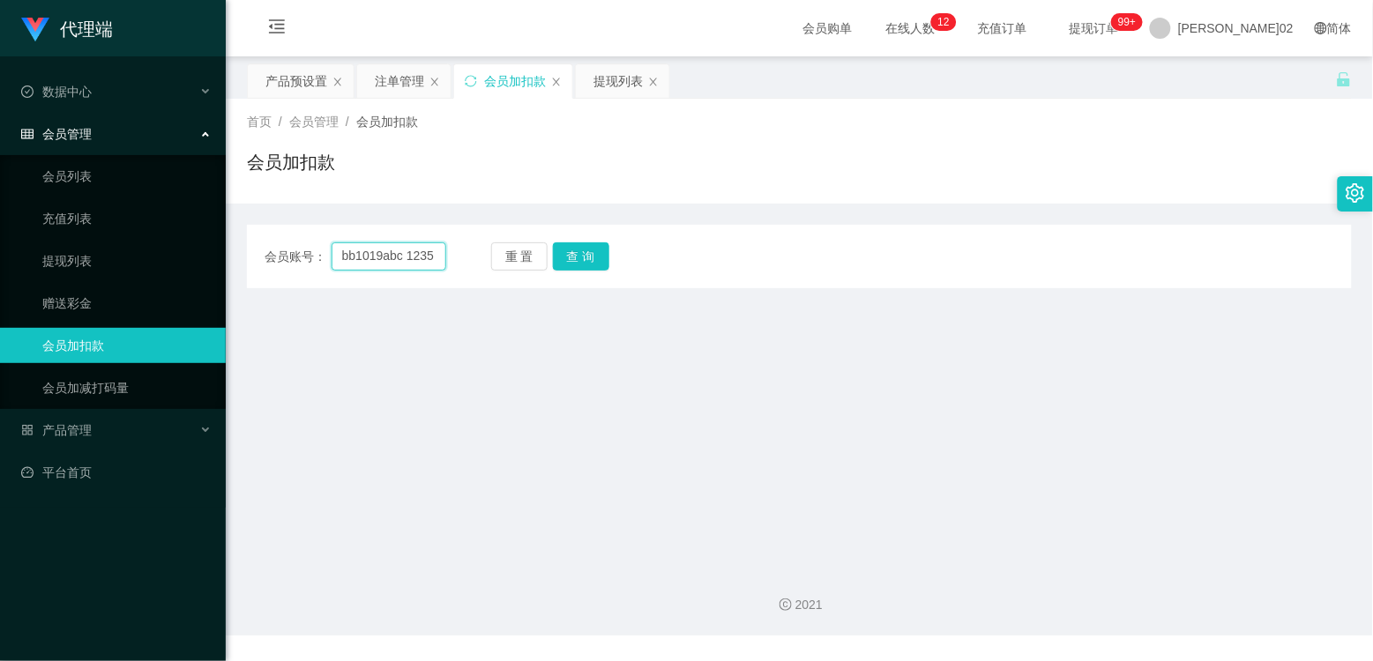
click at [395, 247] on input "bb1019abc 1235 ：100" at bounding box center [389, 256] width 115 height 28
paste input "text"
type input "bb1019abc"
click at [573, 253] on button "查 询" at bounding box center [581, 256] width 56 height 28
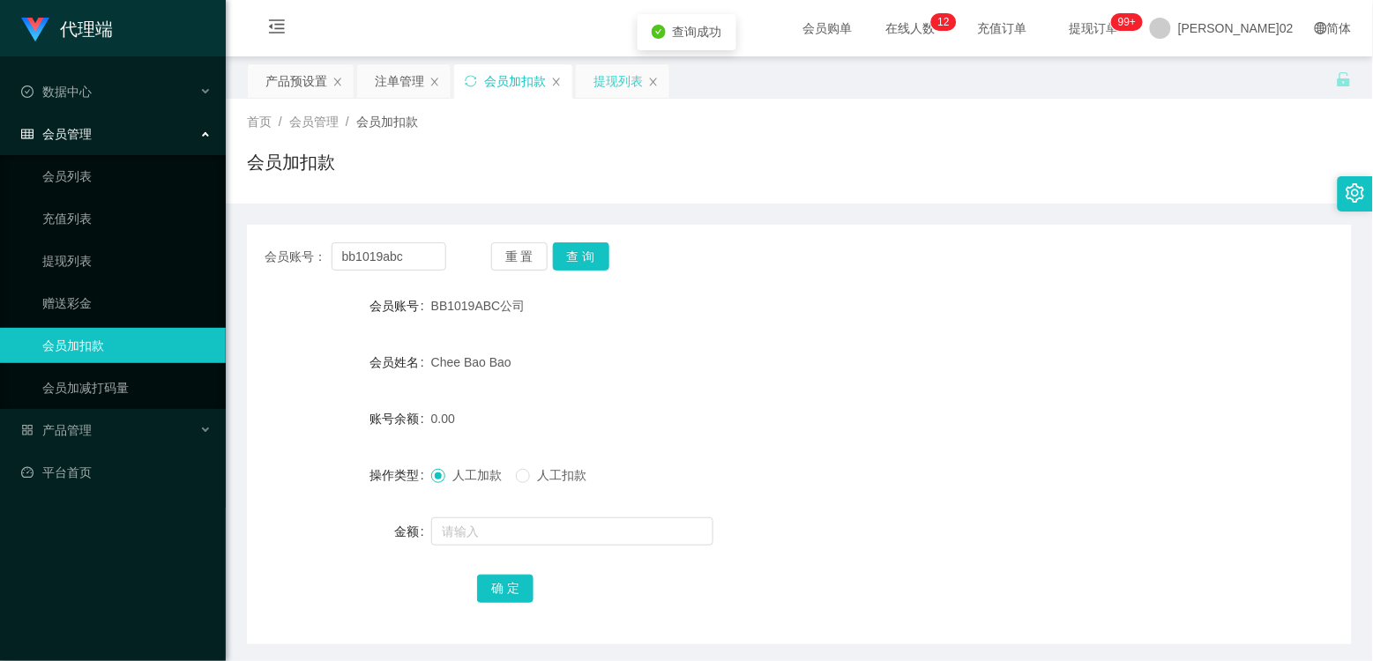
click at [592, 81] on div "提现列表" at bounding box center [622, 81] width 93 height 34
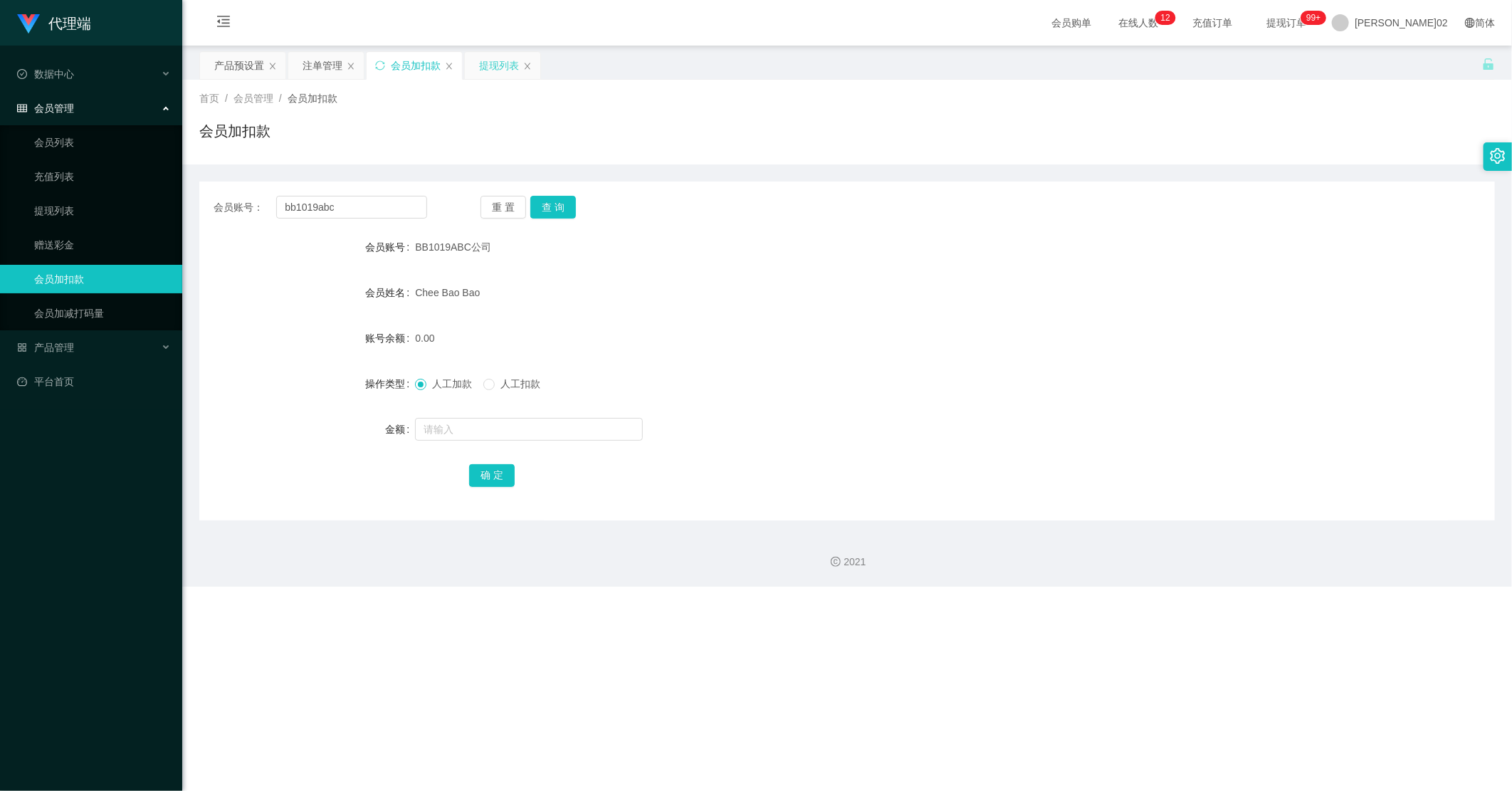
click at [491, 69] on div "提现列表" at bounding box center [498, 65] width 40 height 27
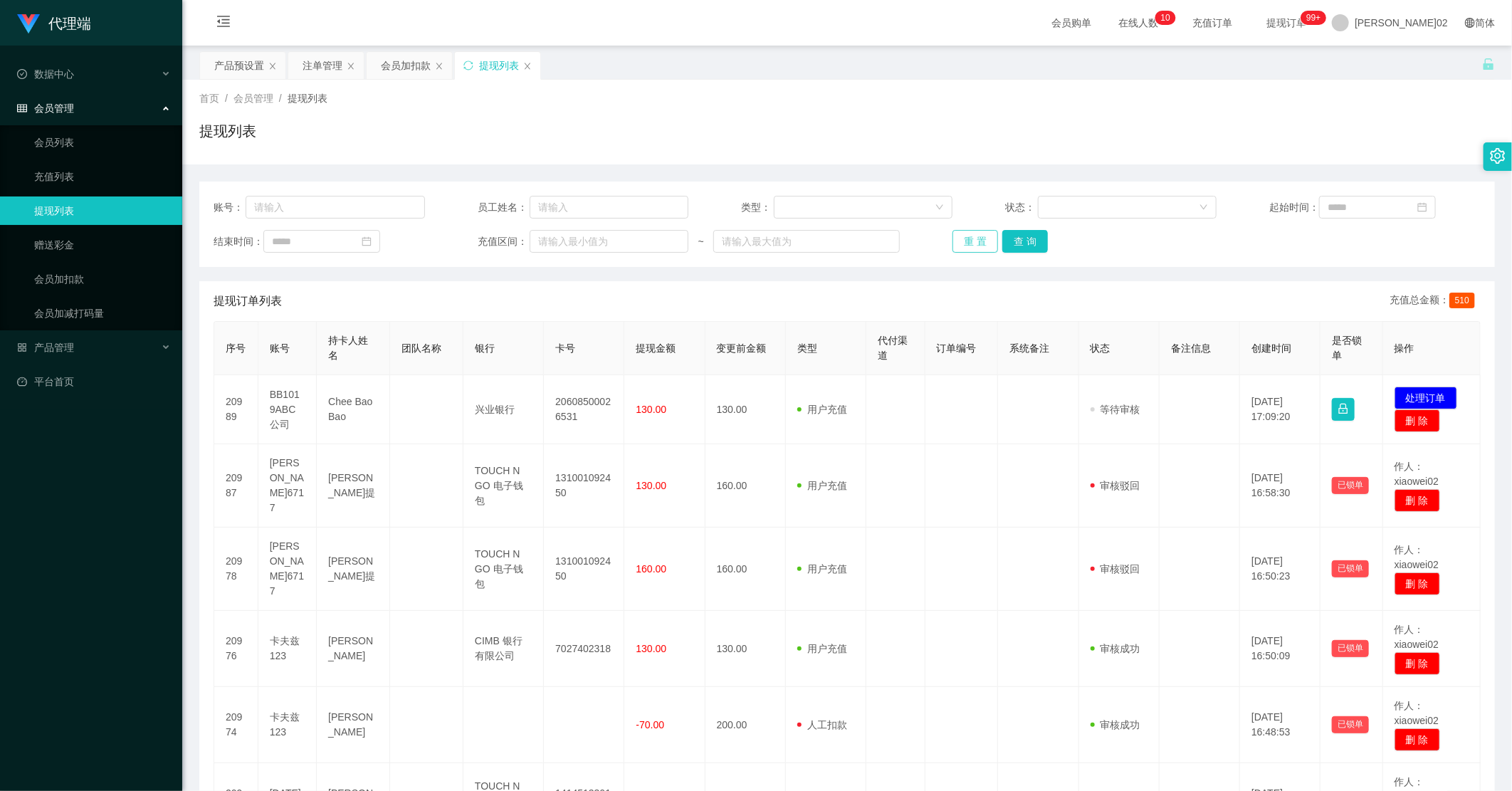
click at [856, 233] on button "重 置" at bounding box center [975, 241] width 45 height 23
